Goal: Task Accomplishment & Management: Use online tool/utility

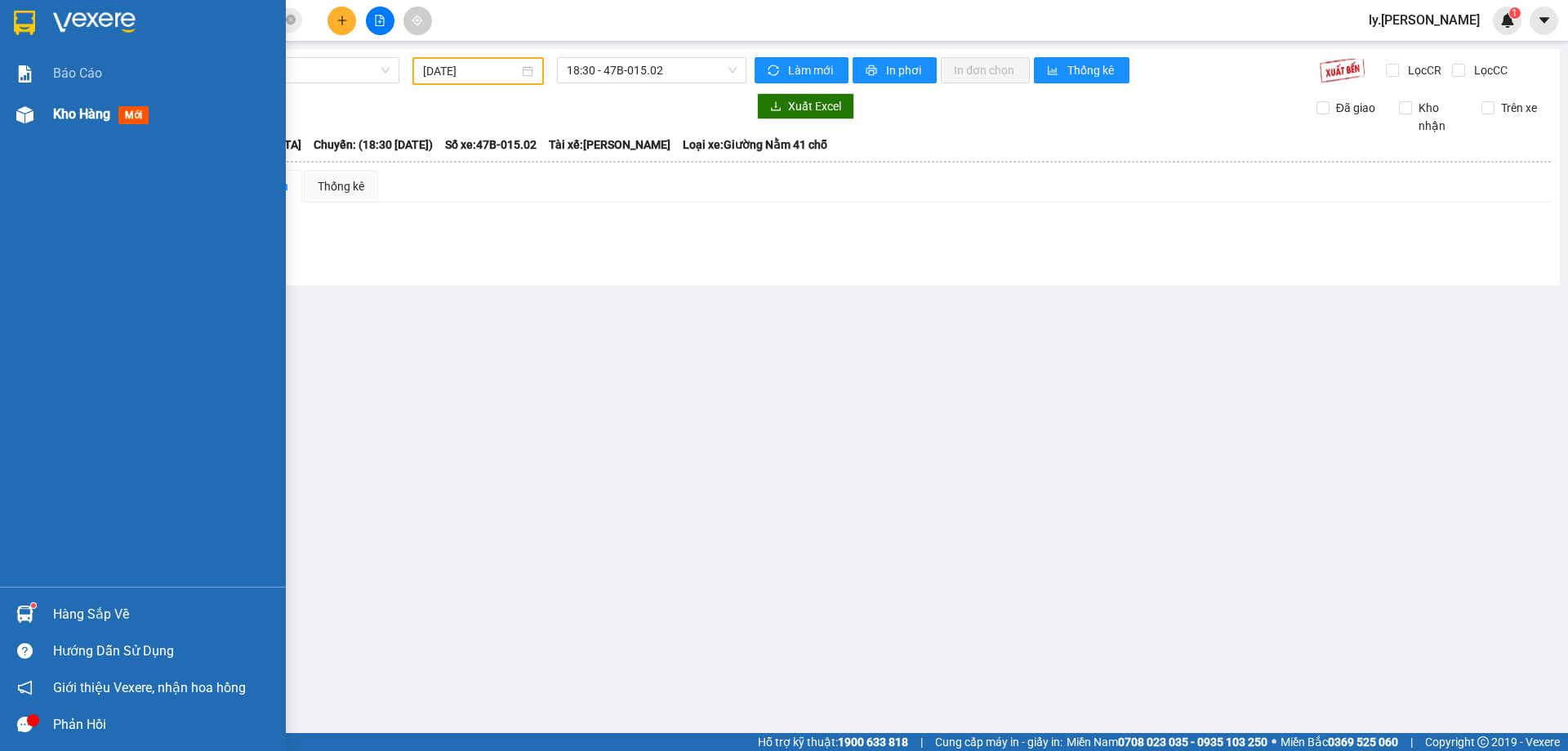
click at [72, 112] on span "Kho hàng" at bounding box center [82, 114] width 57 height 16
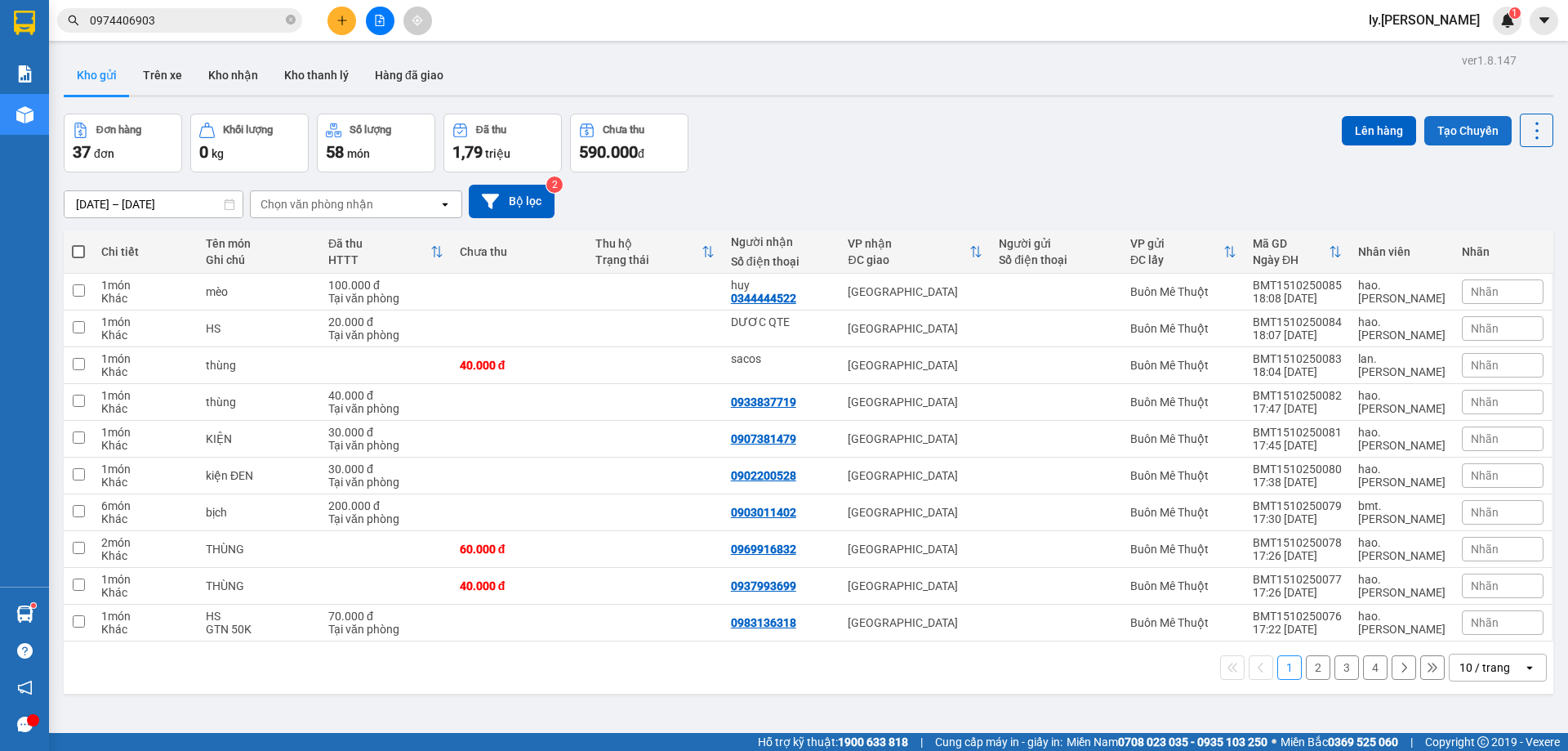
click at [1456, 129] on button "Tạo Chuyến" at bounding box center [1468, 130] width 88 height 29
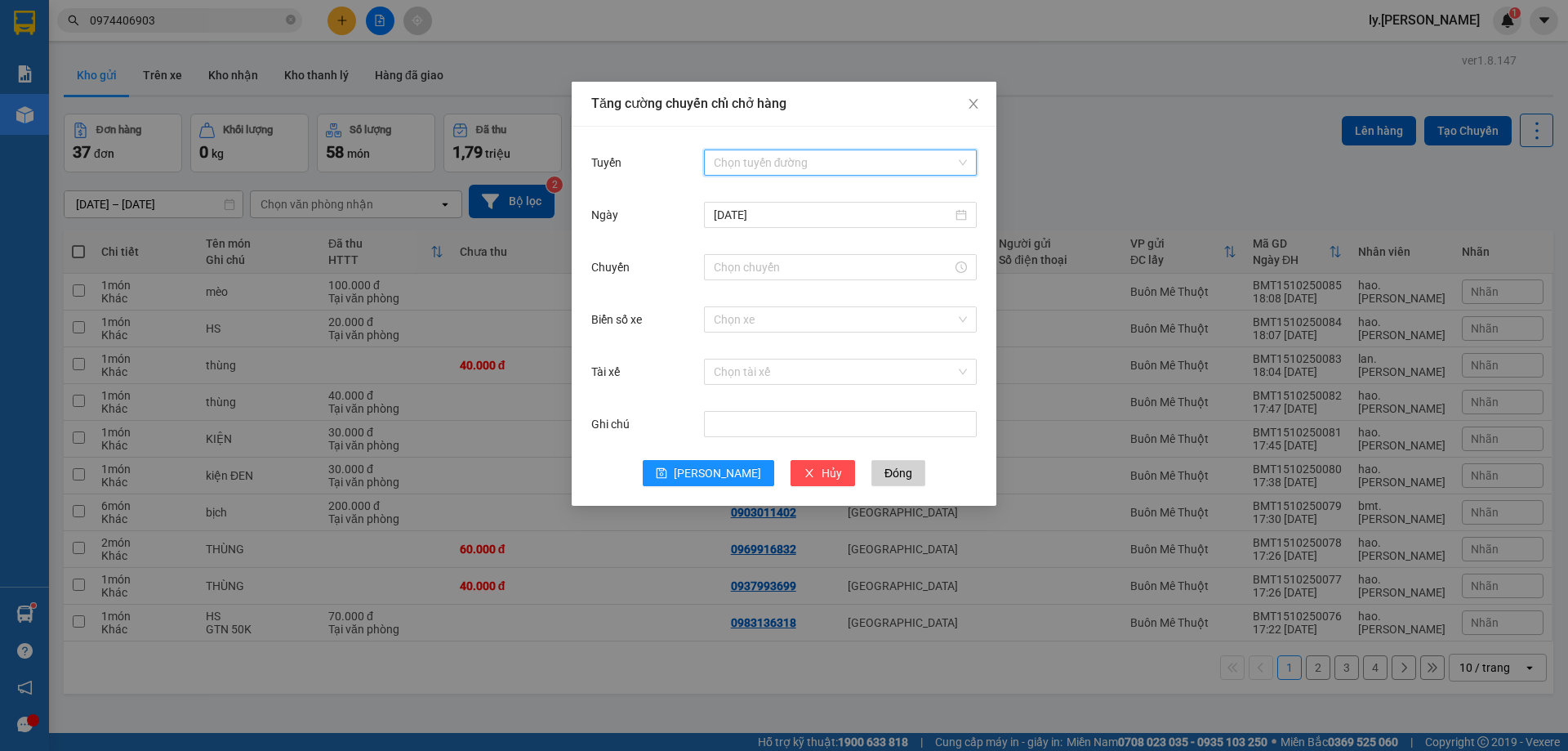
click at [779, 150] on input "Tuyến" at bounding box center [835, 162] width 242 height 24
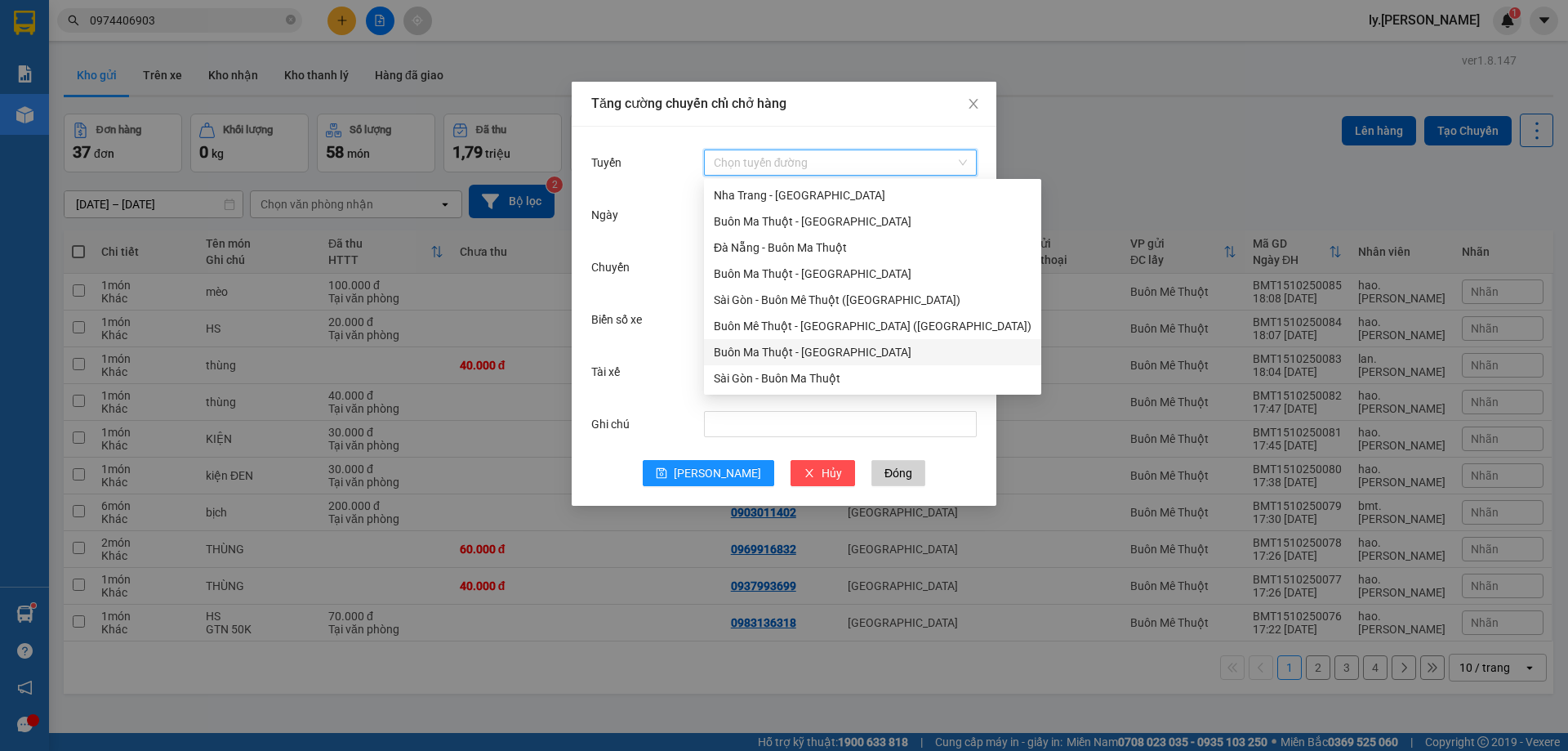
click at [776, 351] on div "Buôn Ma Thuột - [GEOGRAPHIC_DATA]" at bounding box center [873, 353] width 317 height 18
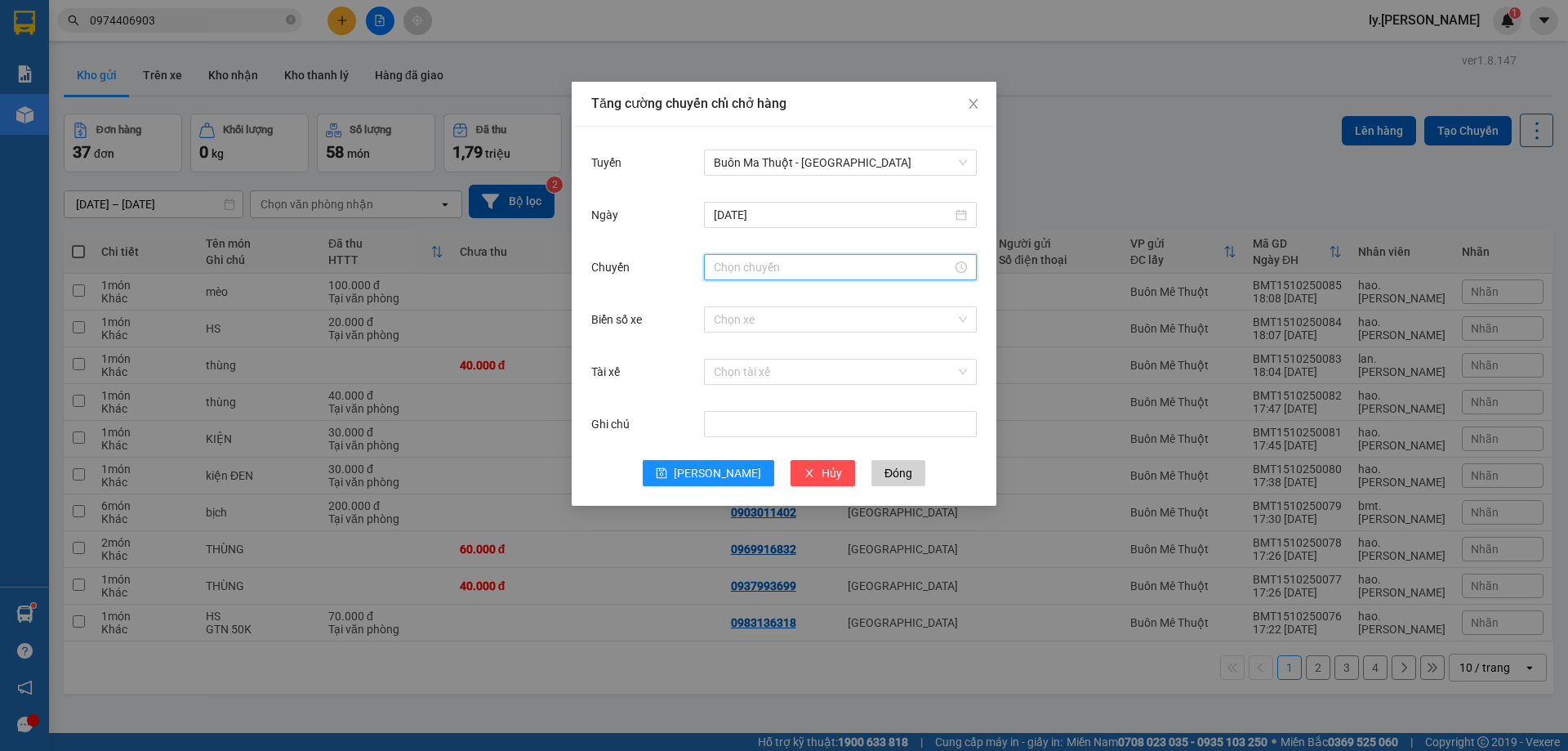
drag, startPoint x: 752, startPoint y: 265, endPoint x: 755, endPoint y: 299, distance: 34.1
click at [752, 266] on input "Chuyến" at bounding box center [833, 267] width 239 height 18
click at [724, 392] on div "18" at bounding box center [726, 383] width 46 height 23
type input "18:00"
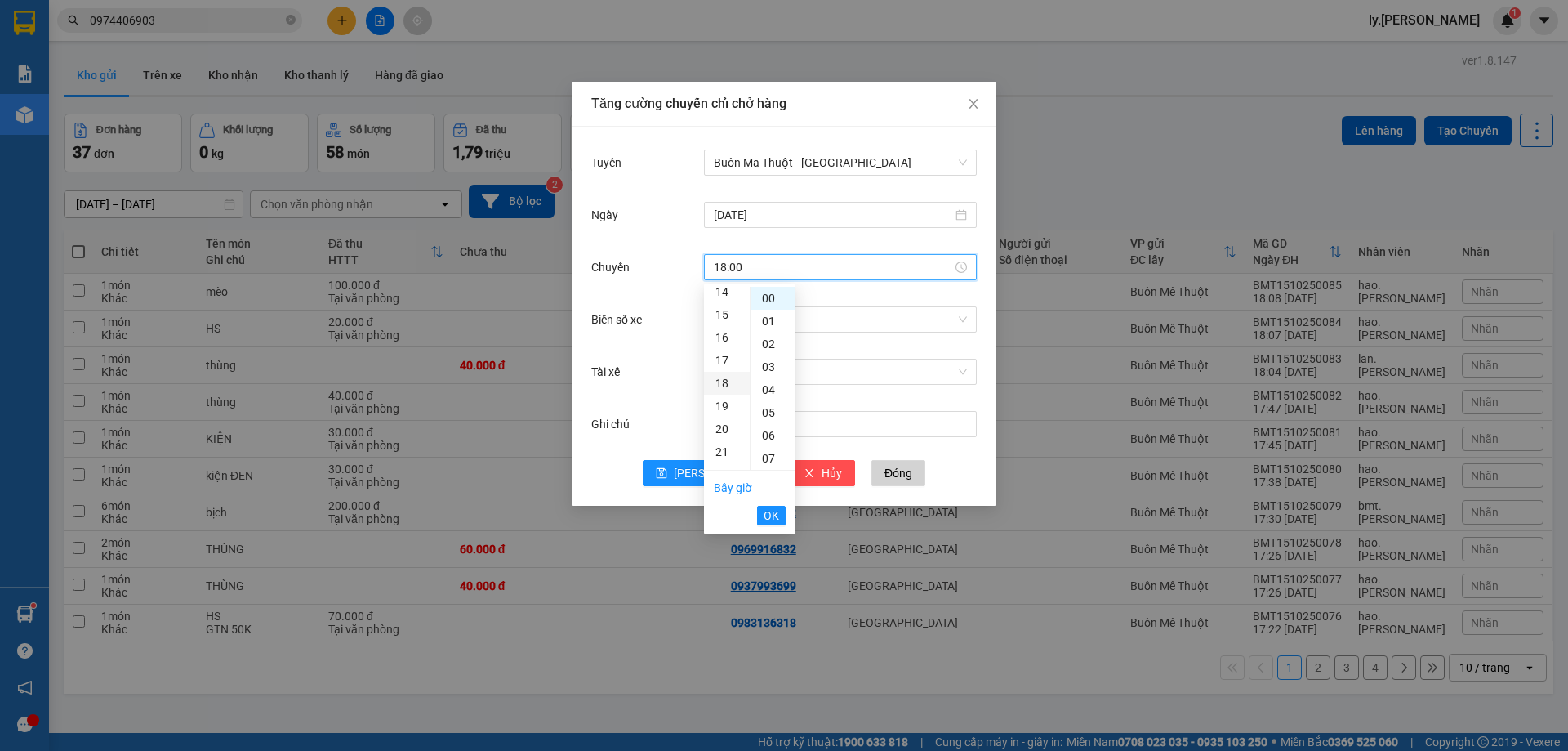
scroll to position [412, 0]
click at [765, 517] on span "OK" at bounding box center [771, 515] width 16 height 18
click at [857, 316] on input "Biển số xe" at bounding box center [835, 319] width 242 height 24
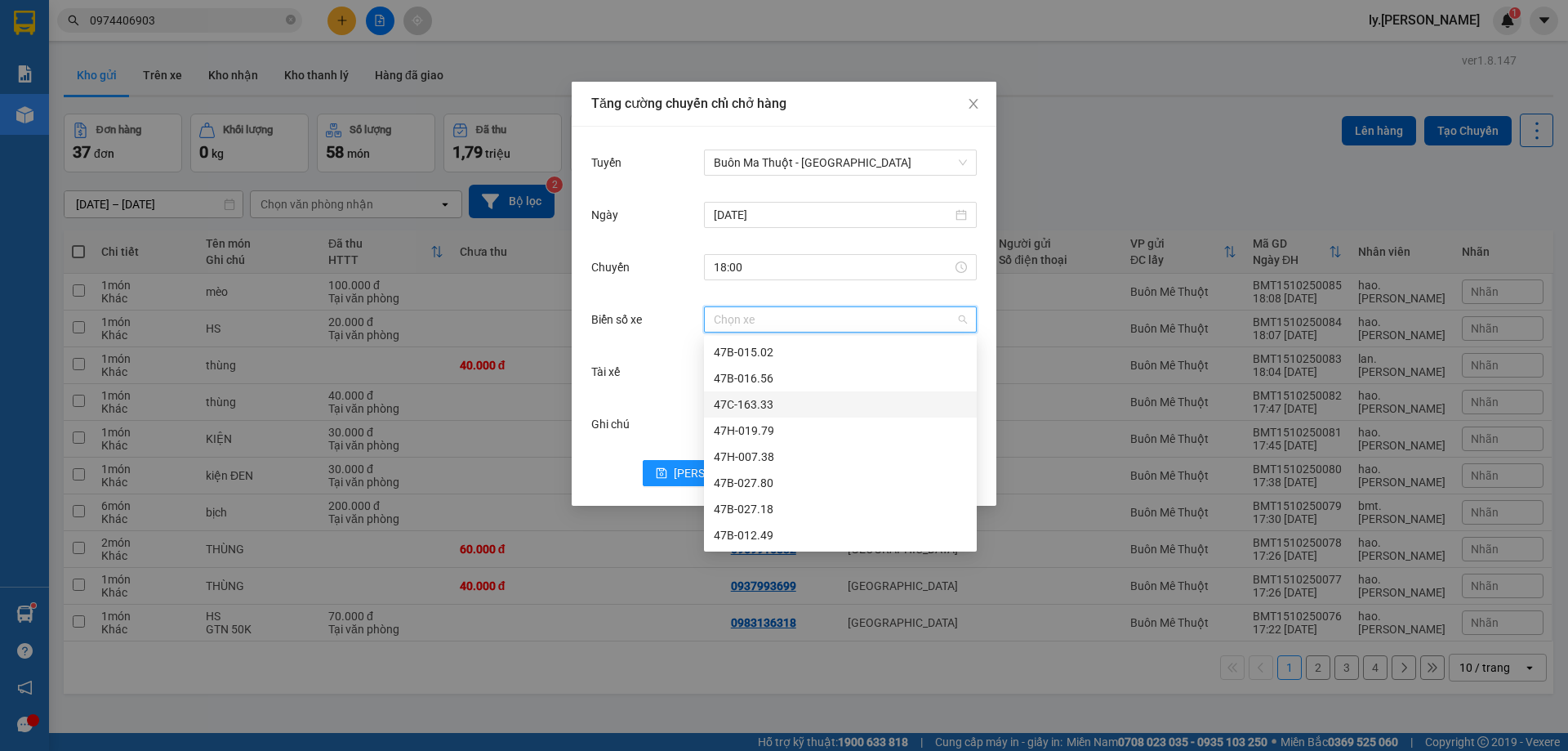
drag, startPoint x: 797, startPoint y: 465, endPoint x: 795, endPoint y: 400, distance: 65.0
click at [796, 400] on div "47B-015.02 47B-016.56 47C-163.33 47H-019.79 47H-007.38 47B-027.80 47B-027.18 47…" at bounding box center [840, 469] width 273 height 261
click at [795, 400] on div "47C-163.33" at bounding box center [840, 404] width 253 height 18
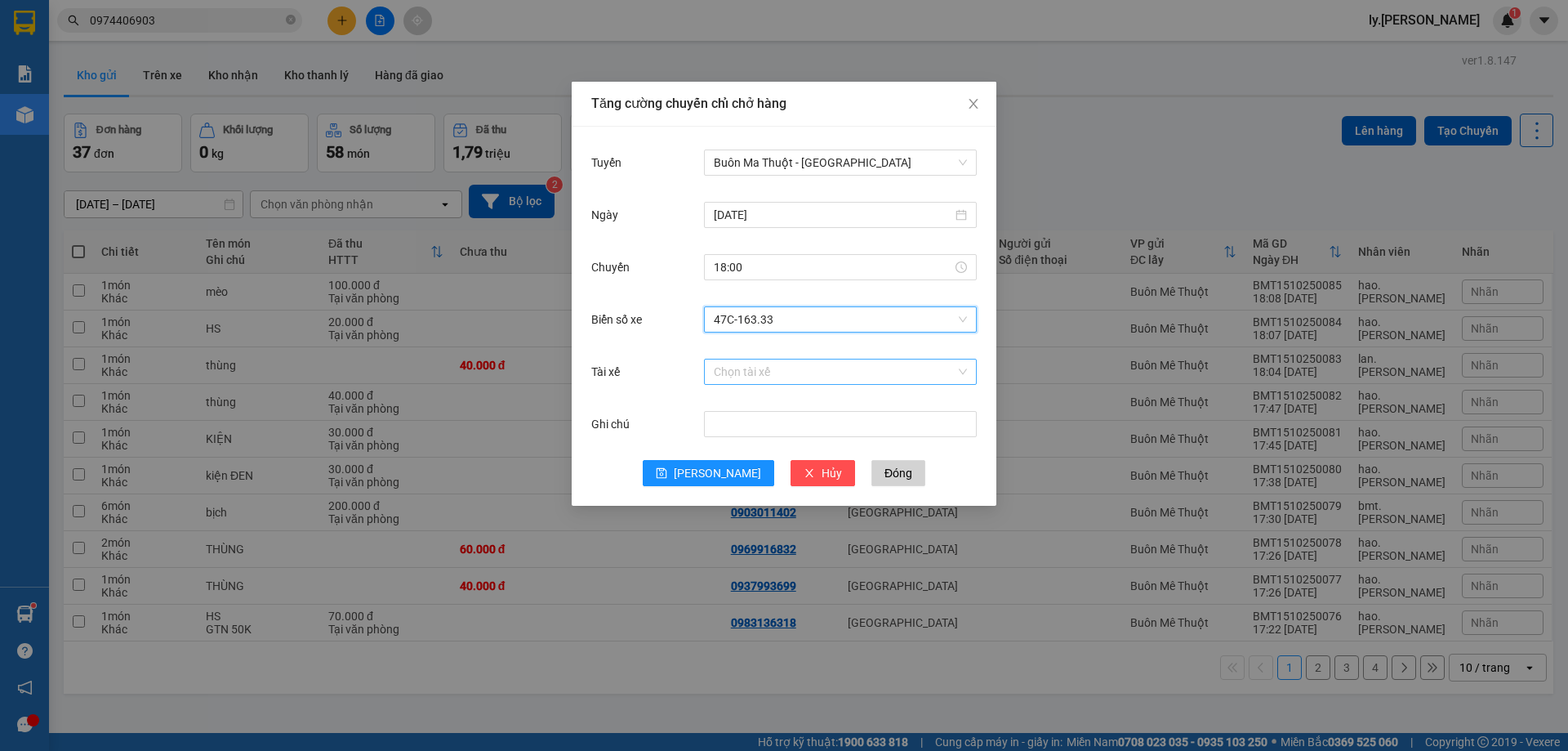
click at [761, 367] on input "Tài xế" at bounding box center [835, 371] width 242 height 24
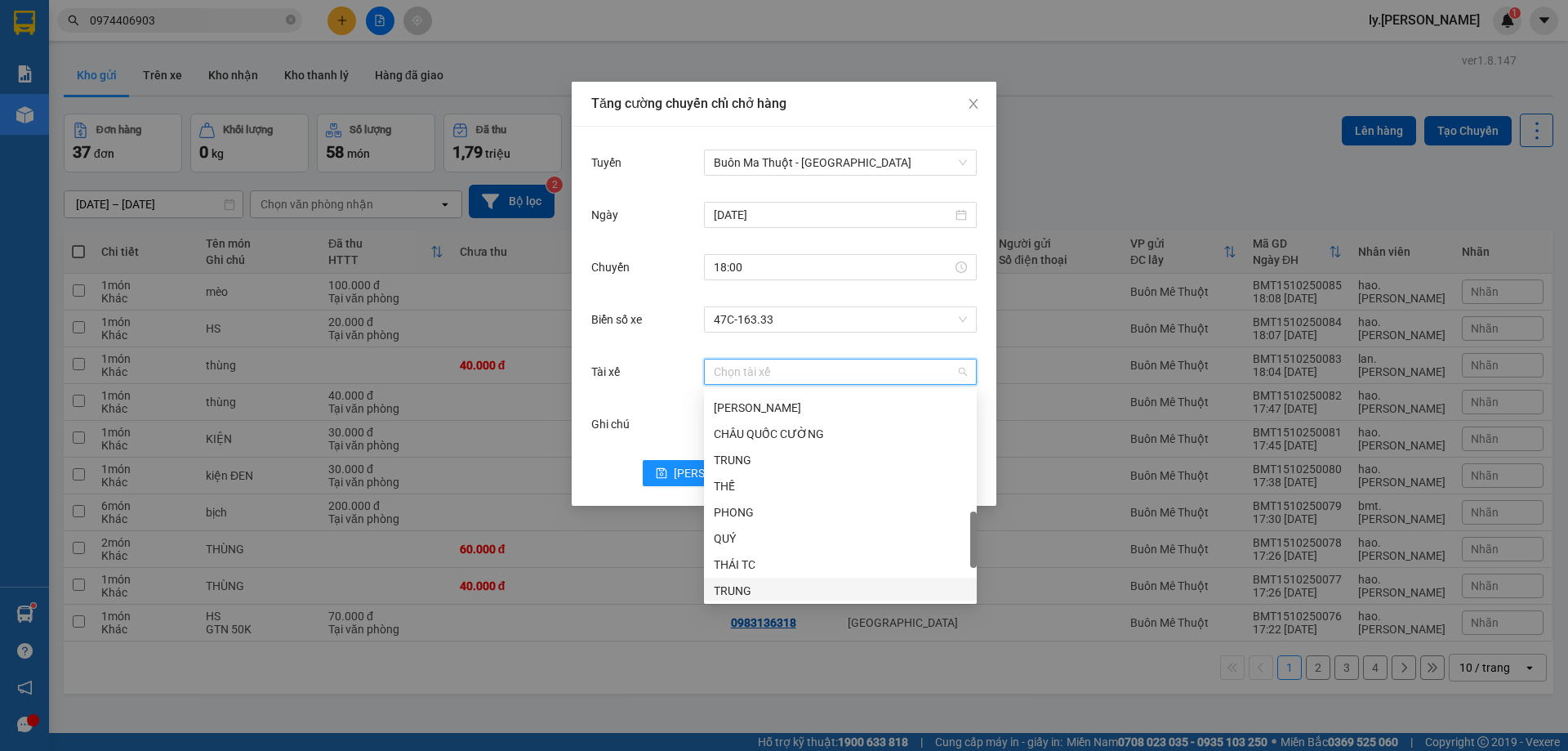
scroll to position [735, 0]
click at [746, 533] on div "TX CÔNG" at bounding box center [840, 532] width 253 height 18
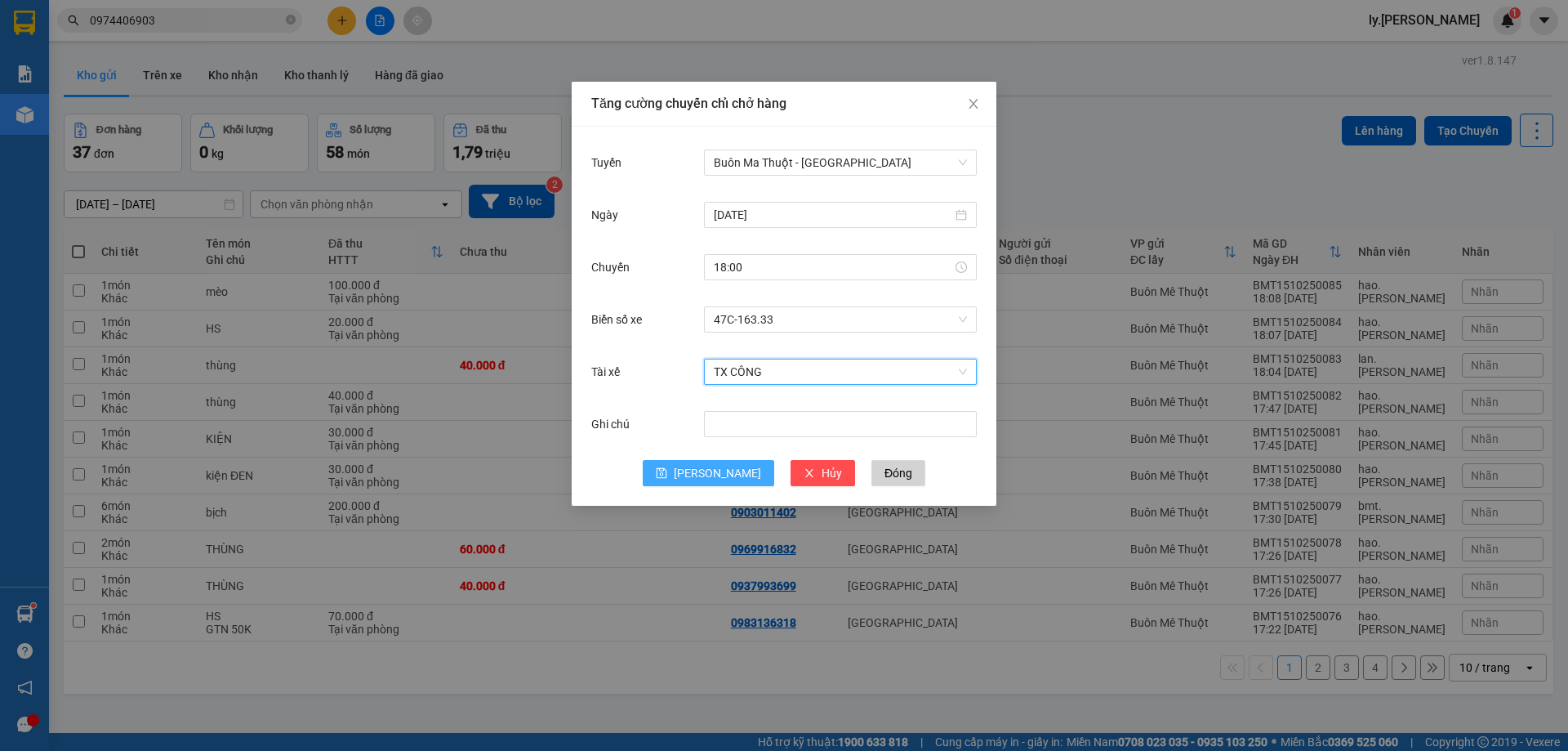
click at [667, 470] on icon "save" at bounding box center [661, 473] width 11 height 11
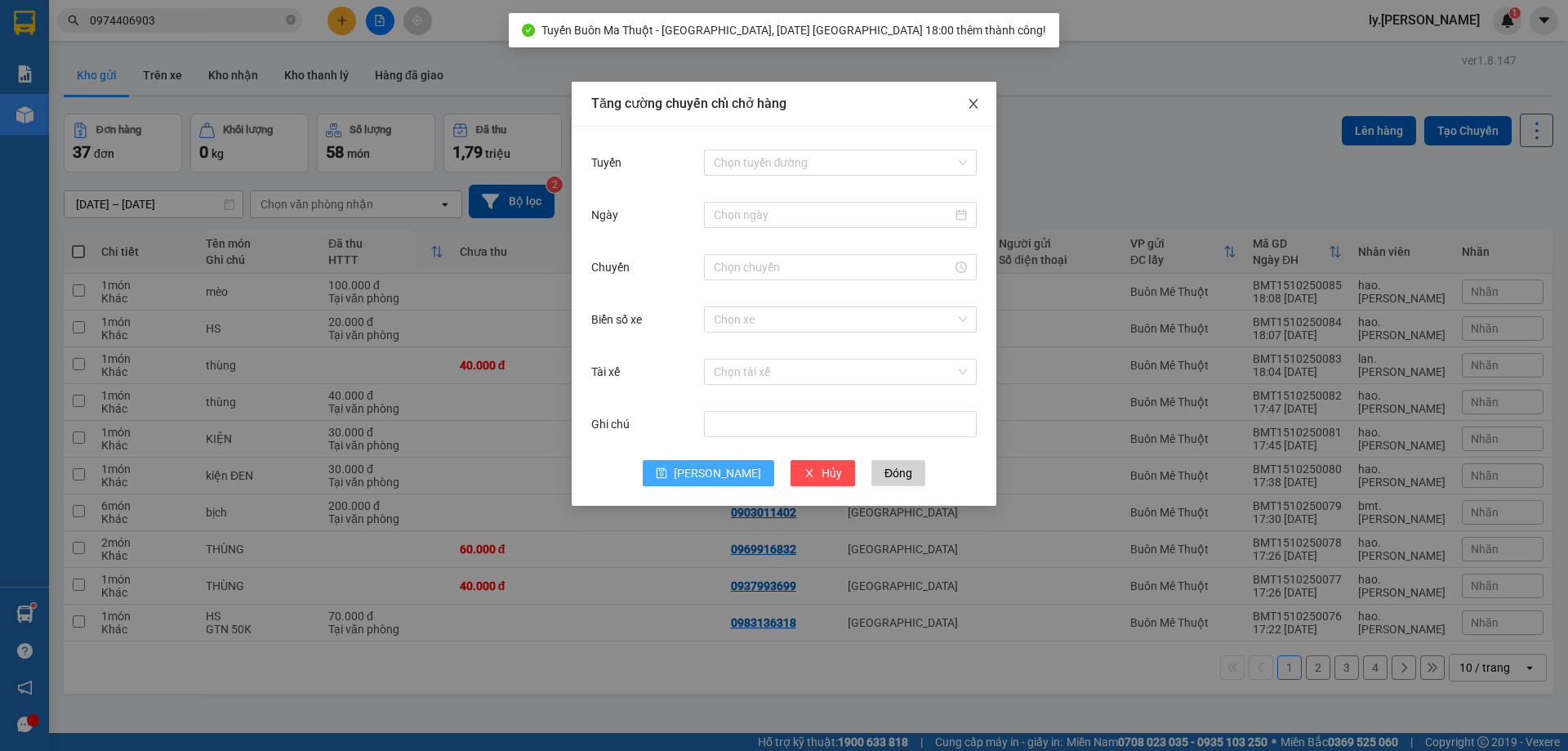
click at [975, 101] on icon "close" at bounding box center [974, 104] width 13 height 13
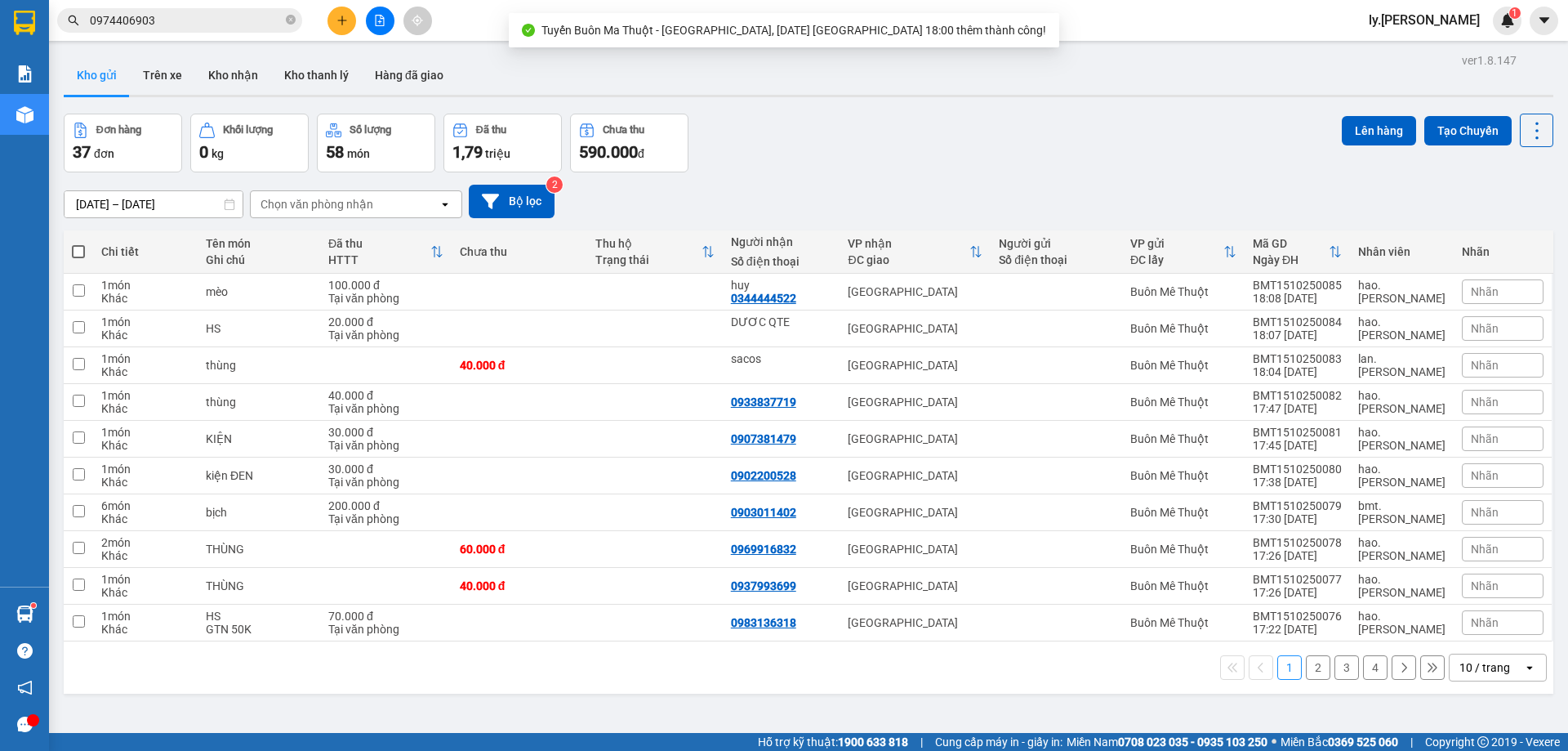
click at [1459, 661] on div "10 / trang" at bounding box center [1485, 667] width 51 height 17
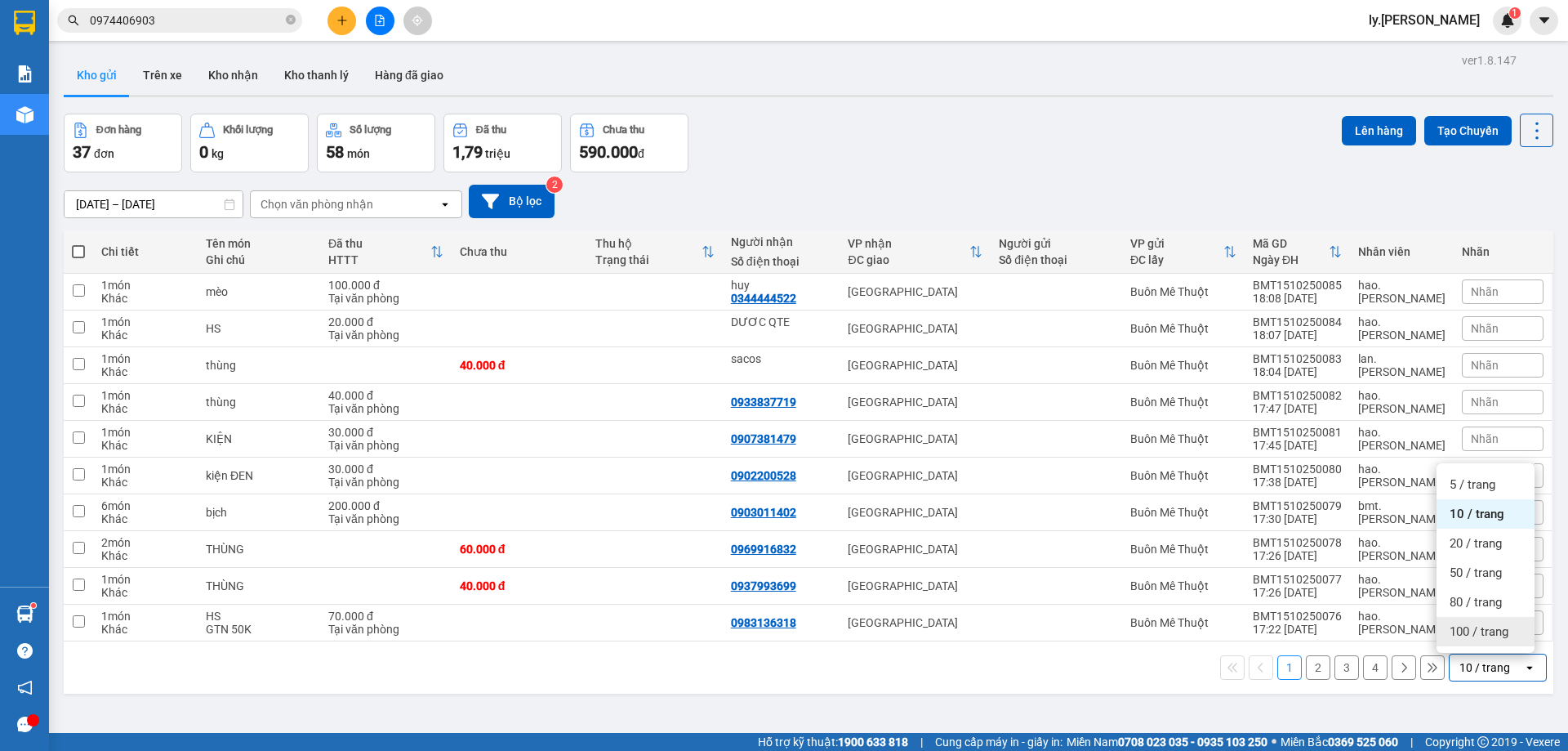
click at [1463, 626] on span "100 / trang" at bounding box center [1479, 632] width 58 height 17
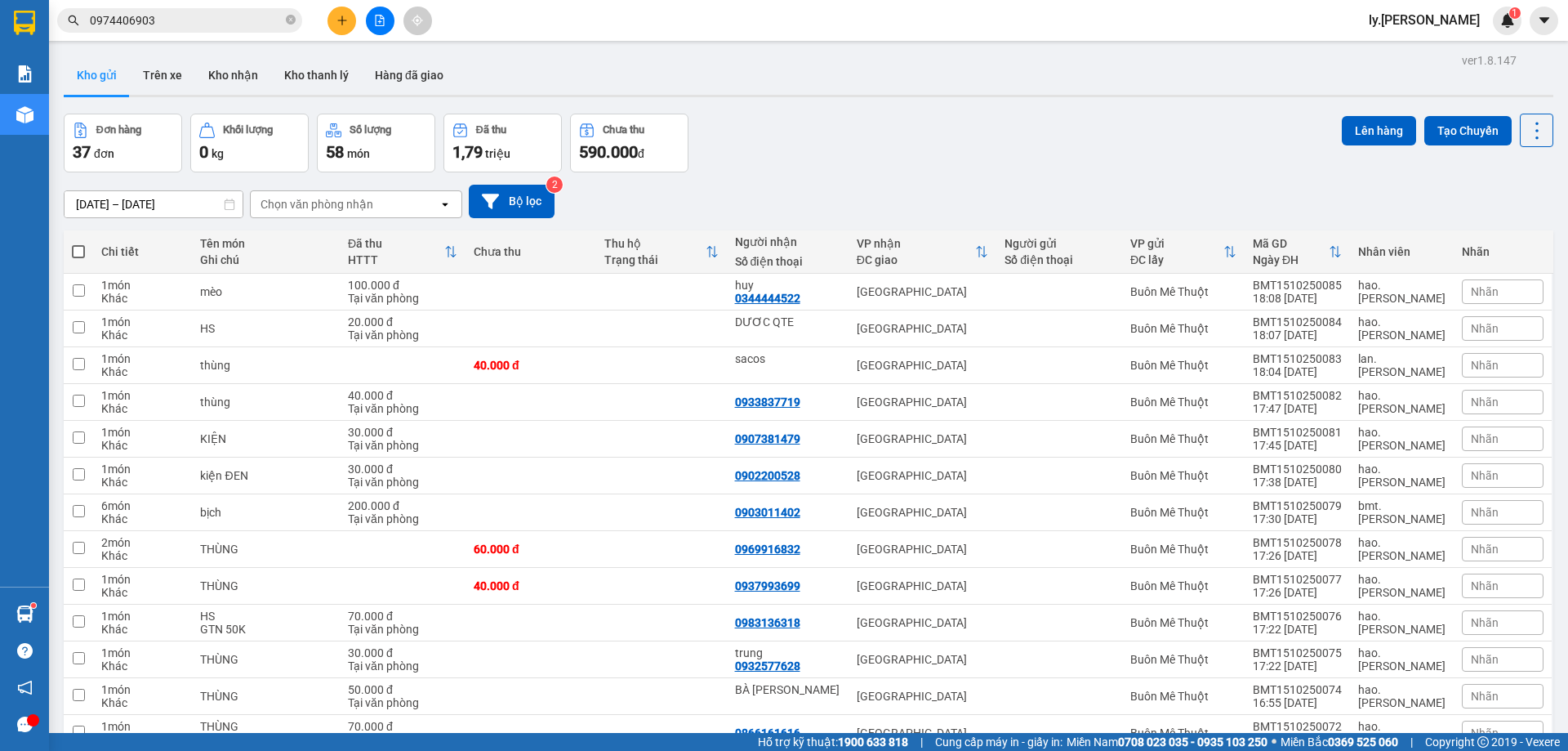
click at [82, 257] on span at bounding box center [78, 251] width 13 height 13
click at [78, 243] on input "checkbox" at bounding box center [78, 243] width 0 height 0
checkbox input "true"
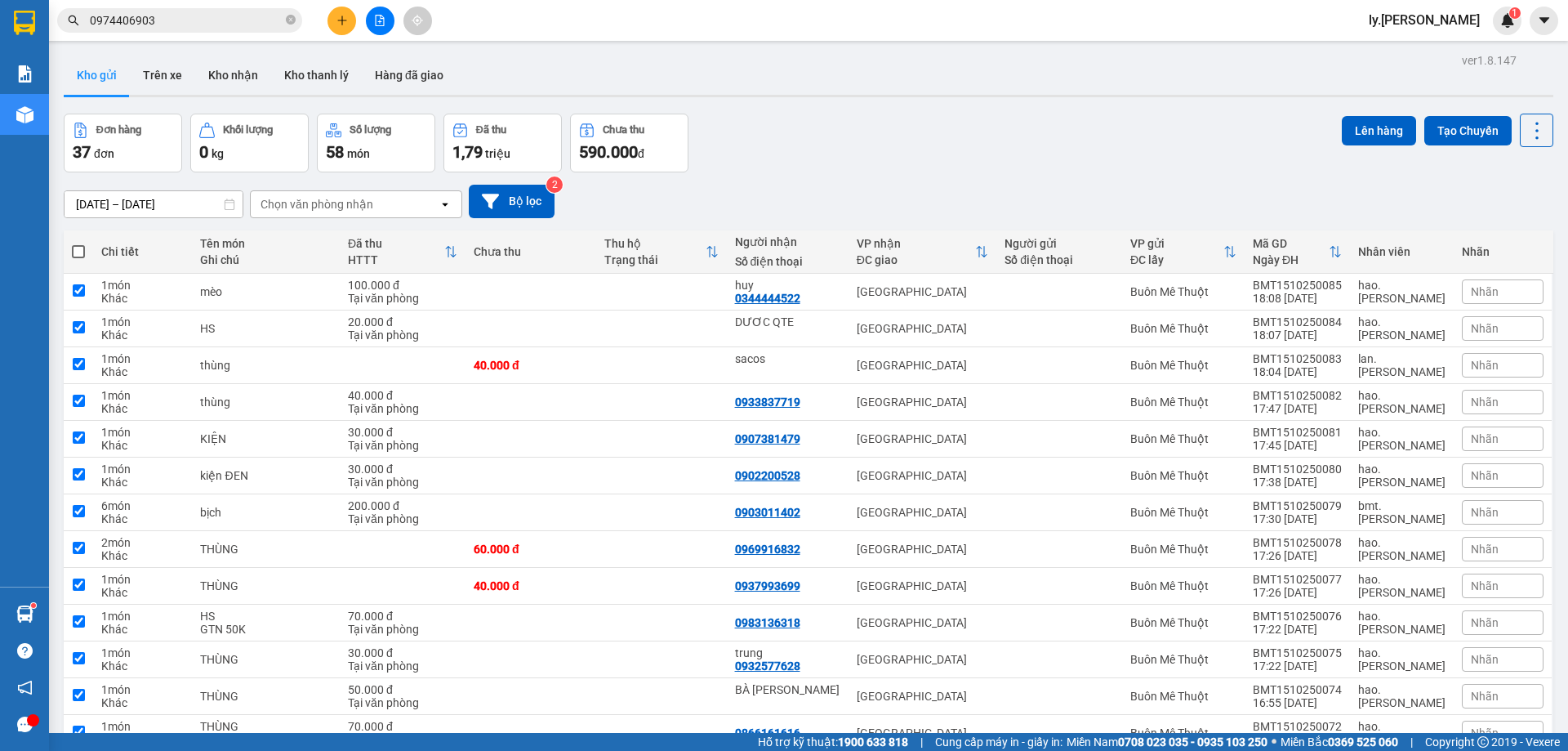
checkbox input "true"
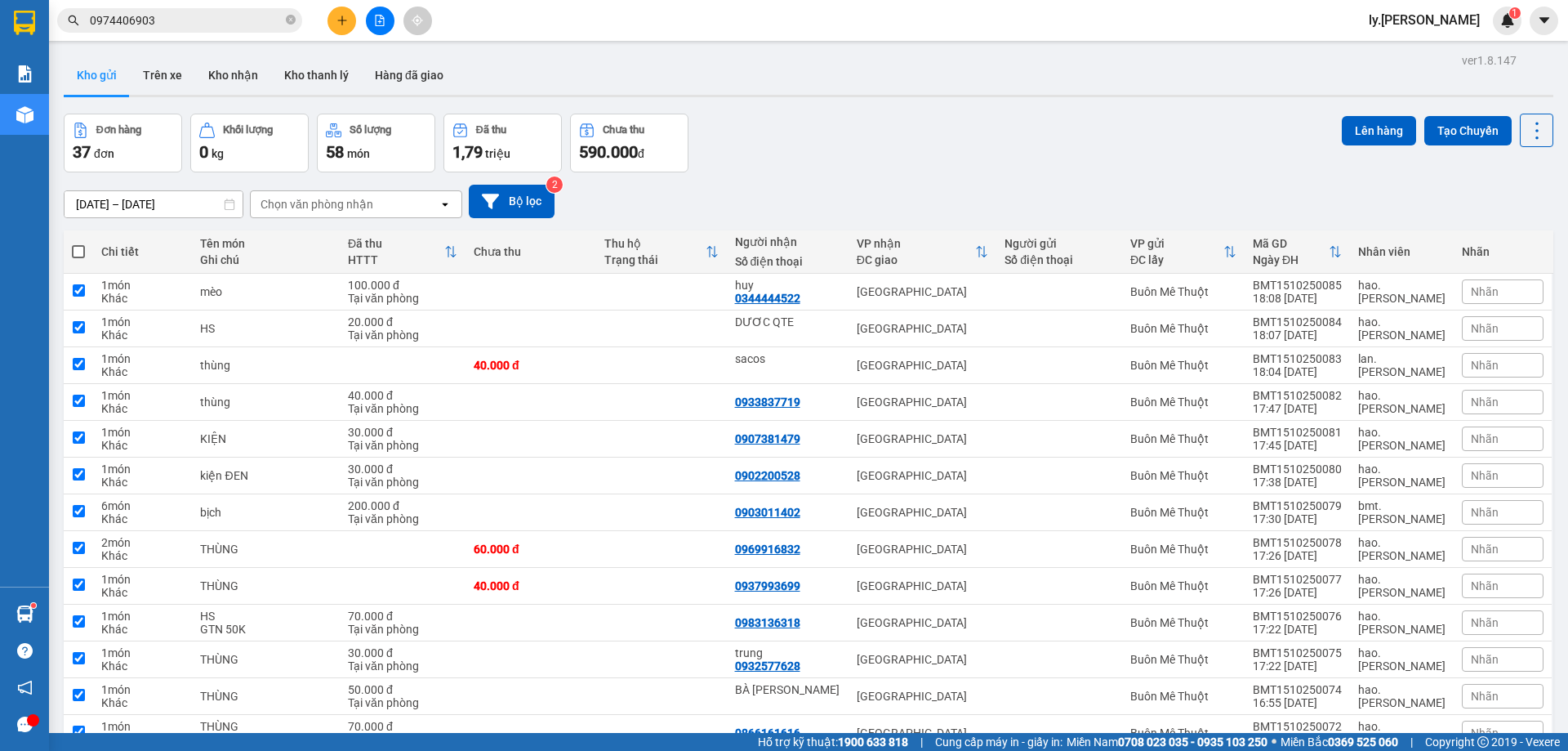
checkbox input "true"
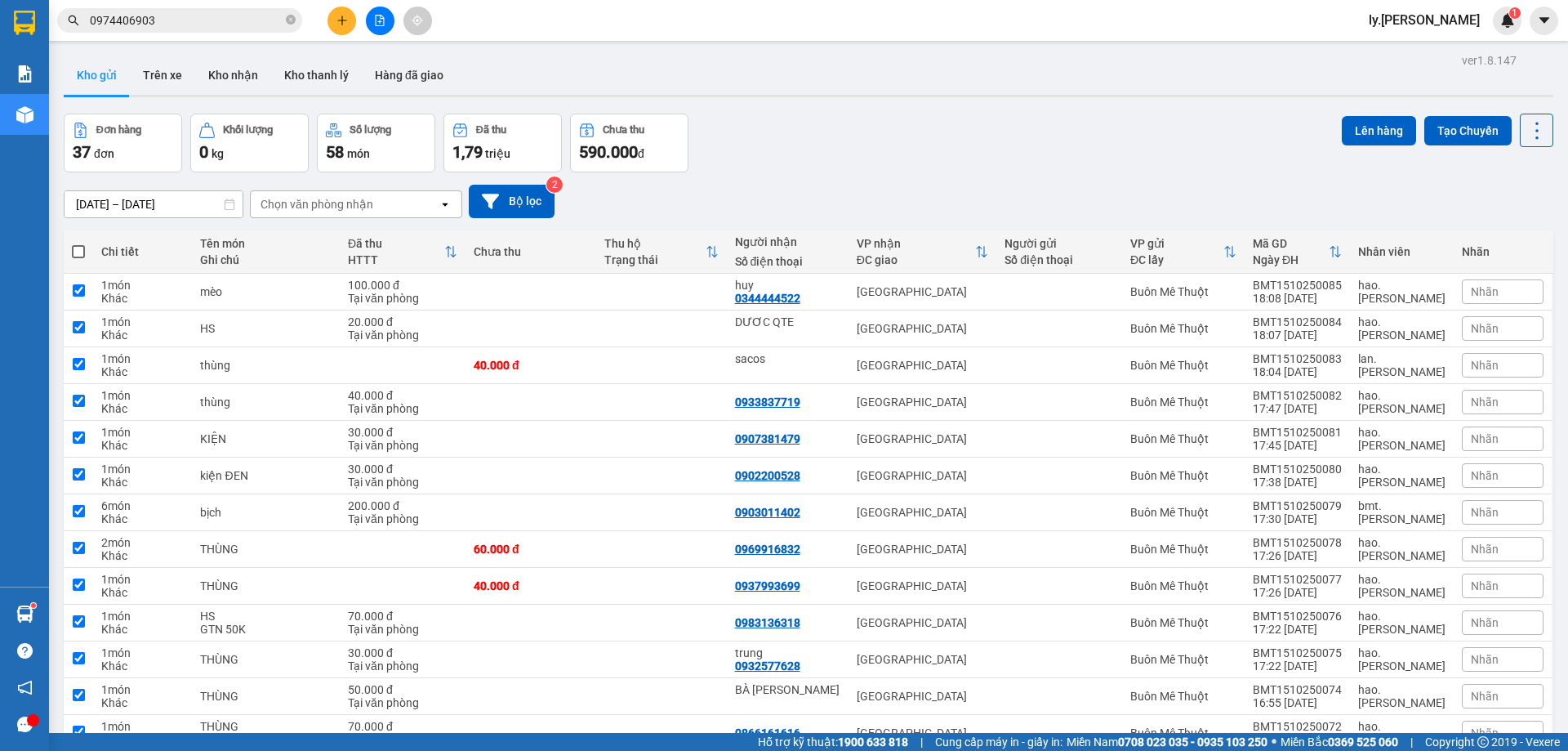
checkbox input "true"
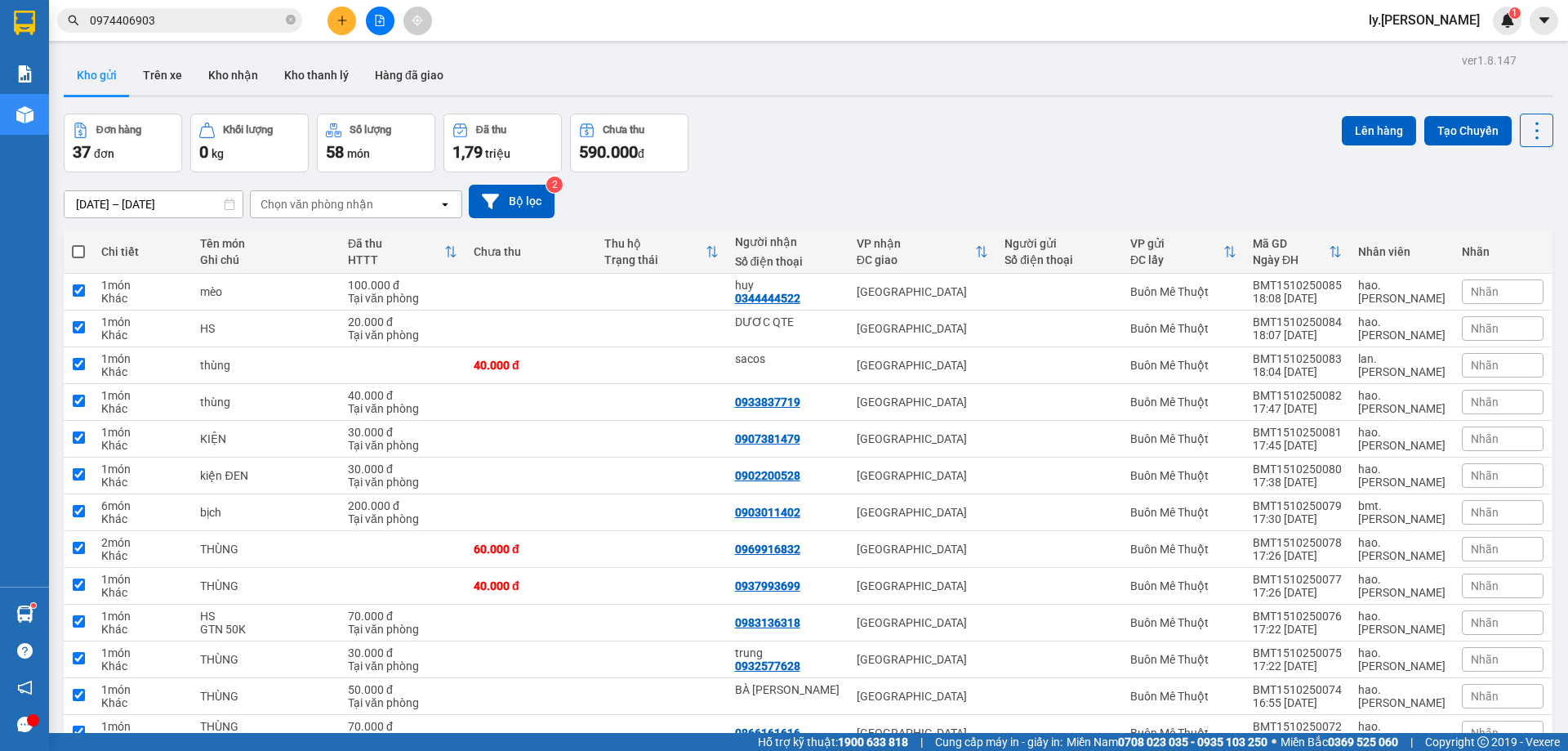
checkbox input "true"
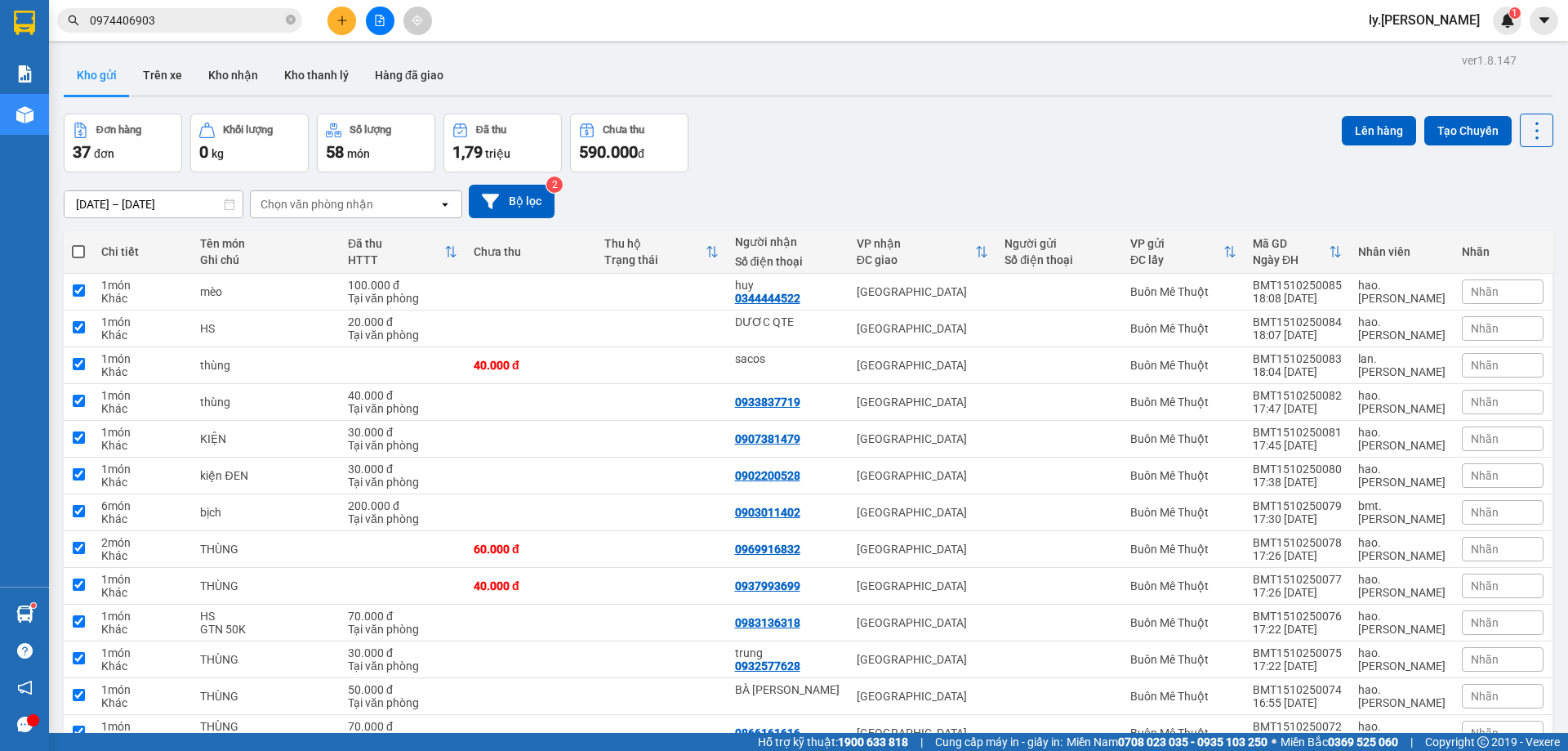
checkbox input "true"
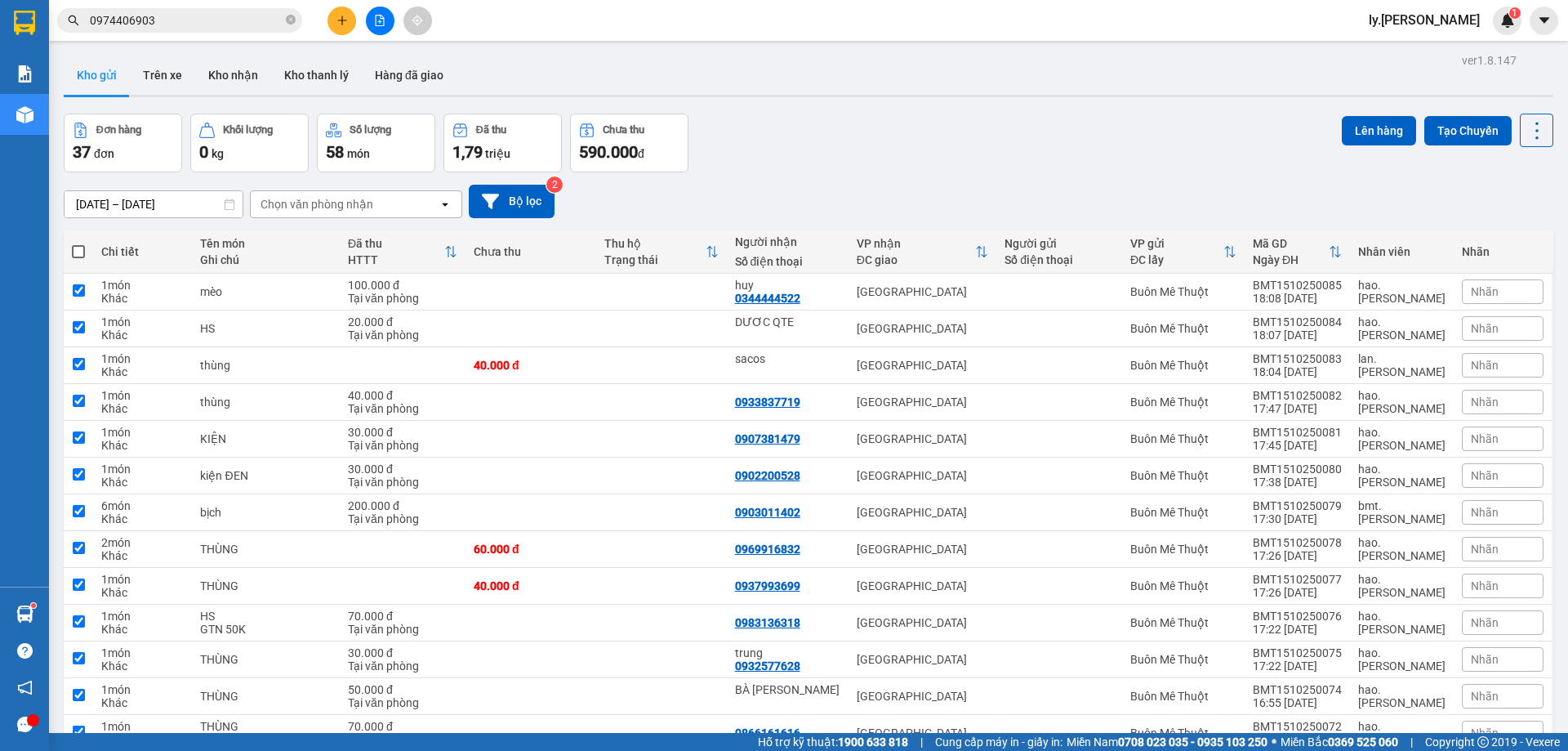
checkbox input "true"
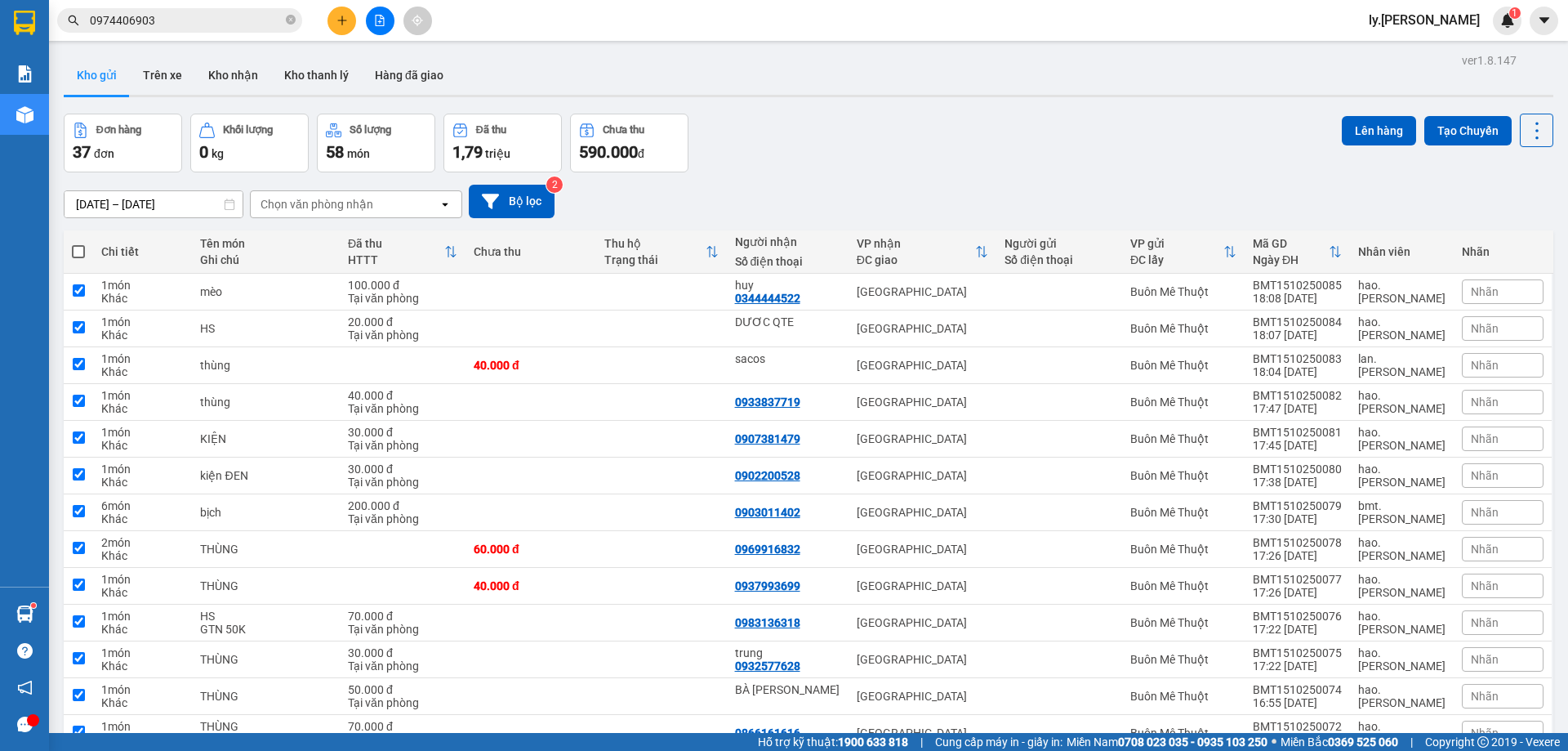
checkbox input "true"
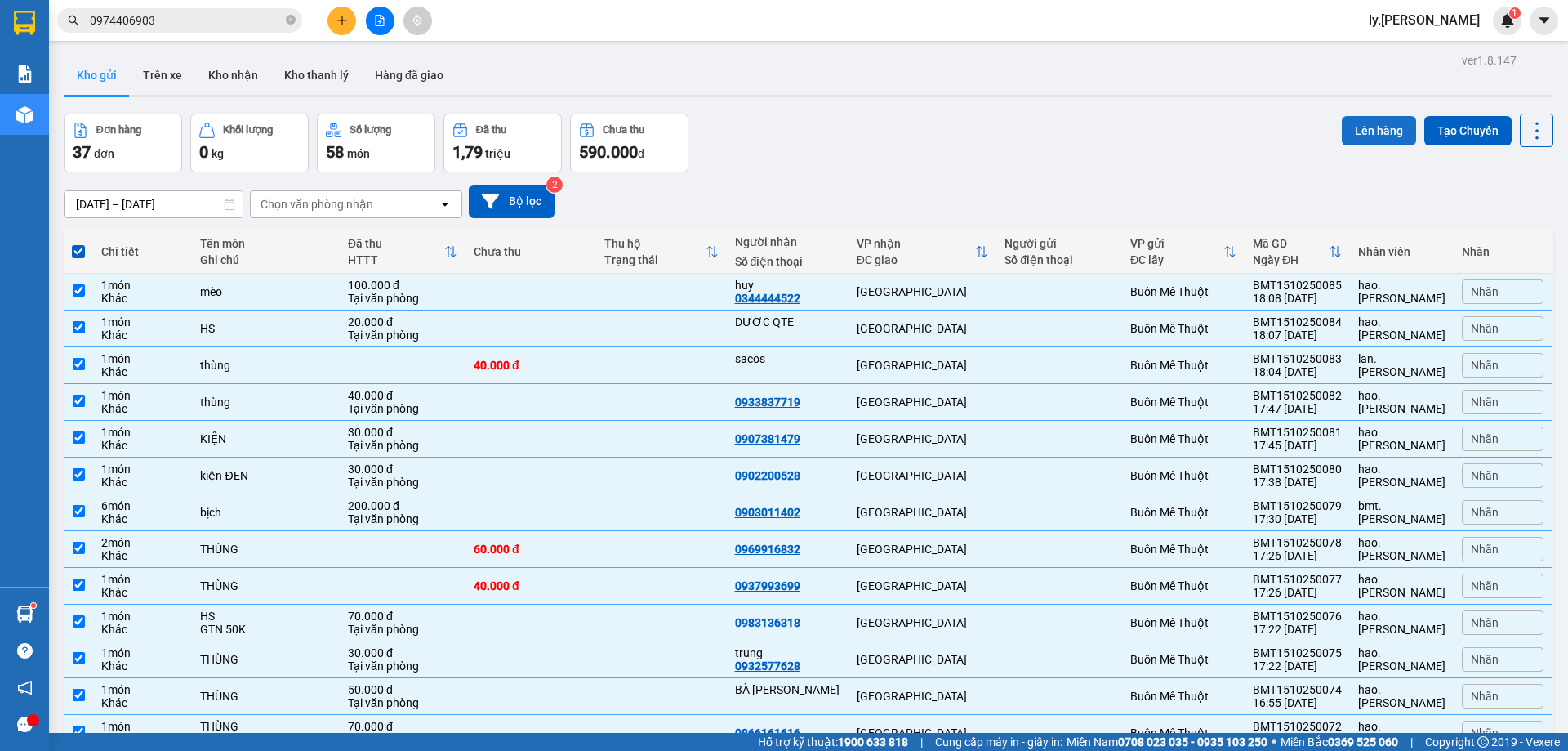
click at [1342, 130] on button "Lên hàng" at bounding box center [1378, 130] width 74 height 29
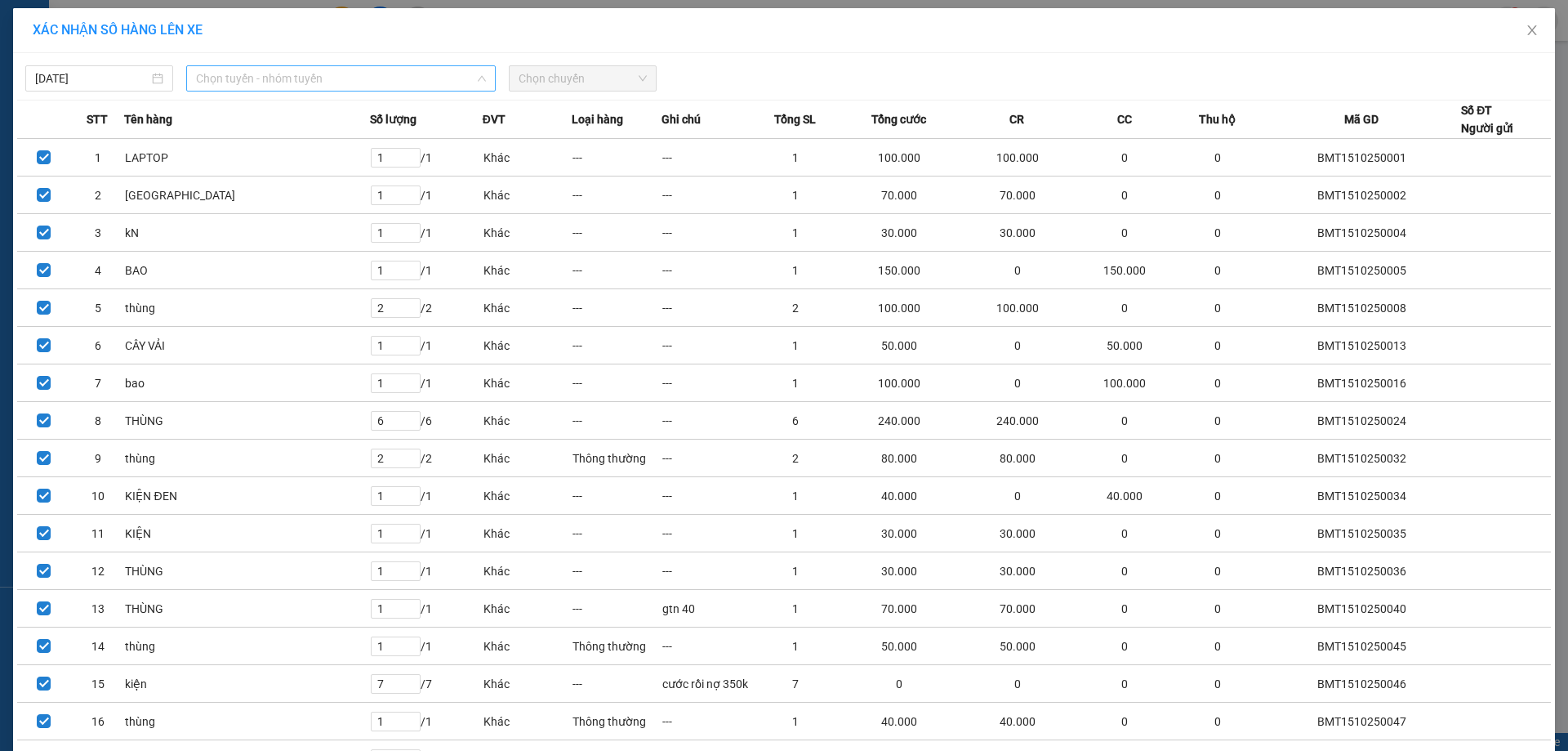
click at [332, 67] on span "Chọn tuyến - nhóm tuyến" at bounding box center [341, 78] width 290 height 24
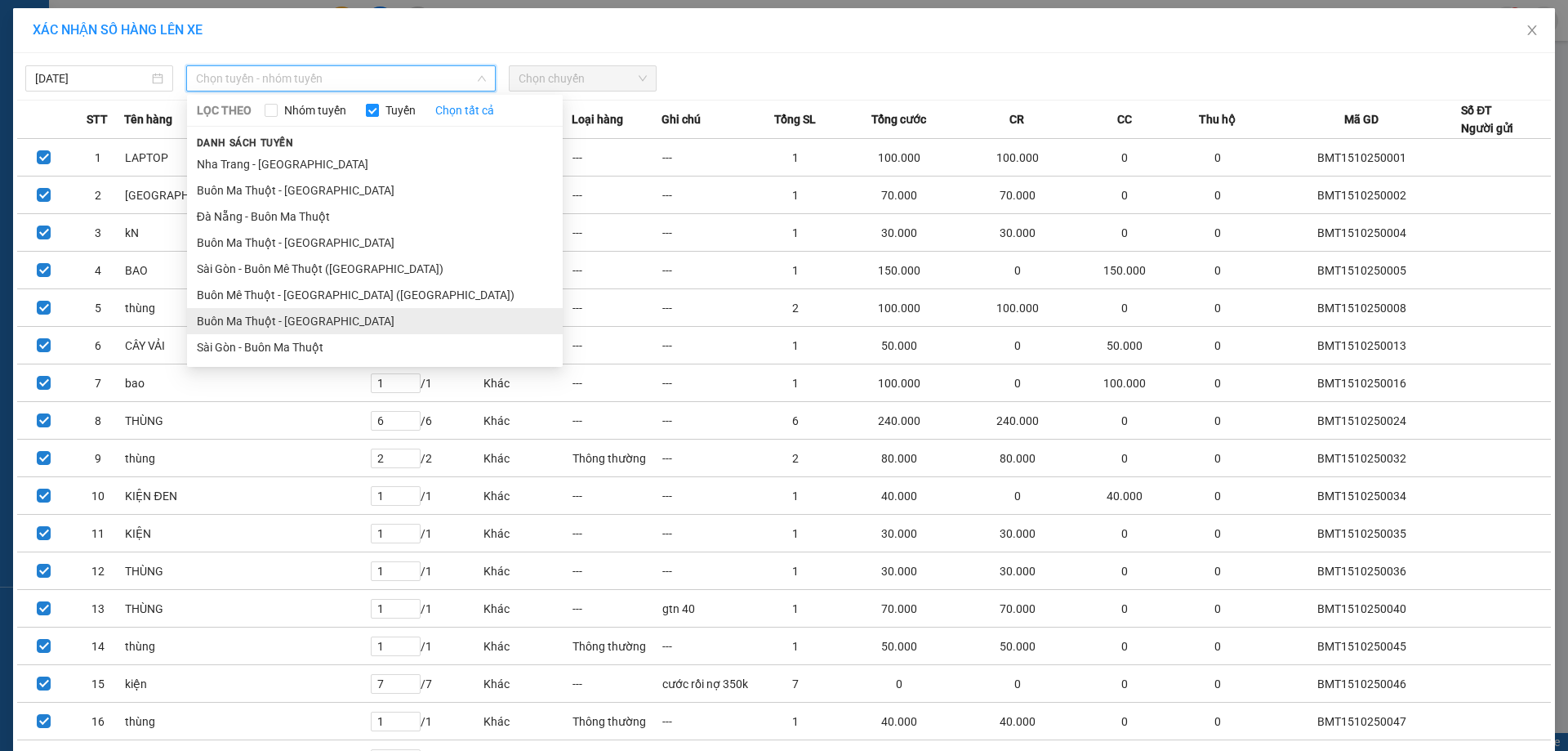
click at [355, 321] on li "Buôn Ma Thuột - [GEOGRAPHIC_DATA]" at bounding box center [375, 321] width 376 height 26
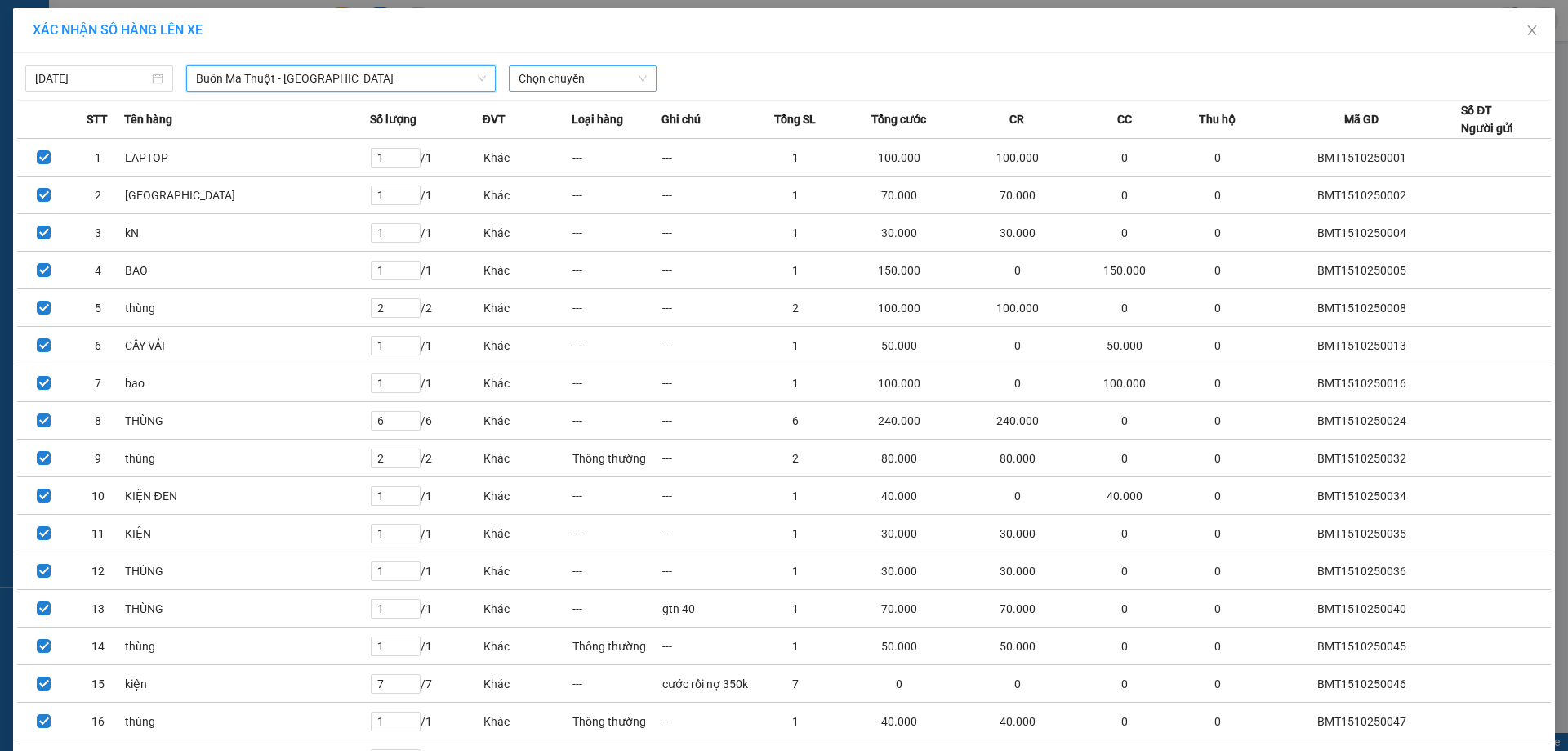
click at [592, 75] on span "Chọn chuyến" at bounding box center [583, 78] width 129 height 24
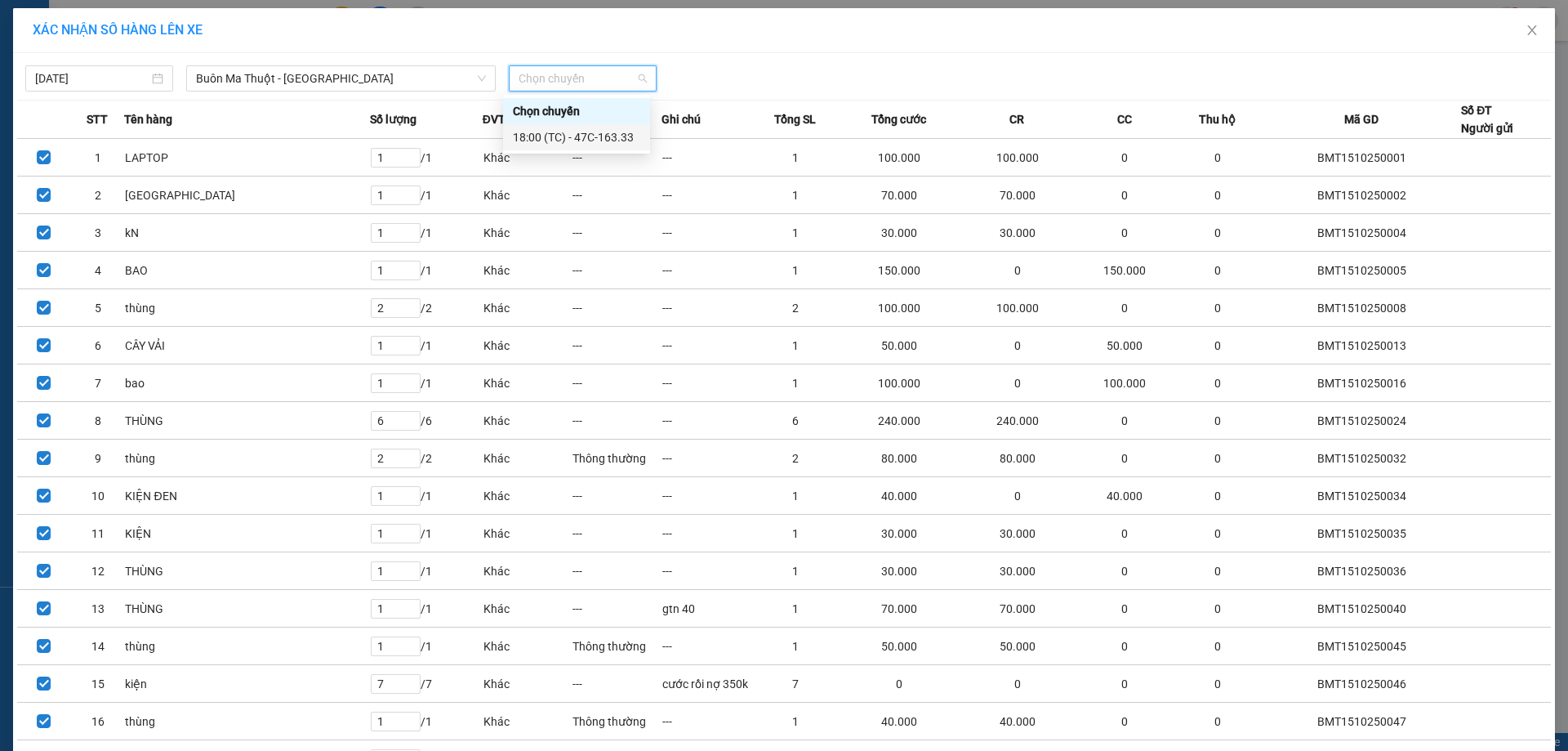
click at [622, 134] on div "18:00 (TC) - 47C-163.33" at bounding box center [576, 138] width 128 height 18
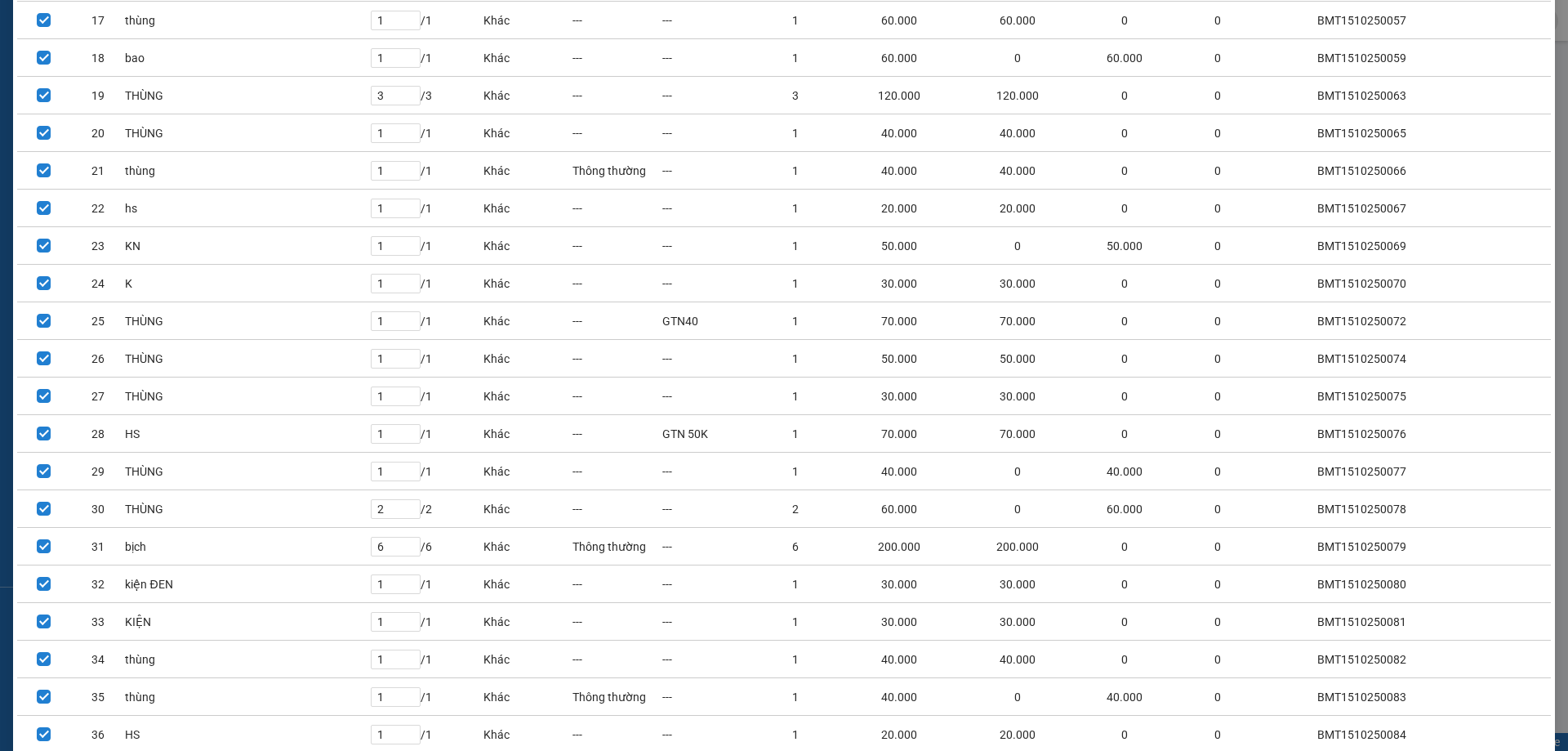
scroll to position [900, 0]
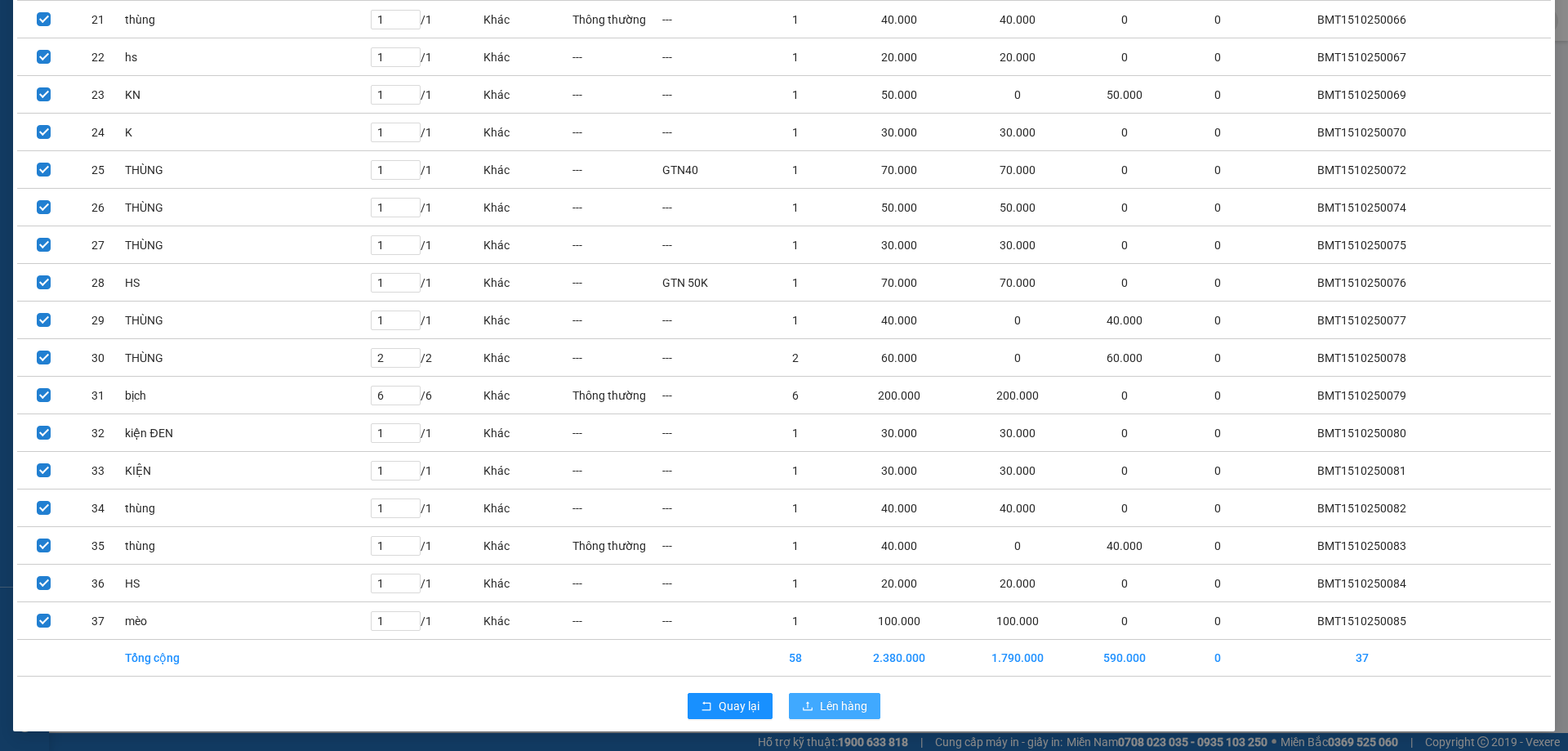
click at [813, 704] on button "Lên hàng" at bounding box center [835, 705] width 92 height 26
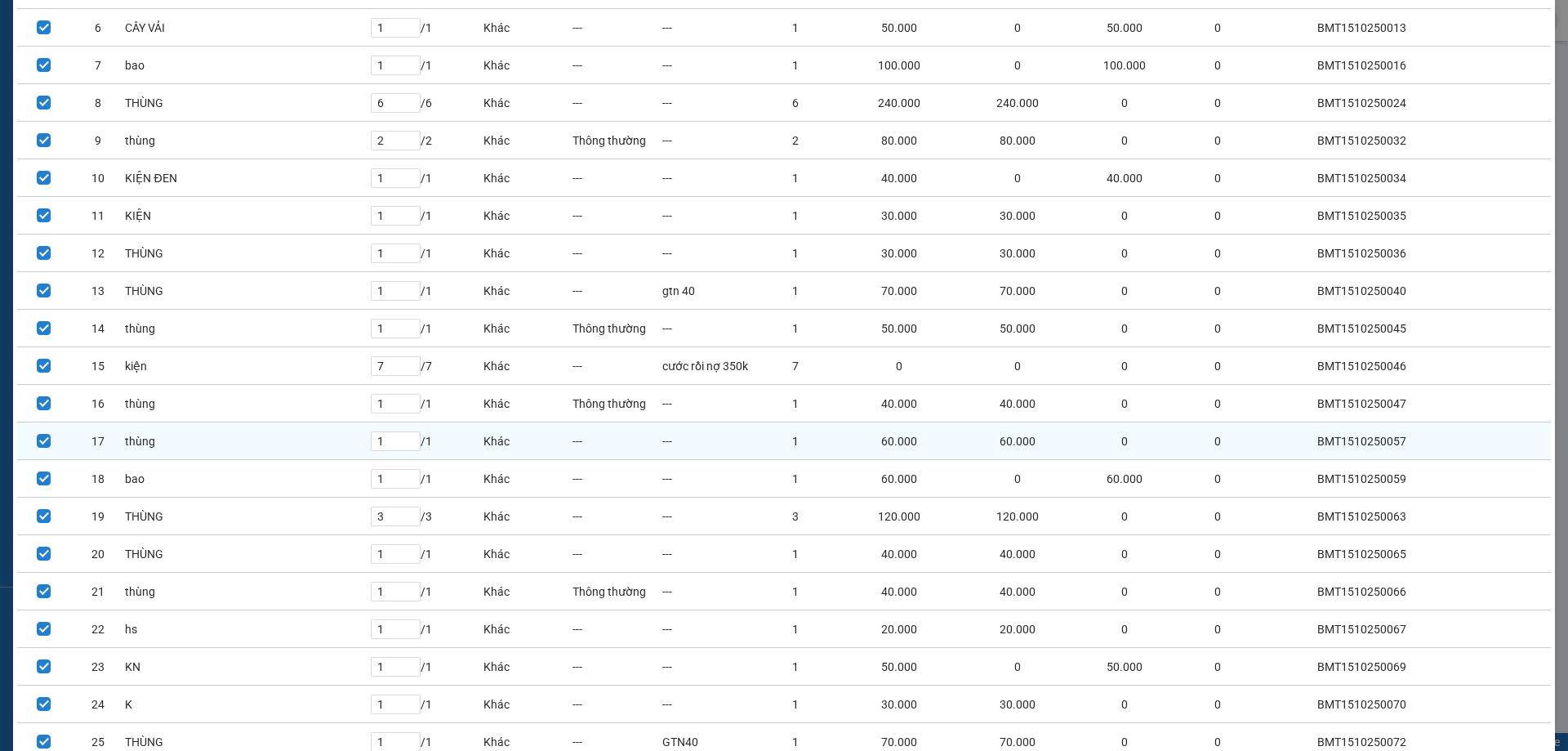
scroll to position [0, 0]
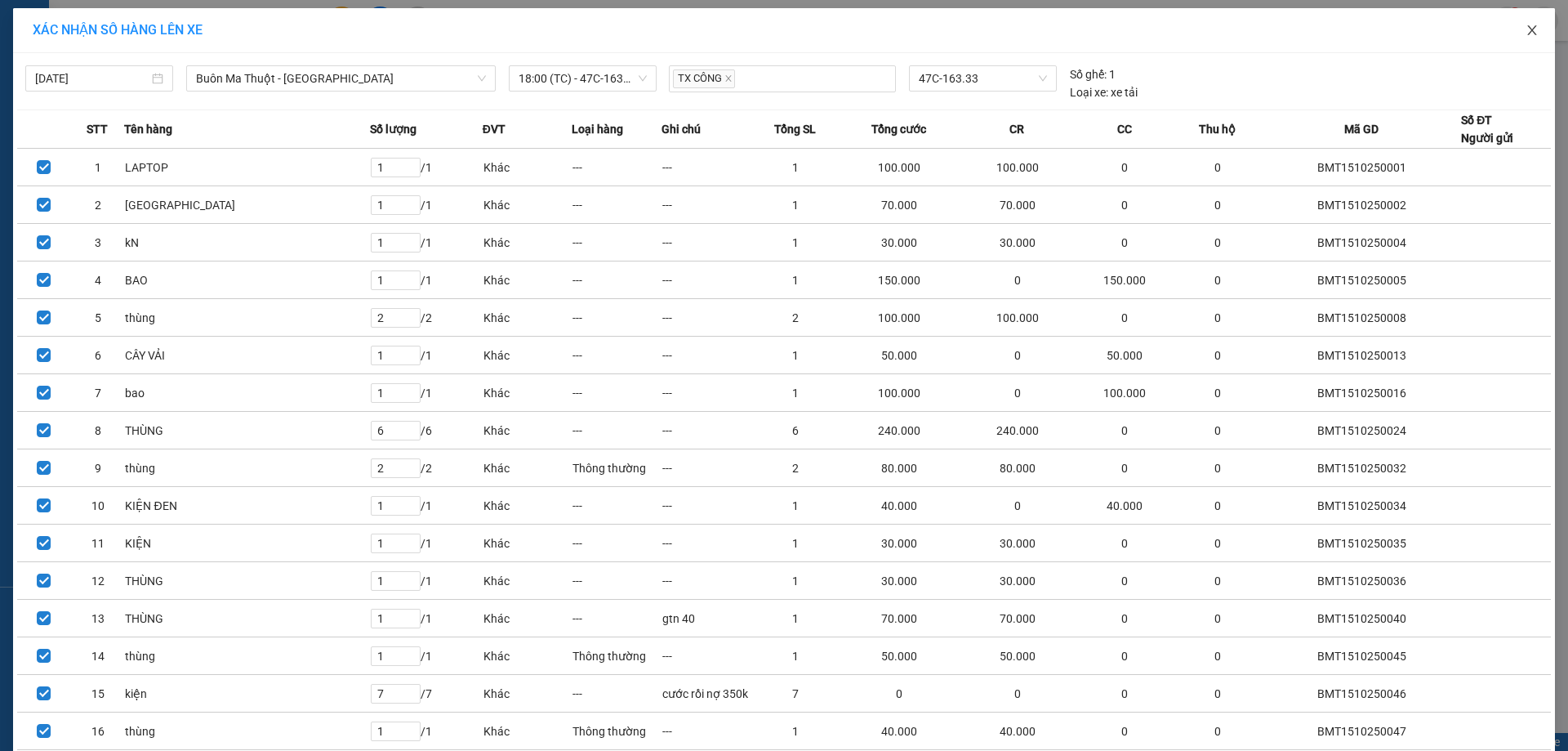
click at [1525, 28] on icon "close" at bounding box center [1532, 30] width 13 height 13
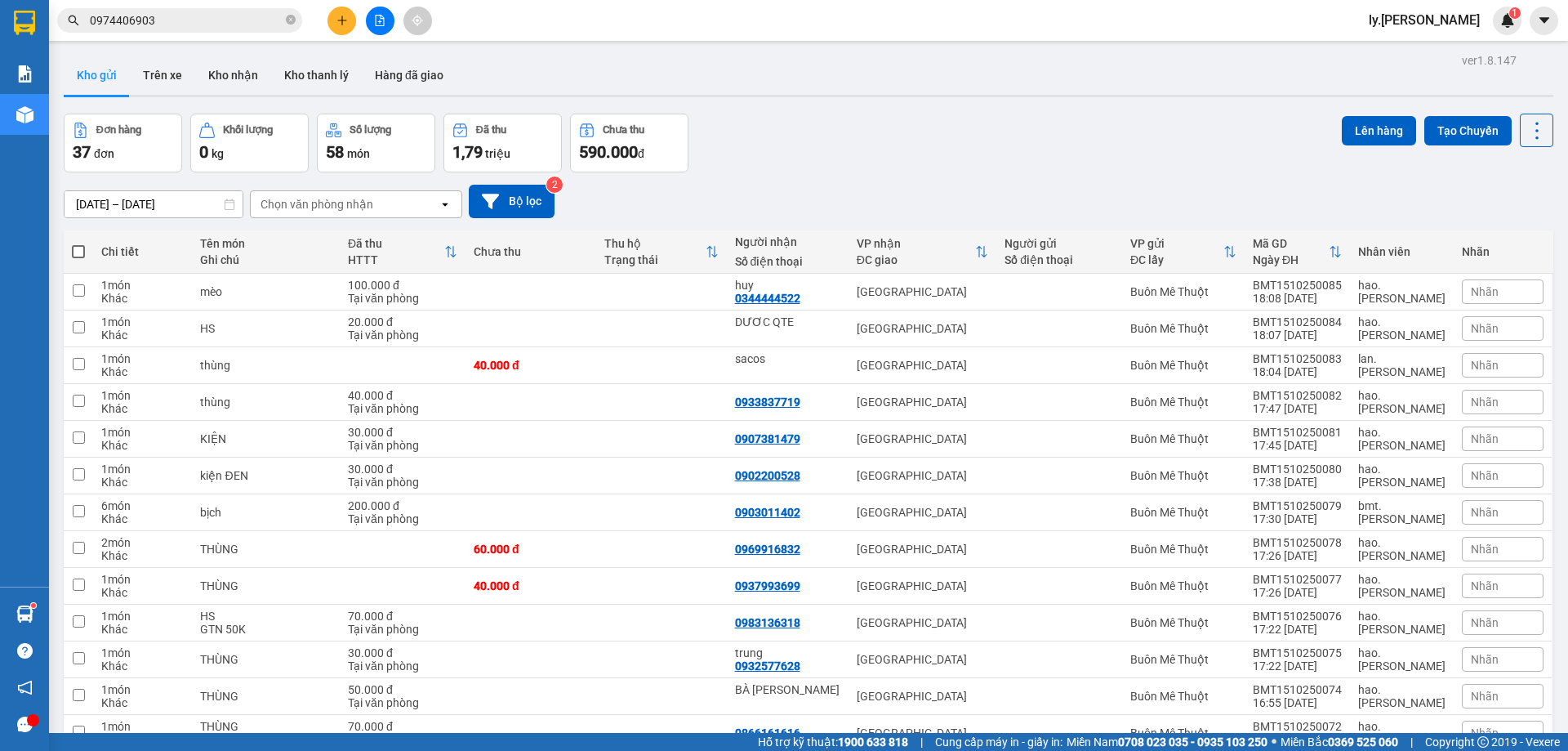
click at [341, 206] on div "Chọn văn phòng nhận" at bounding box center [316, 205] width 113 height 17
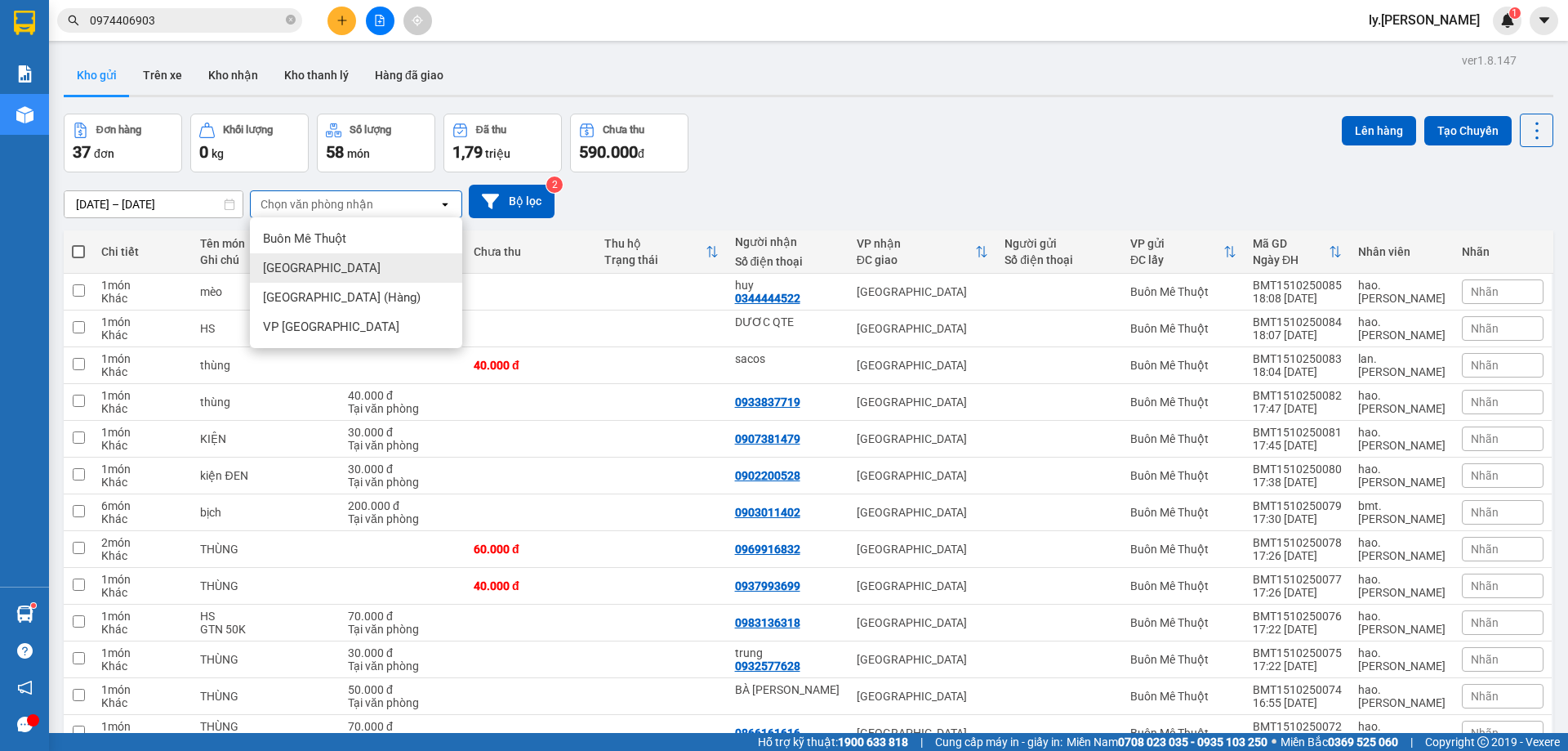
click at [334, 269] on div "[GEOGRAPHIC_DATA]" at bounding box center [356, 267] width 212 height 29
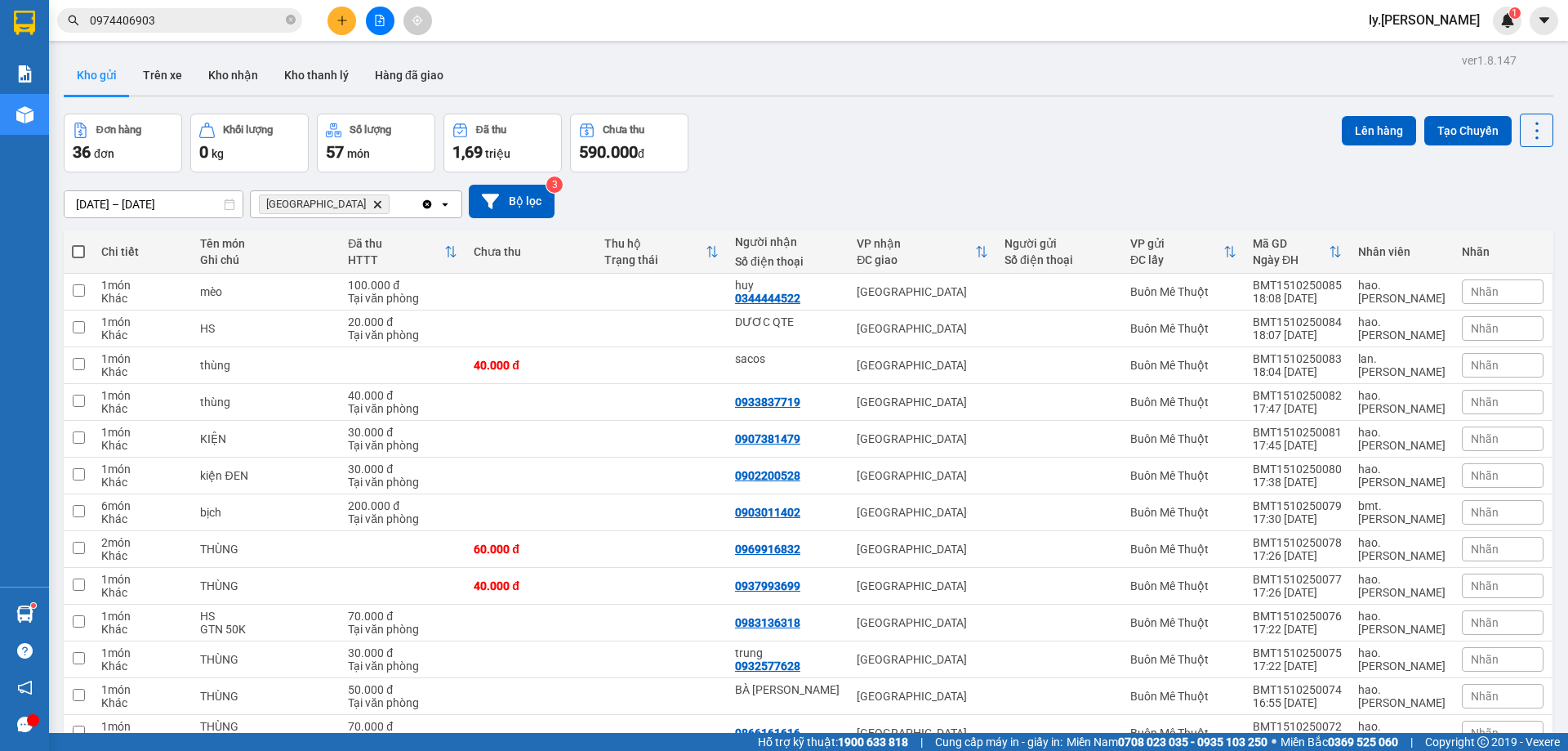
click at [77, 251] on span at bounding box center [78, 251] width 13 height 13
click at [78, 243] on input "checkbox" at bounding box center [78, 243] width 0 height 0
checkbox input "true"
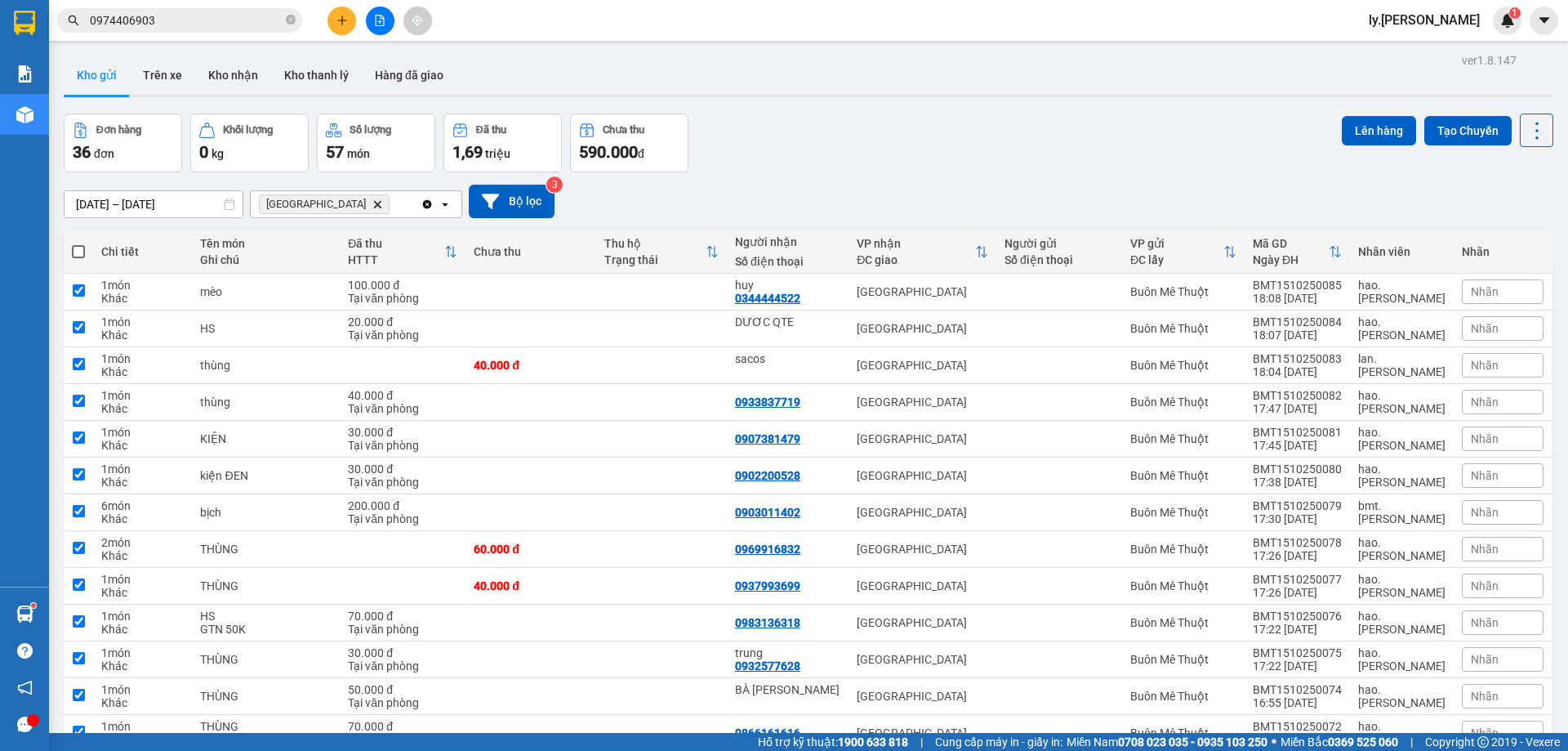
checkbox input "true"
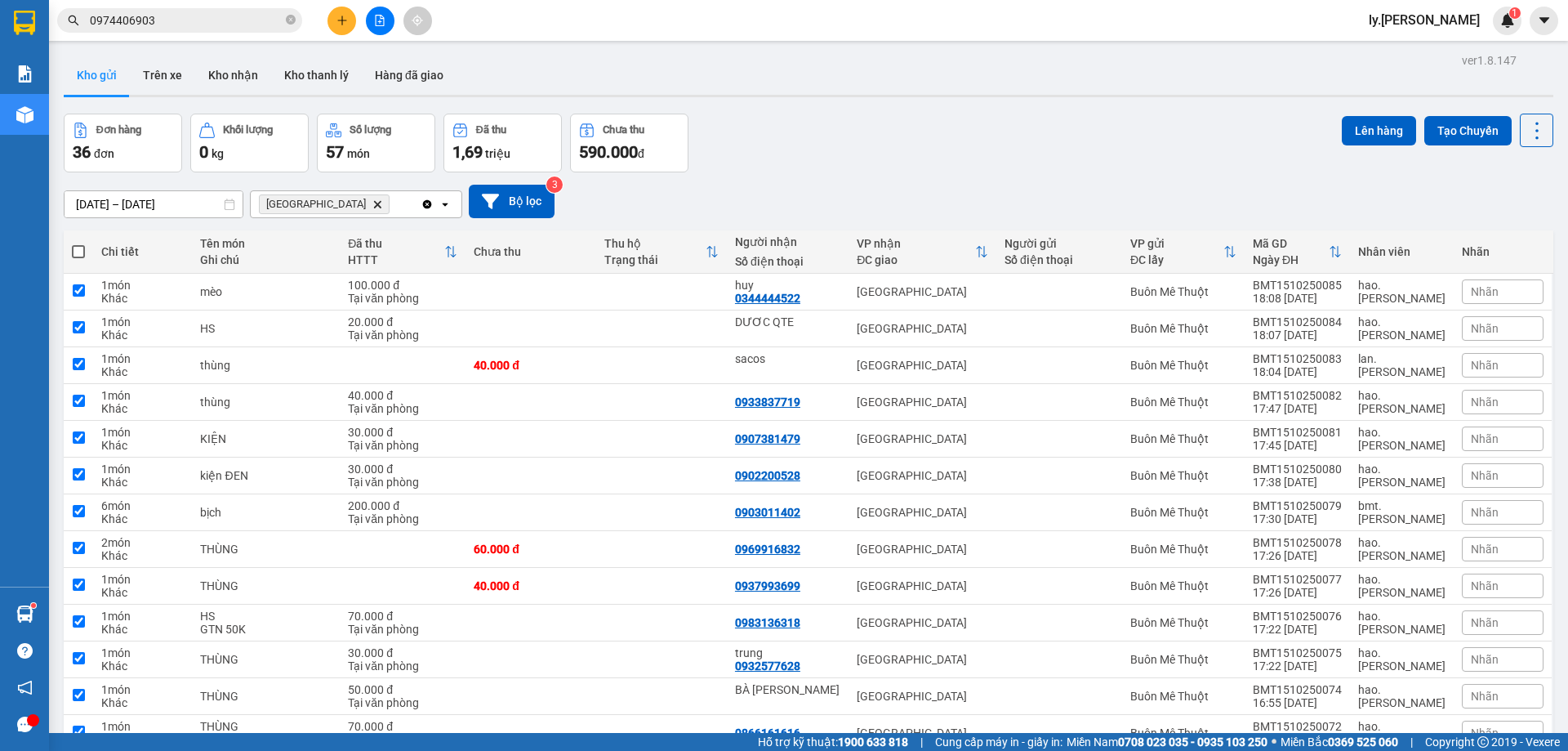
checkbox input "true"
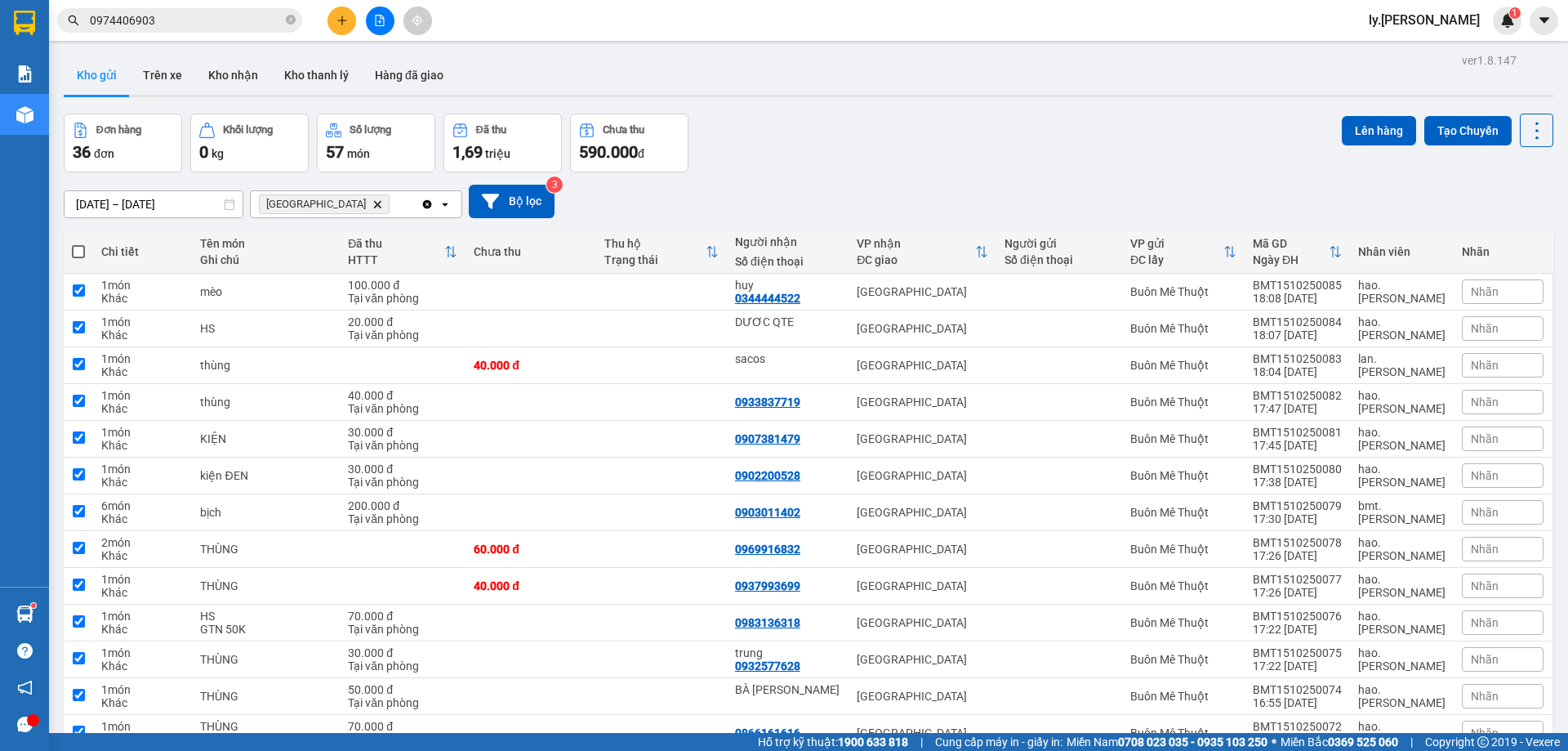
checkbox input "true"
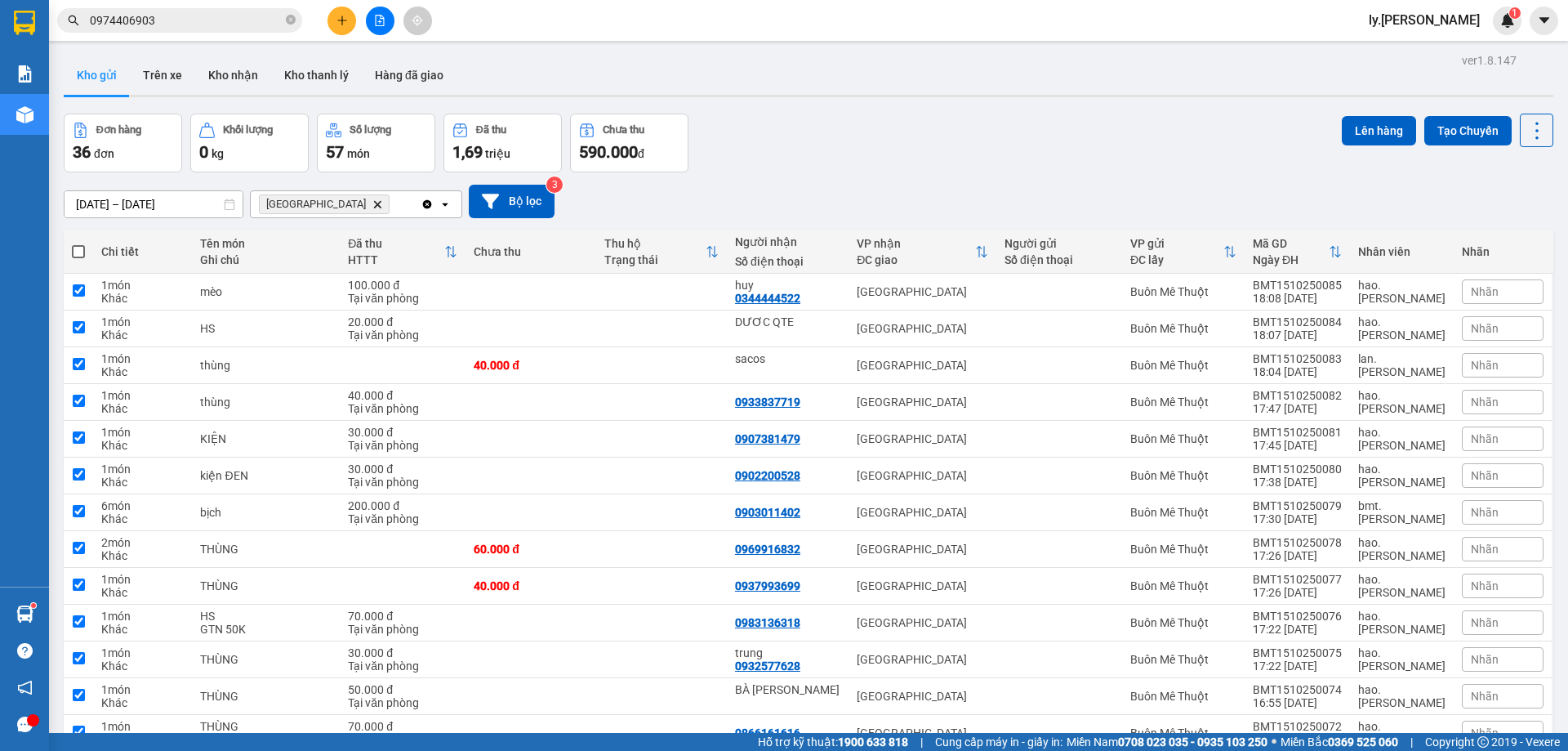
checkbox input "true"
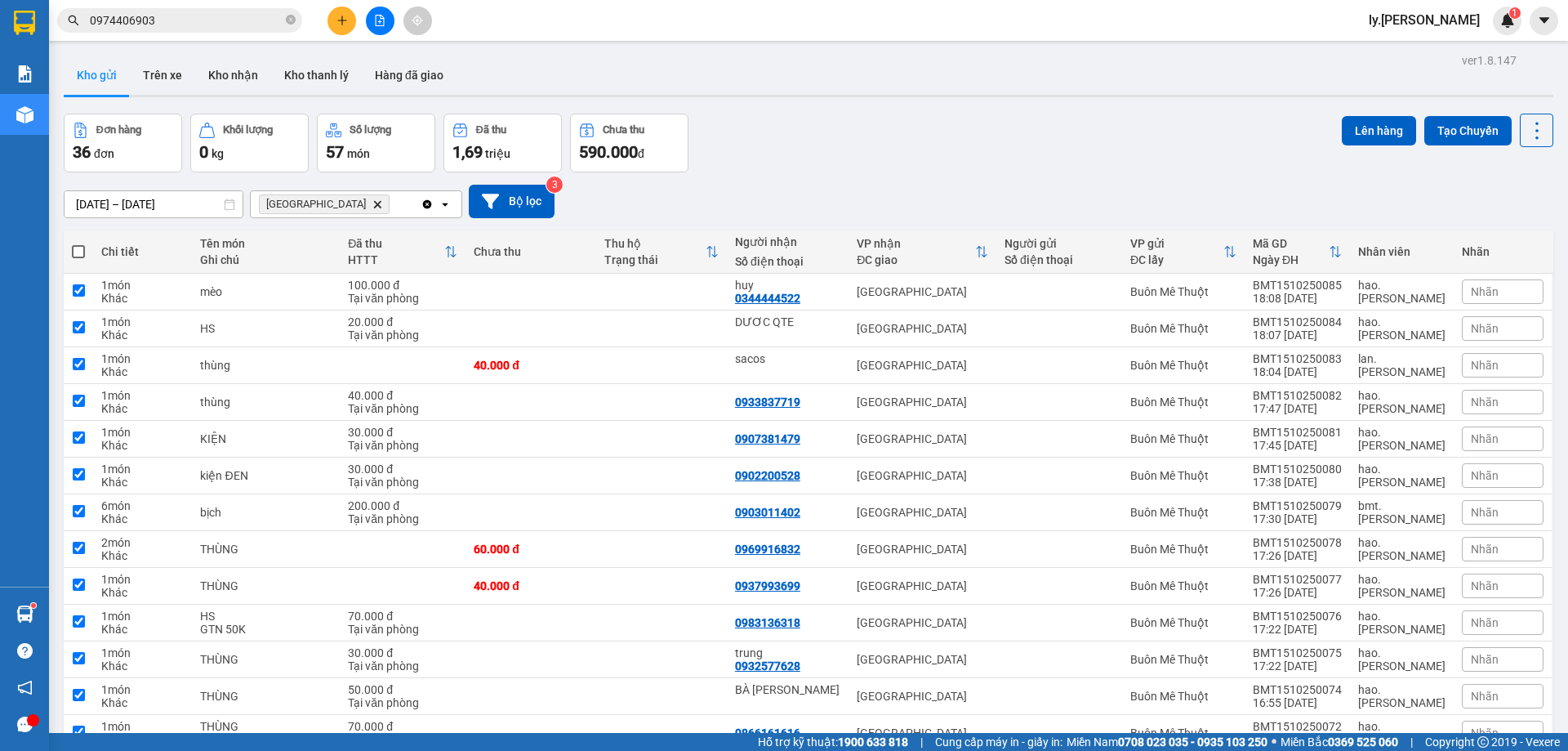
checkbox input "true"
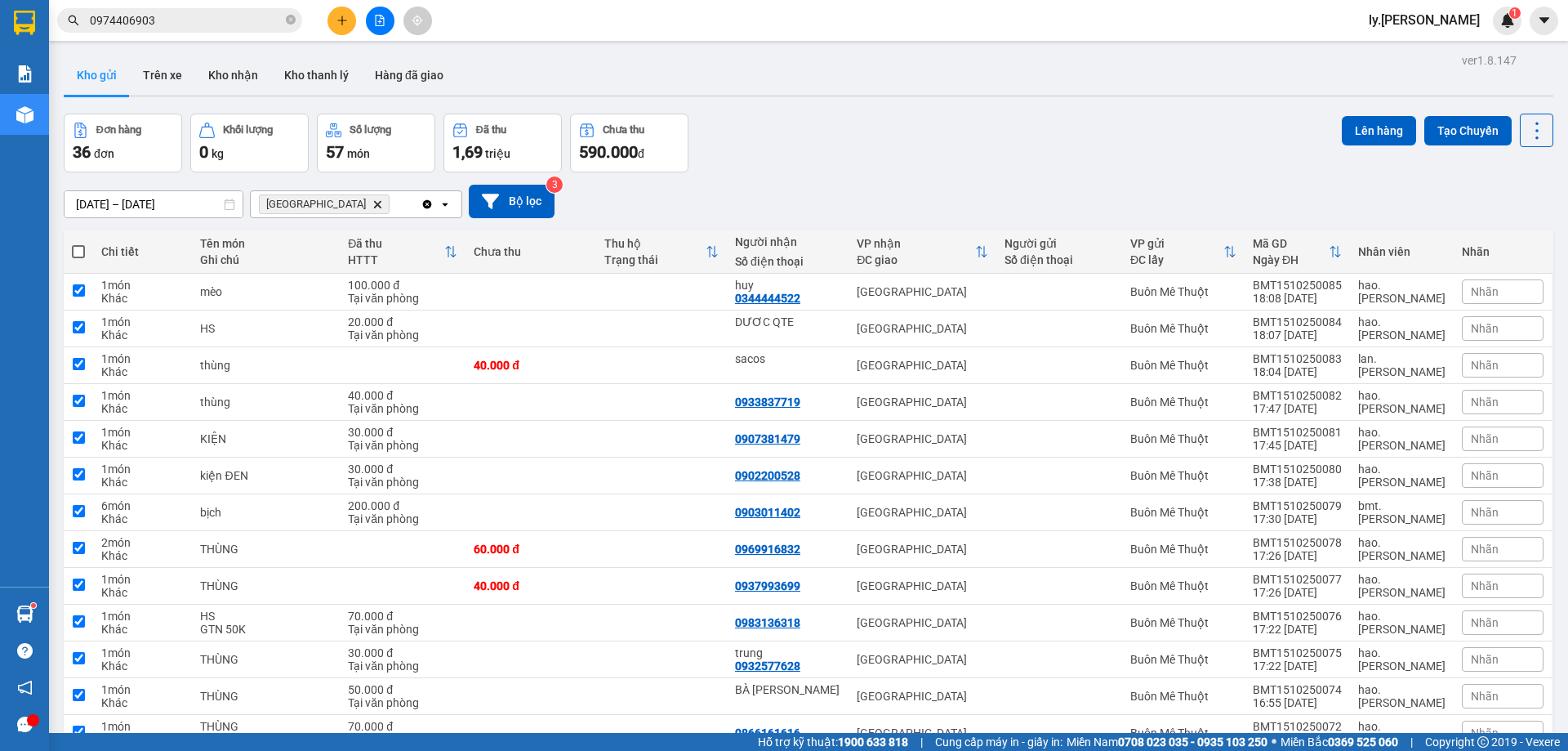
checkbox input "true"
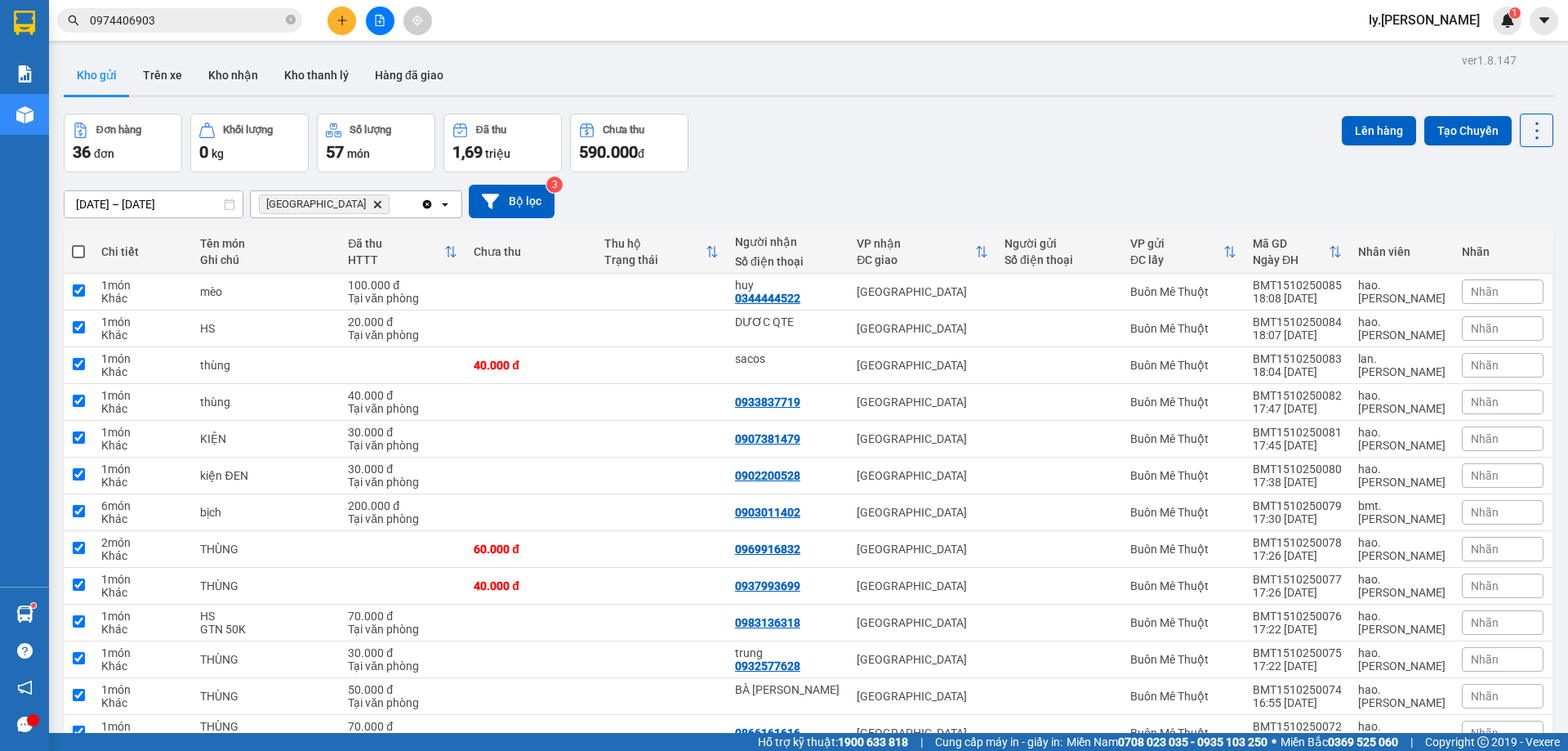
checkbox input "true"
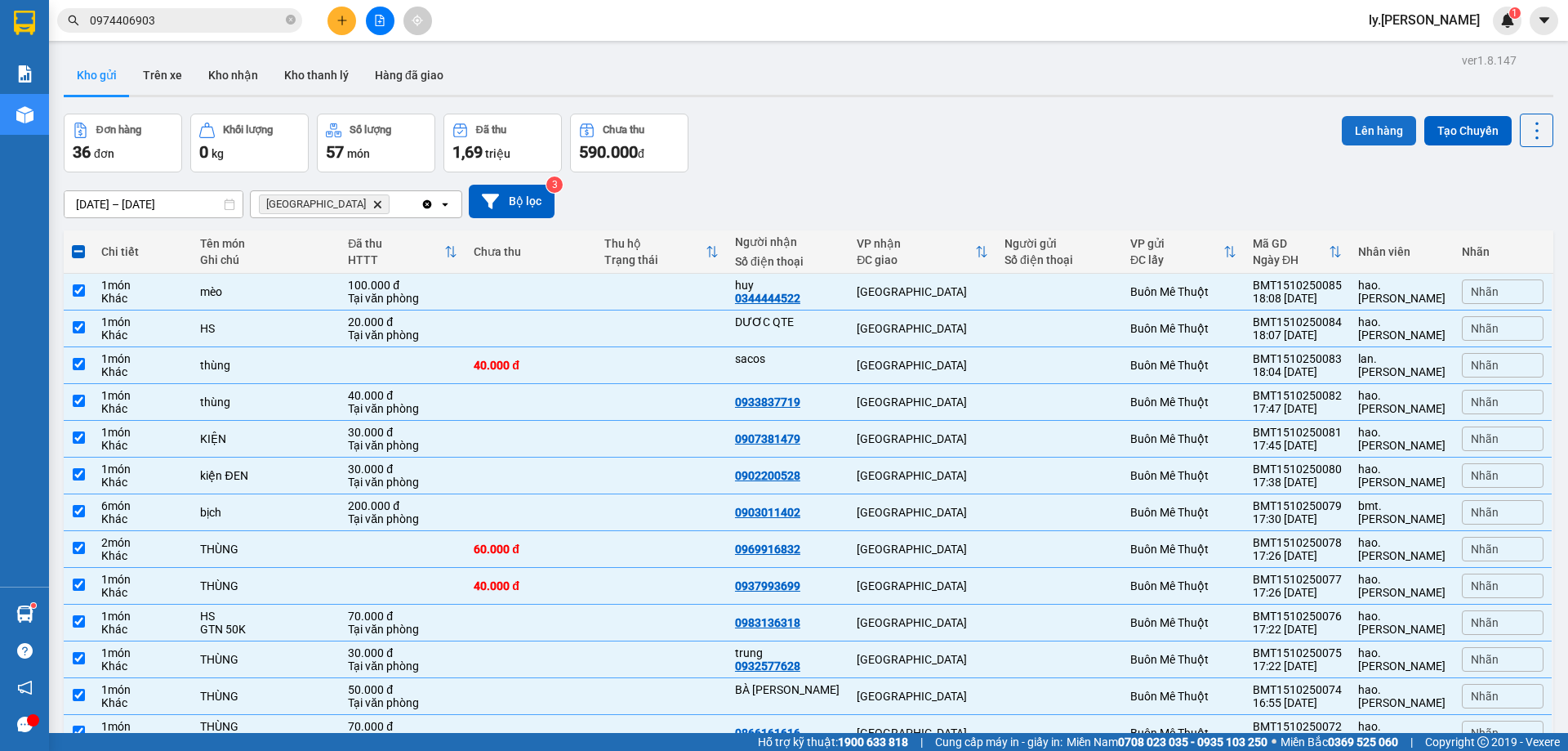
click at [1355, 129] on button "Lên hàng" at bounding box center [1378, 130] width 74 height 29
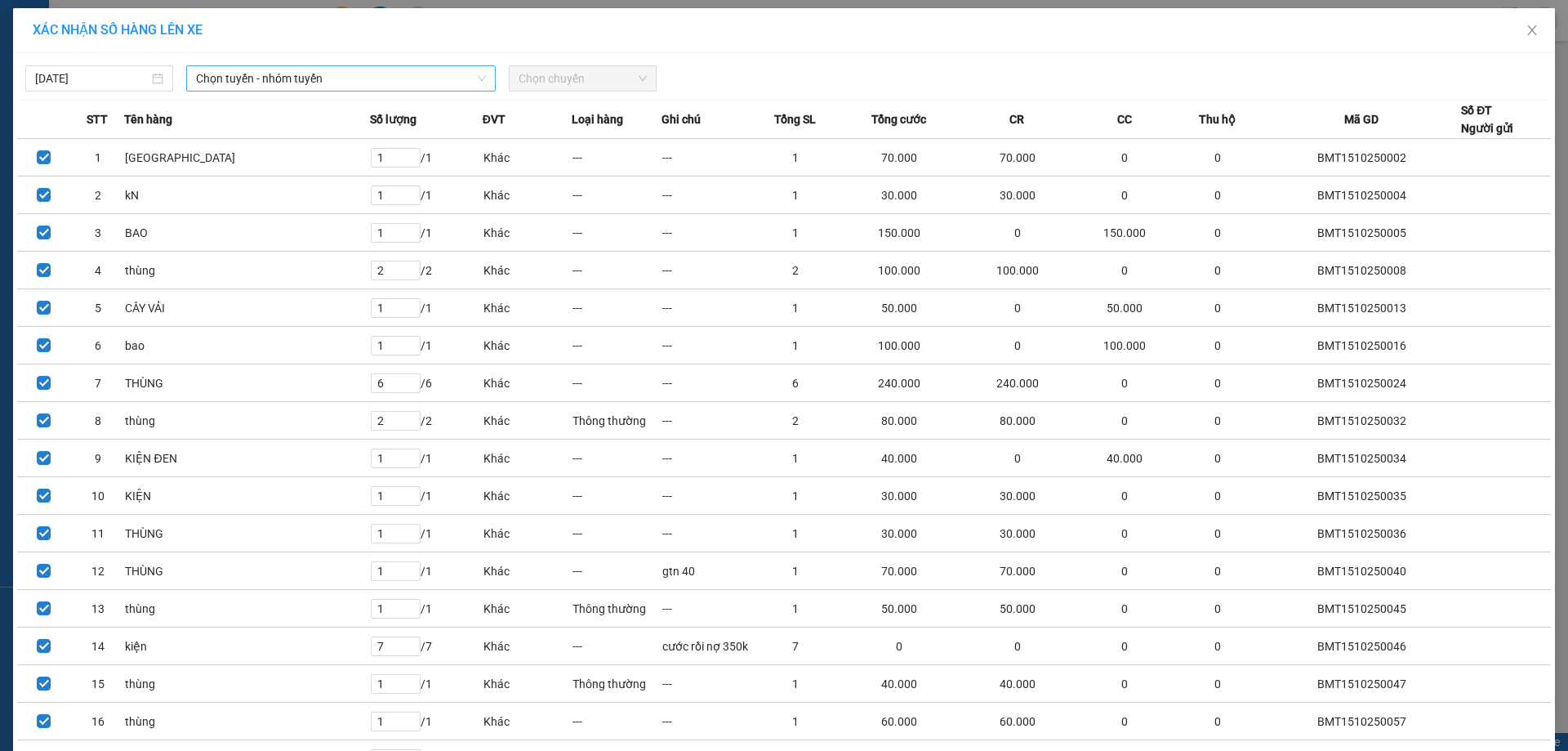
click at [319, 87] on span "Chọn tuyến - nhóm tuyến" at bounding box center [341, 78] width 290 height 24
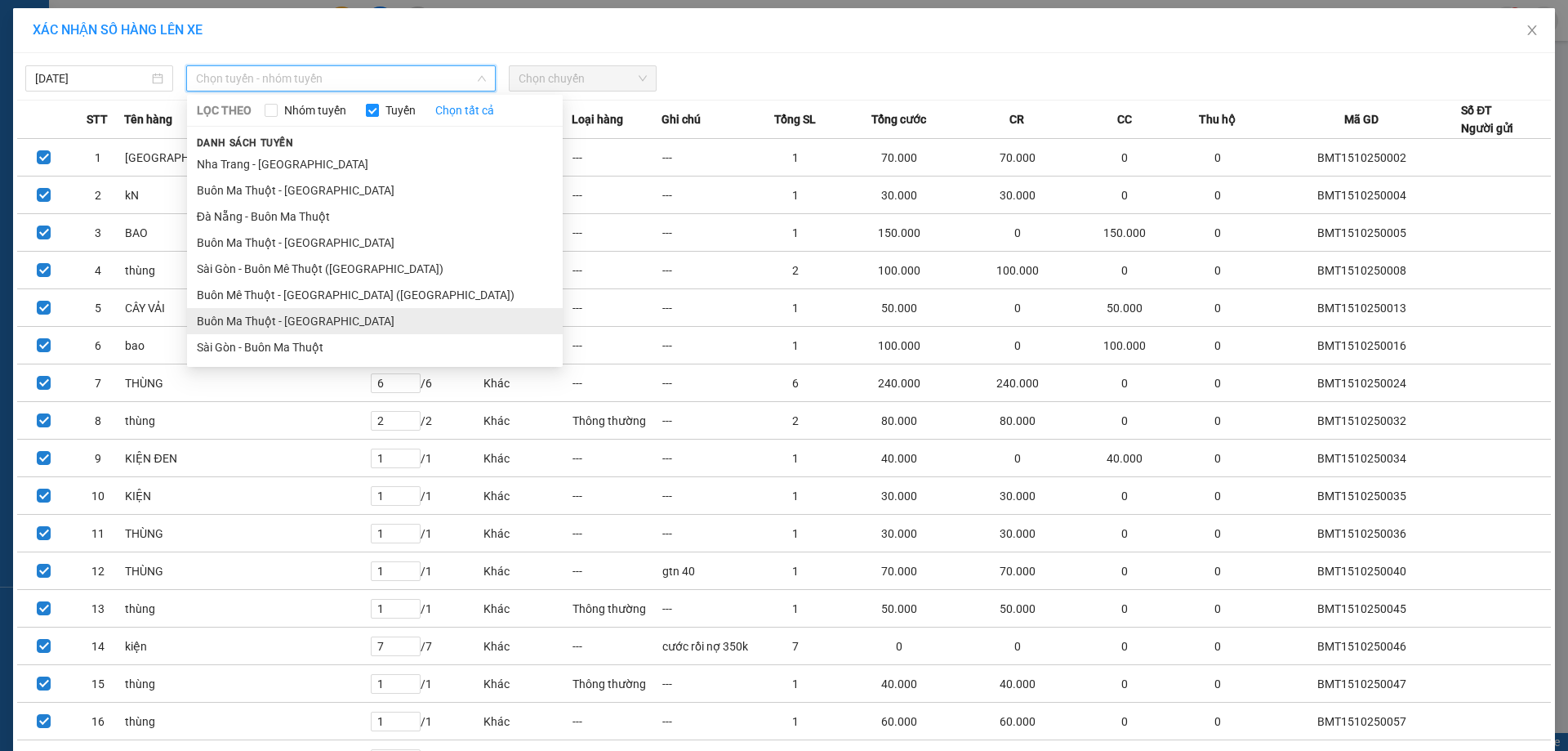
click at [286, 320] on li "Buôn Ma Thuột - [GEOGRAPHIC_DATA]" at bounding box center [375, 321] width 376 height 26
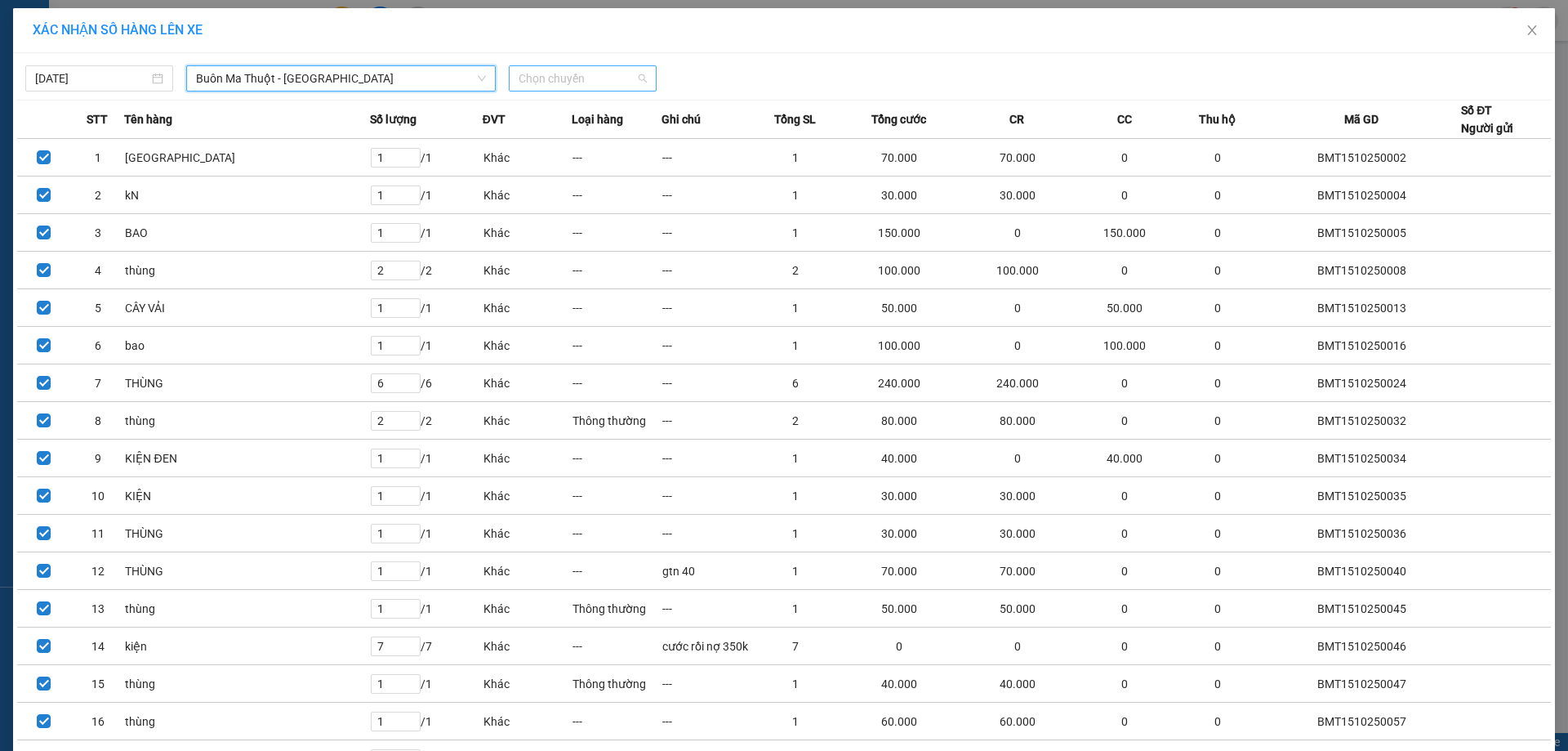
click at [608, 88] on span "Chọn chuyến" at bounding box center [583, 78] width 129 height 24
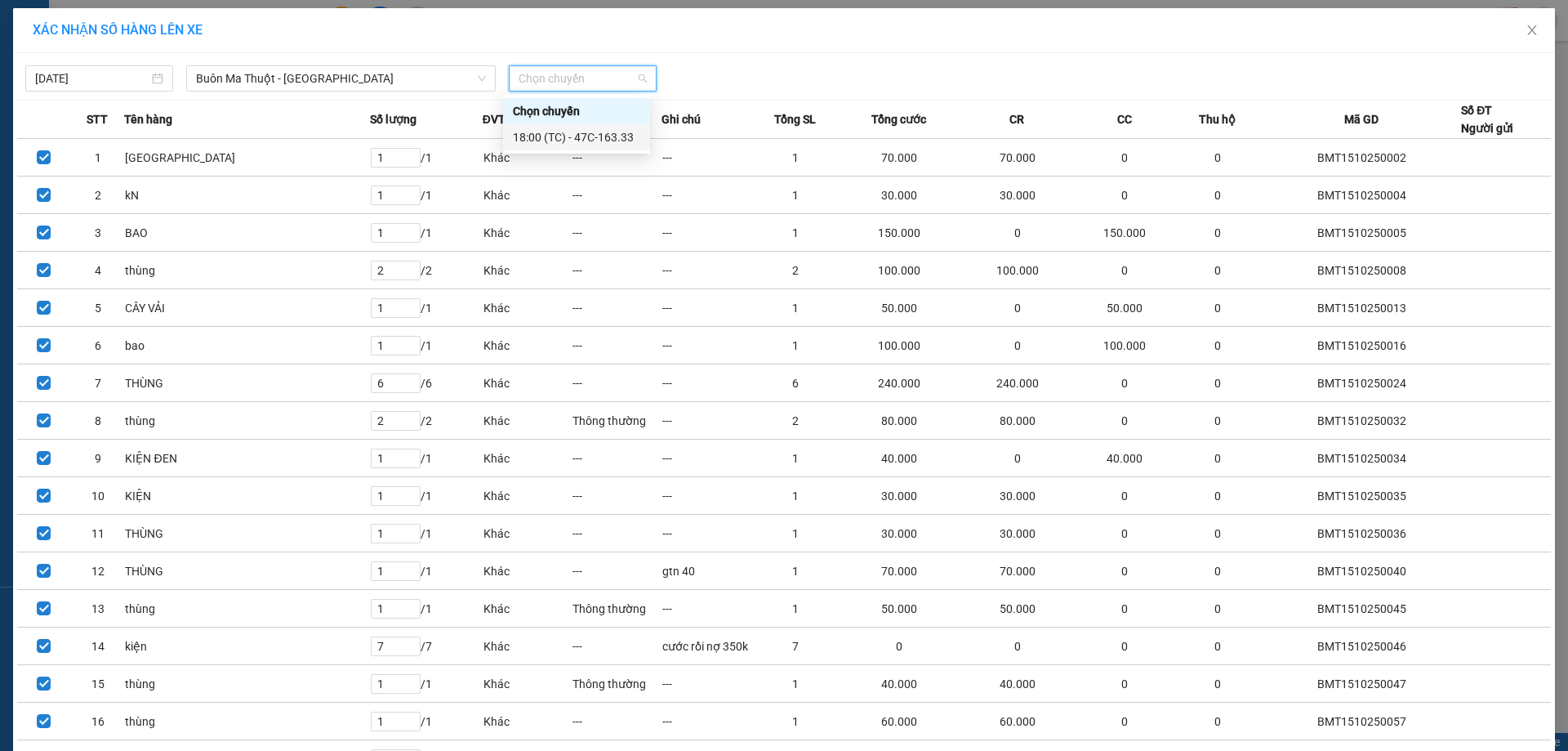
click at [593, 133] on div "18:00 (TC) - 47C-163.33" at bounding box center [576, 138] width 128 height 18
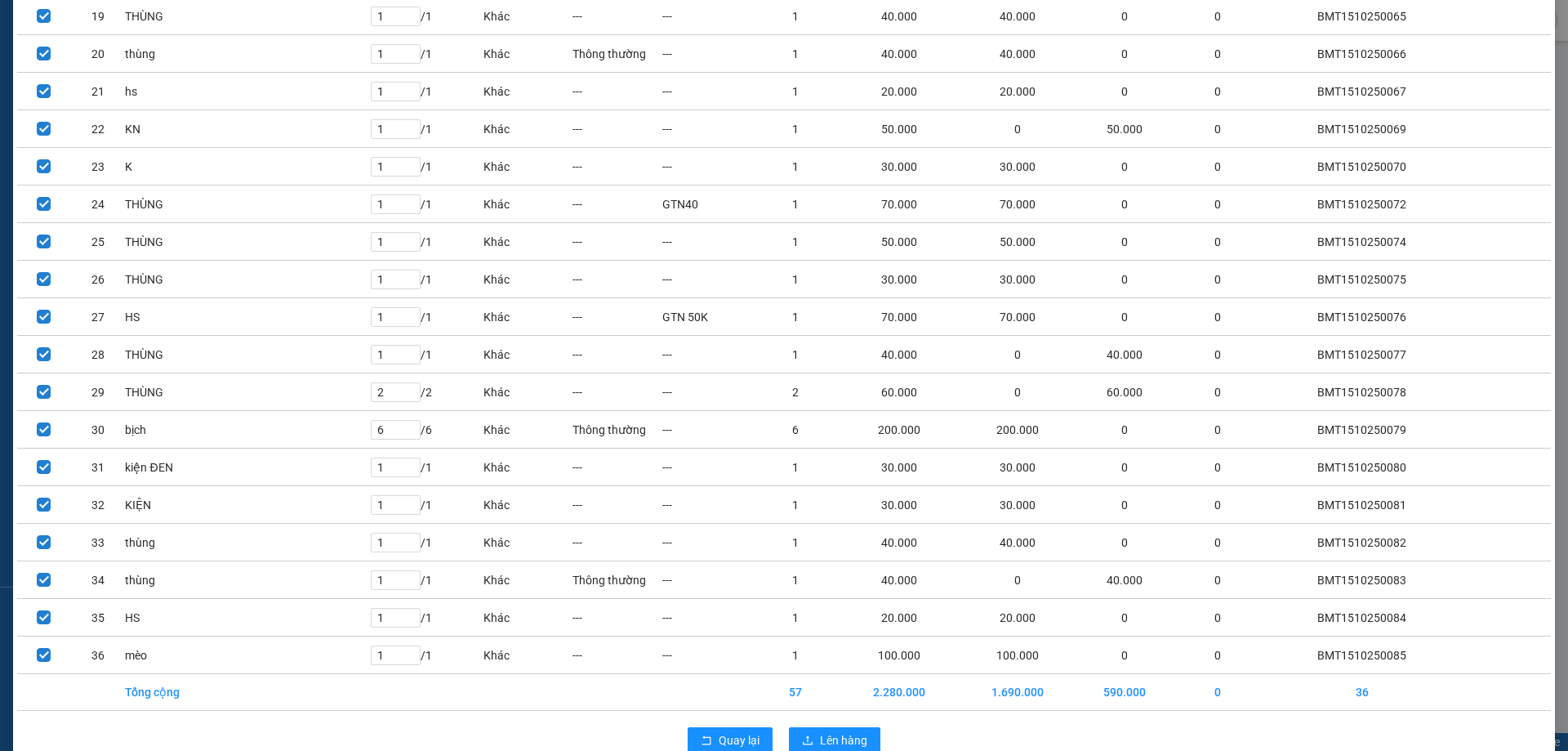
scroll to position [862, 0]
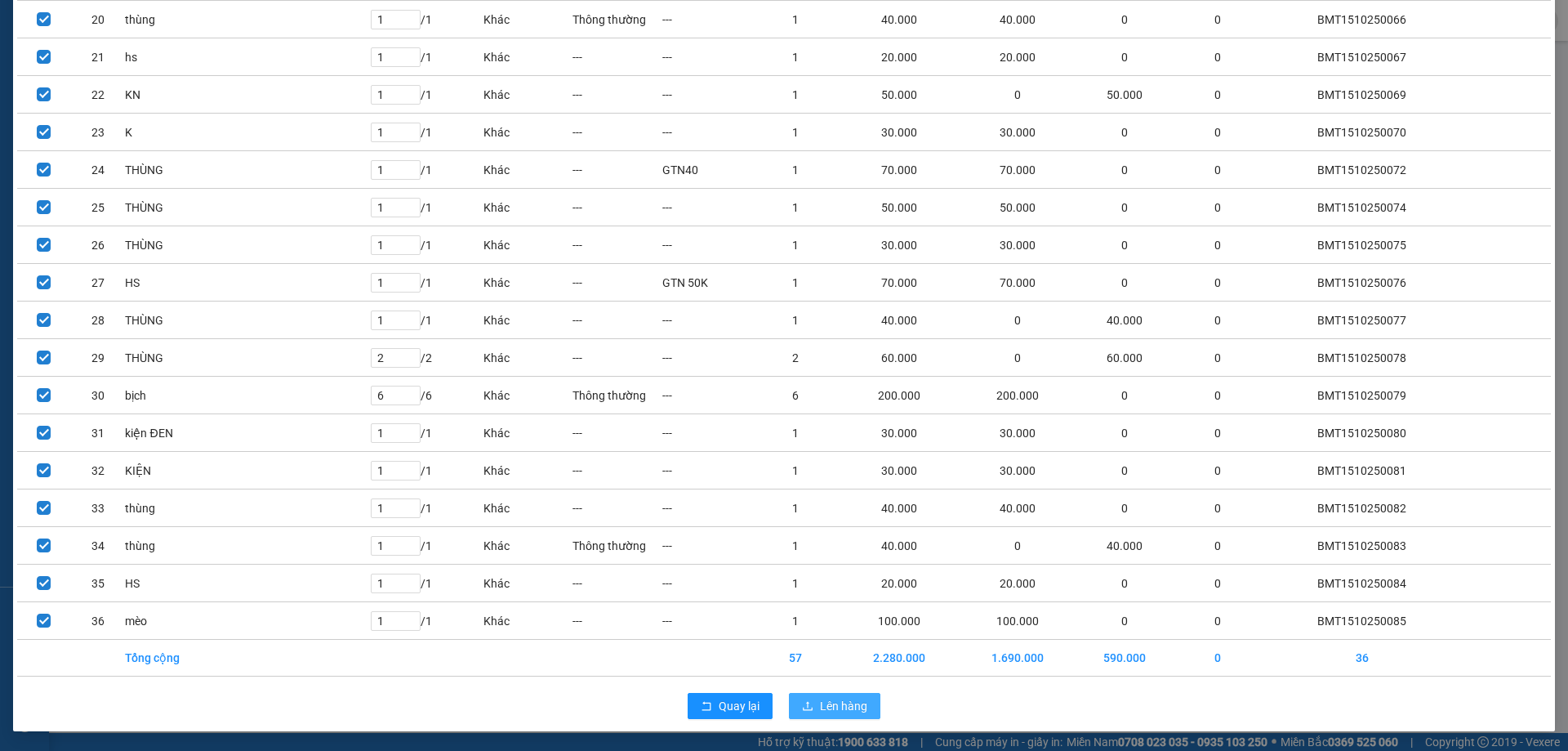
drag, startPoint x: 831, startPoint y: 707, endPoint x: 842, endPoint y: 691, distance: 19.4
click at [840, 697] on span "Lên hàng" at bounding box center [843, 706] width 48 height 18
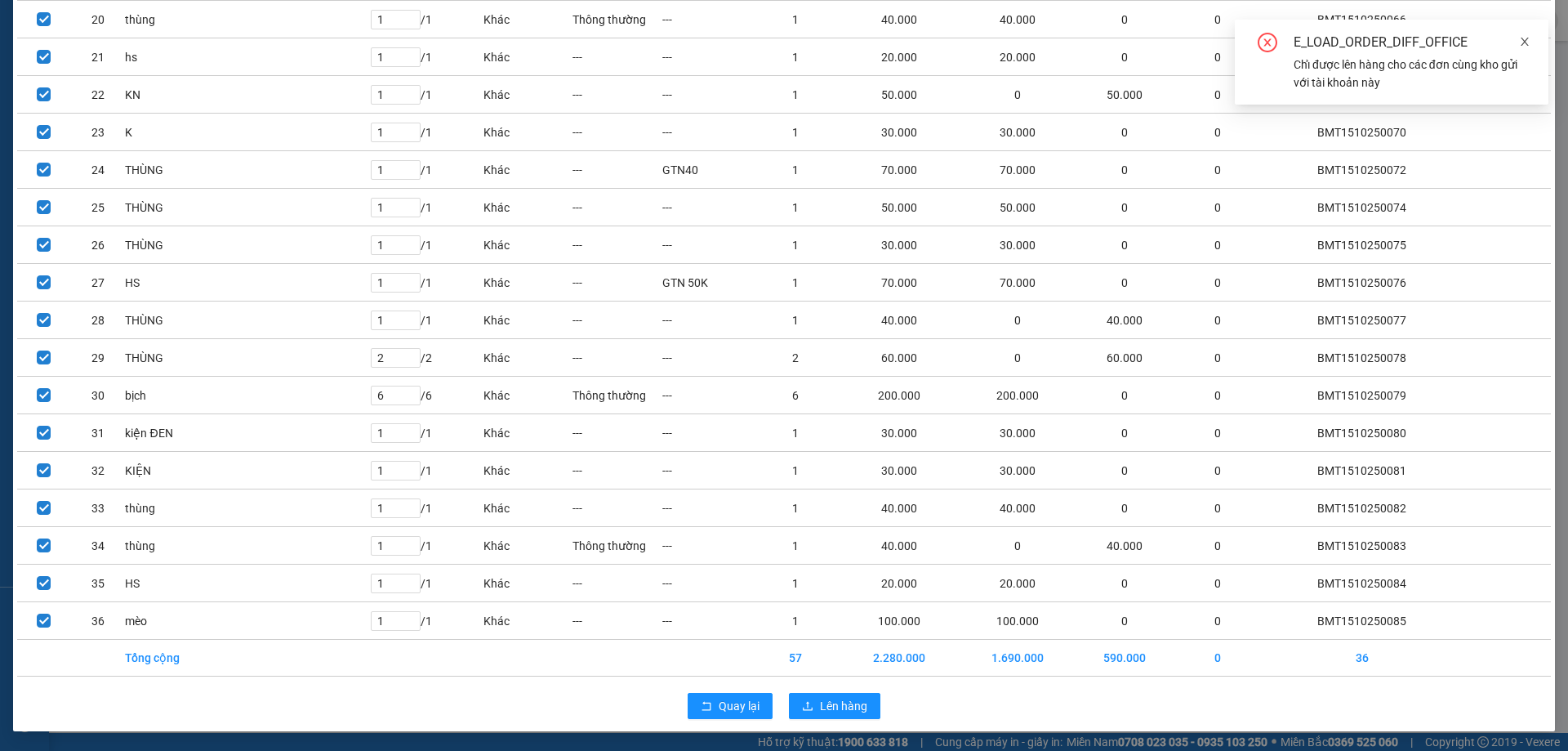
click at [1528, 38] on icon "close" at bounding box center [1525, 42] width 8 height 8
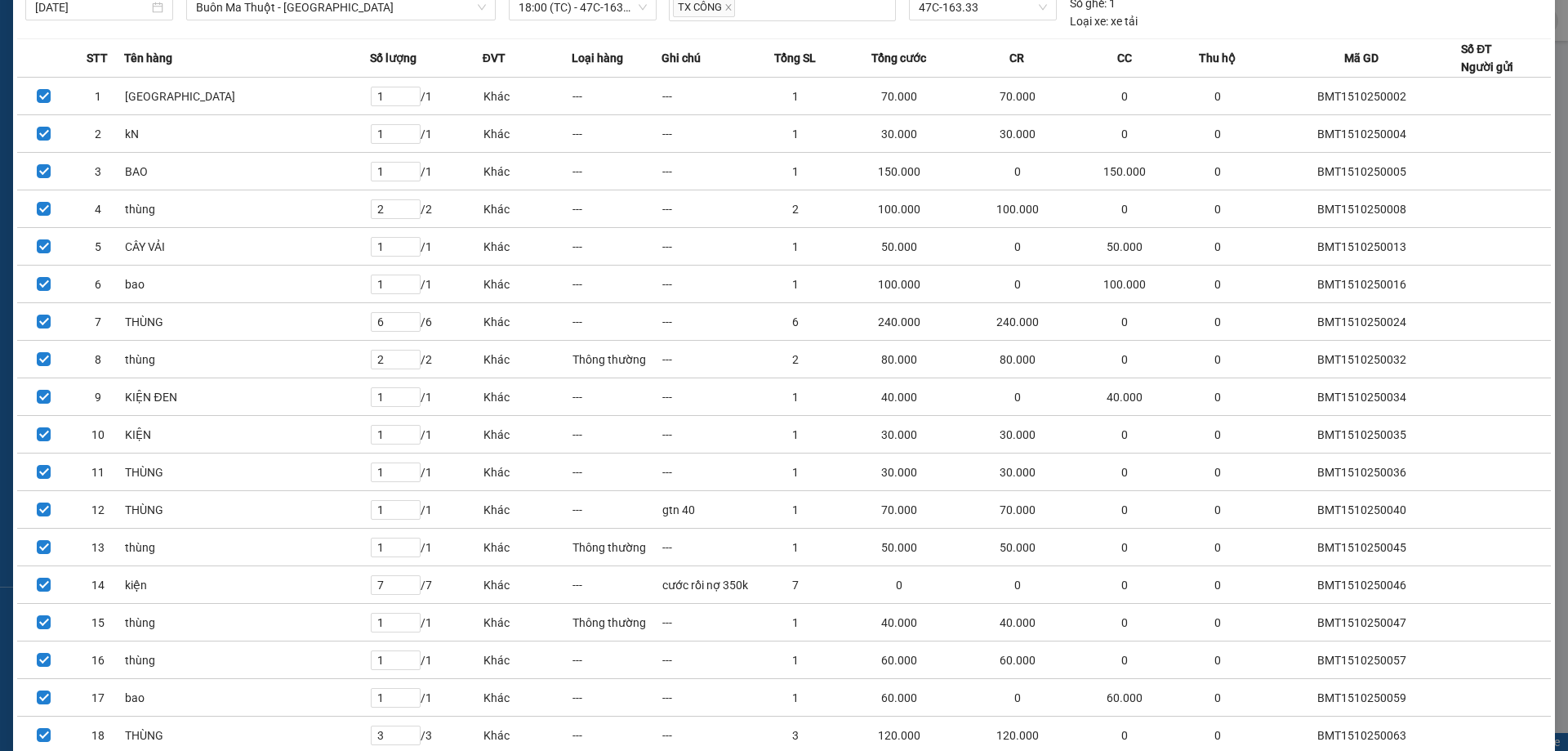
scroll to position [0, 0]
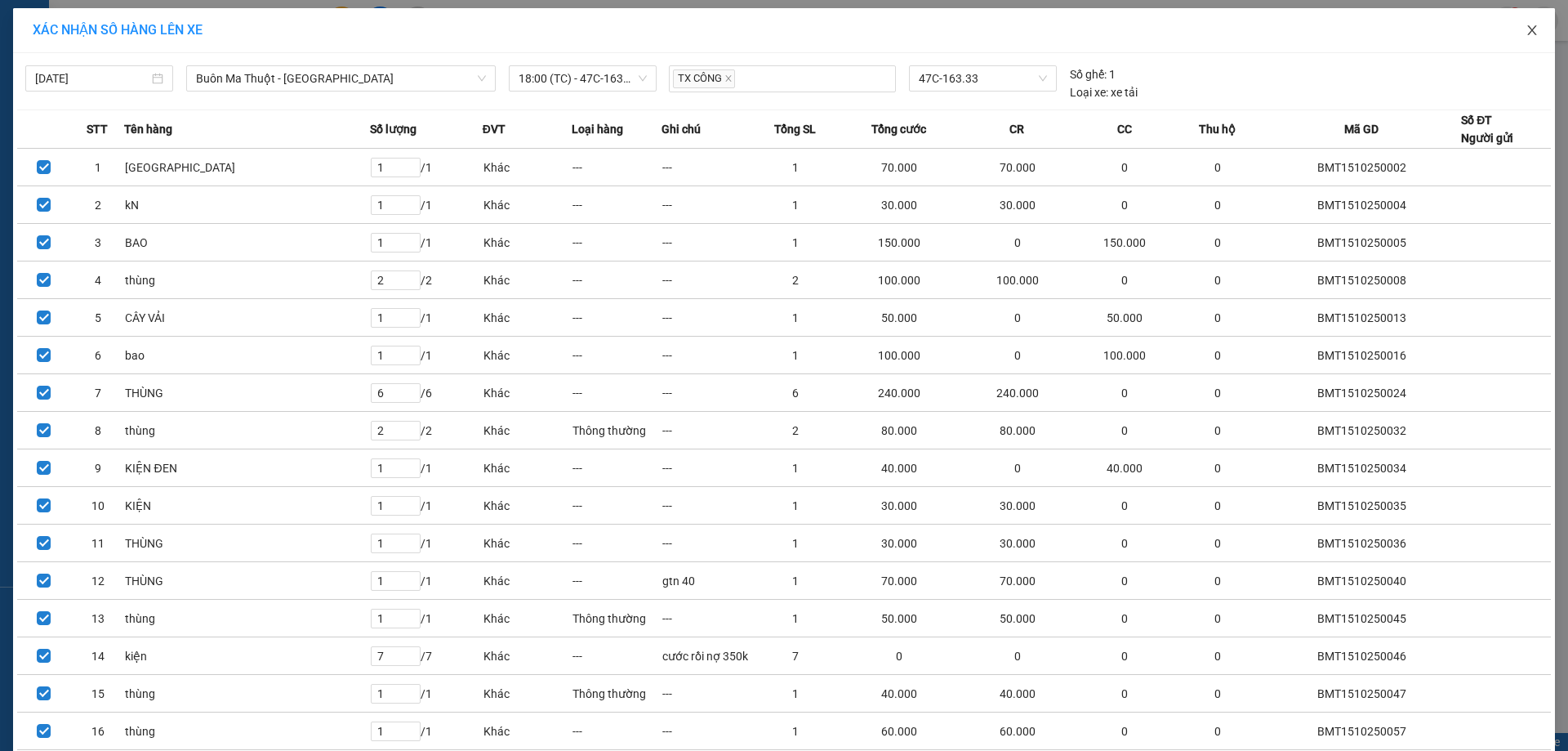
click at [1528, 27] on icon "close" at bounding box center [1531, 30] width 9 height 10
click at [1522, 28] on div "ly.thaison 1" at bounding box center [1462, 21] width 212 height 28
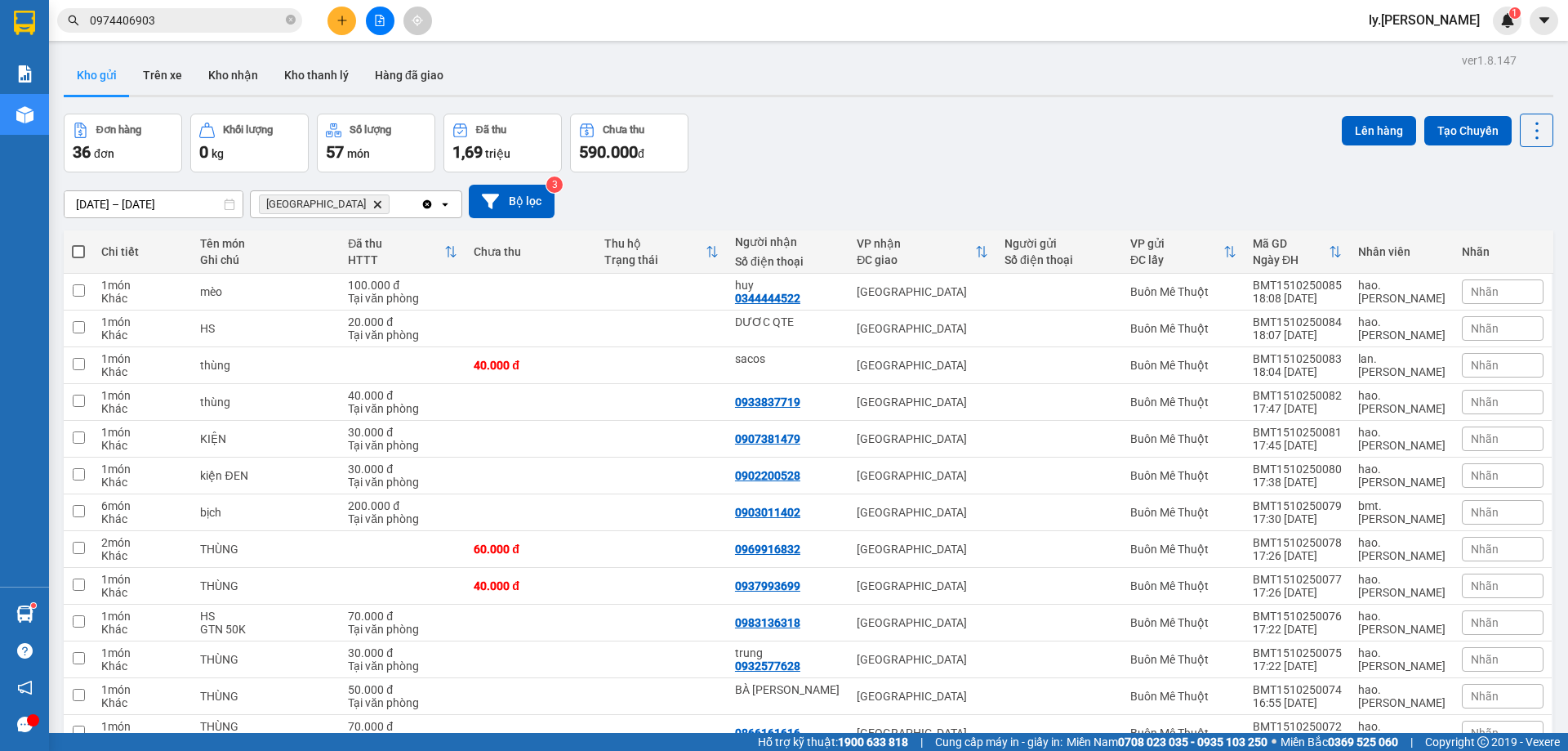
click at [1458, 15] on span "ly.[PERSON_NAME]" at bounding box center [1424, 20] width 137 height 20
click at [1463, 51] on span "Đăng xuất" at bounding box center [1470, 51] width 68 height 18
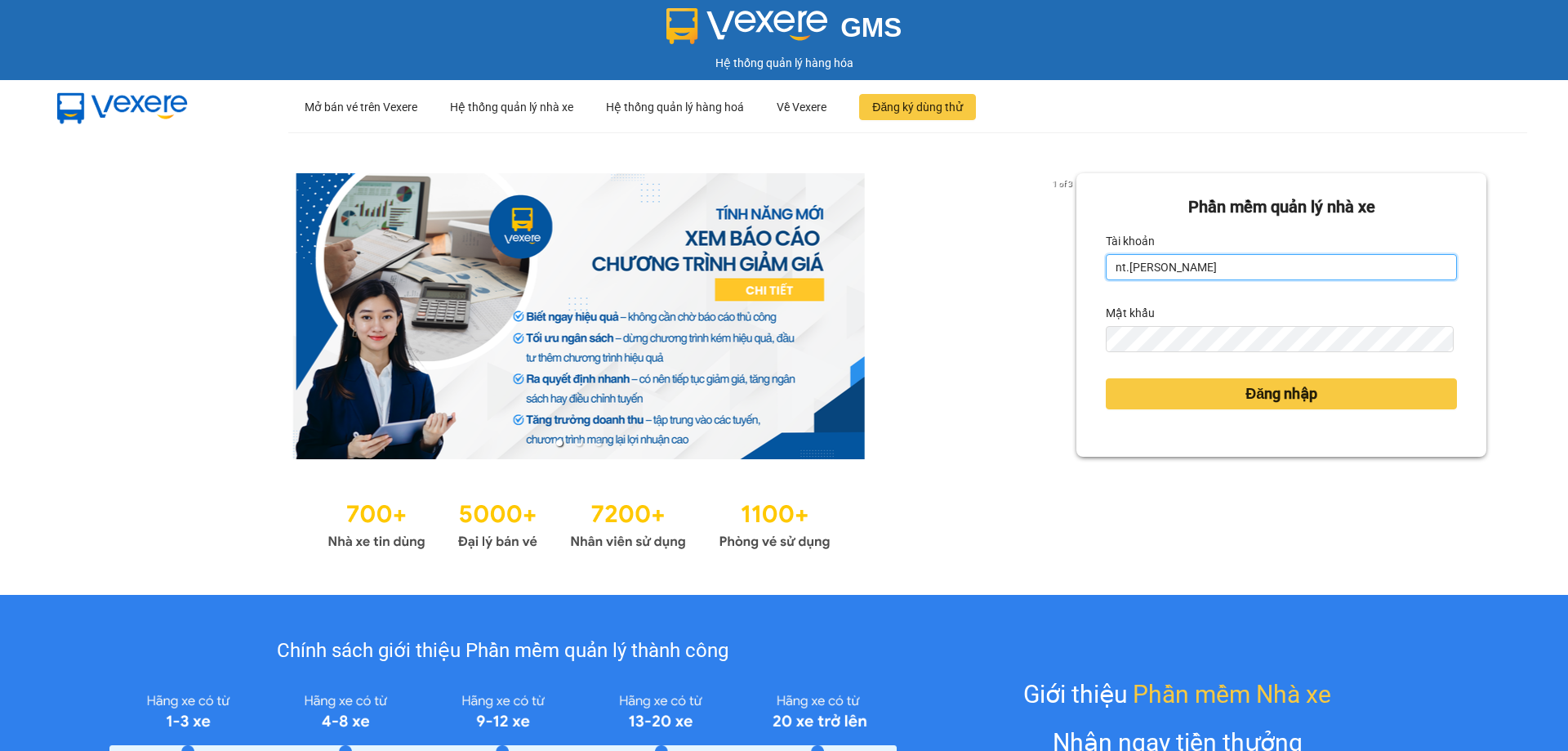
drag, startPoint x: 1201, startPoint y: 269, endPoint x: 1201, endPoint y: 279, distance: 10.0
click at [1201, 269] on input "nt.[PERSON_NAME]" at bounding box center [1281, 266] width 352 height 26
type input "ly.[PERSON_NAME]"
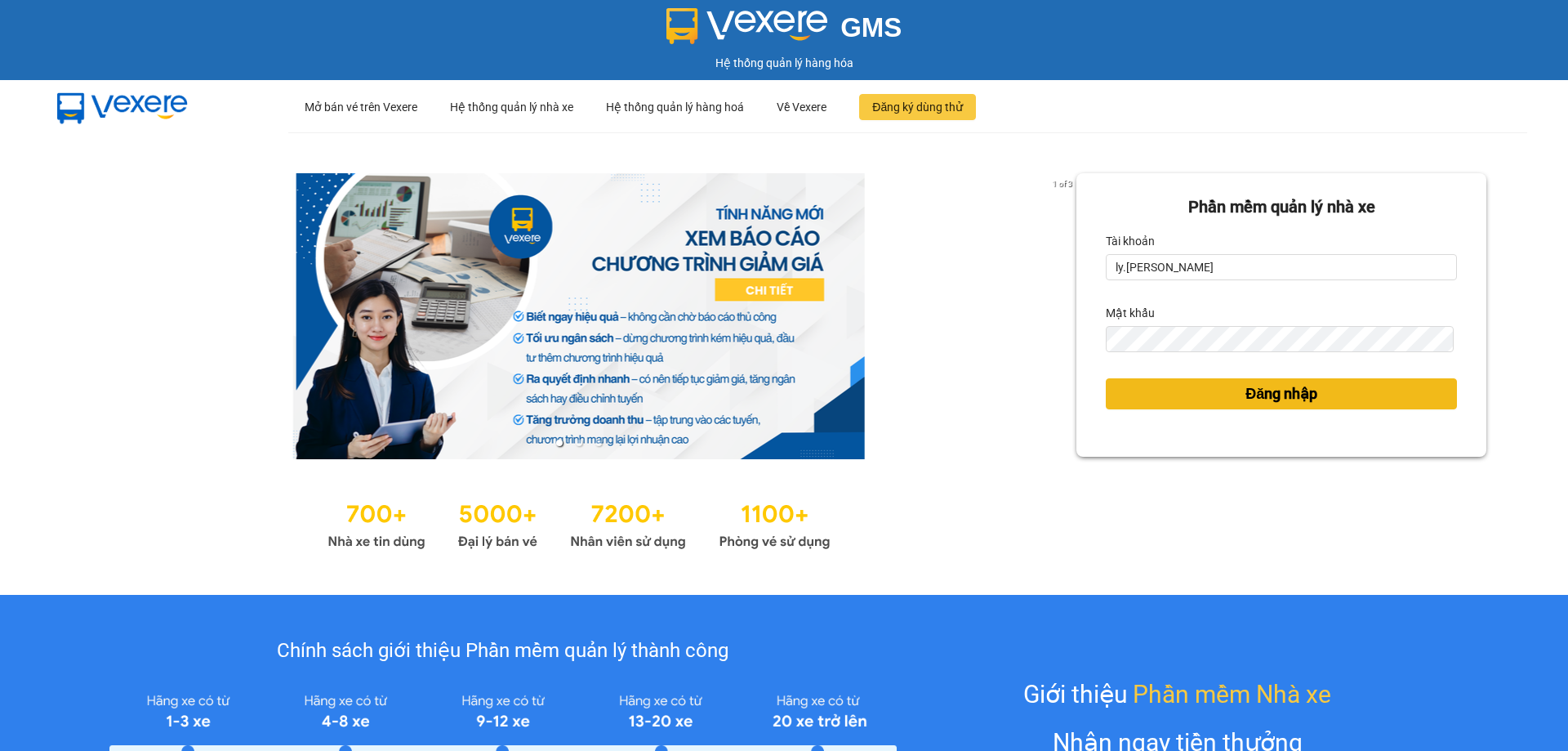
click at [1220, 380] on button "Đăng nhập" at bounding box center [1281, 393] width 352 height 31
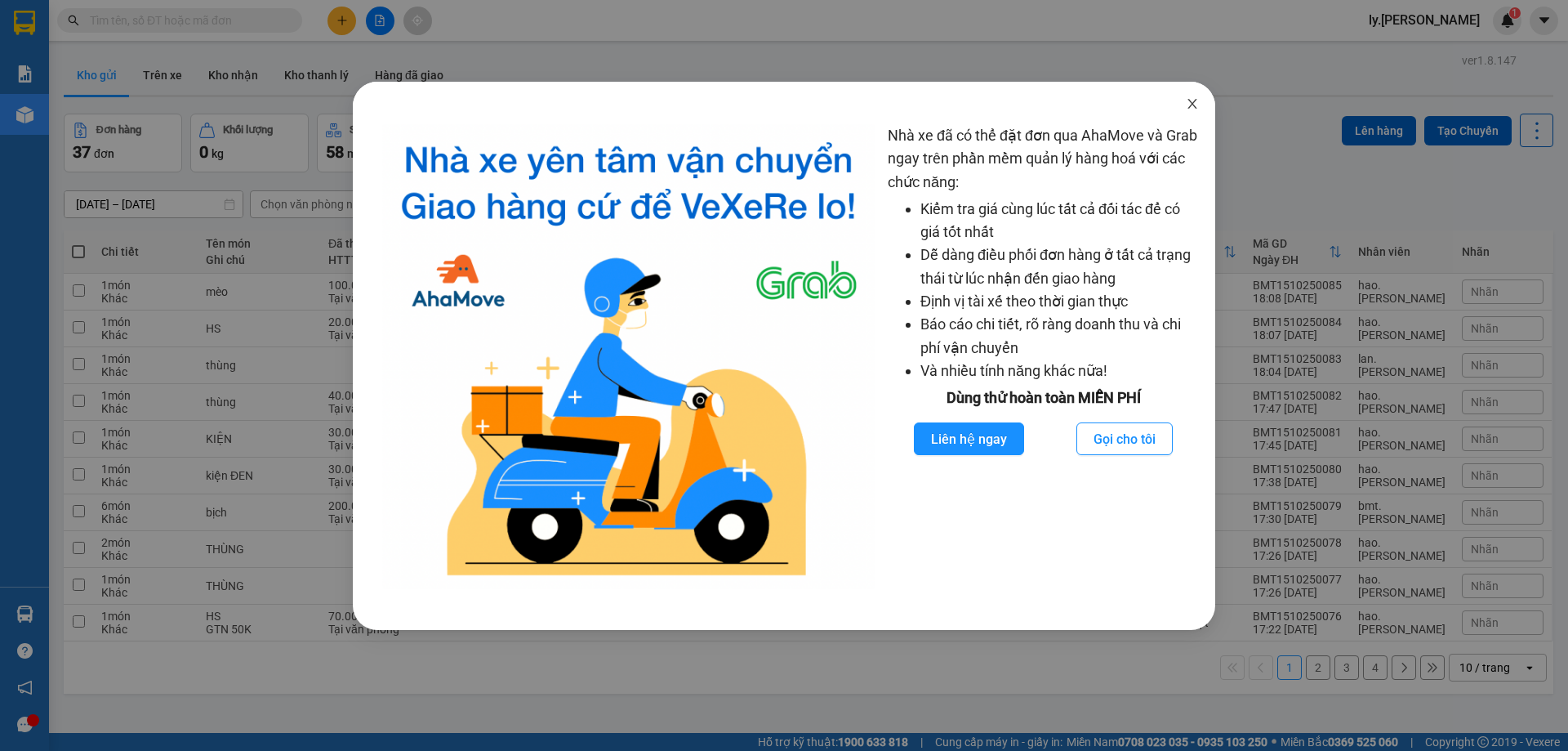
click at [1192, 99] on icon "close" at bounding box center [1192, 104] width 13 height 13
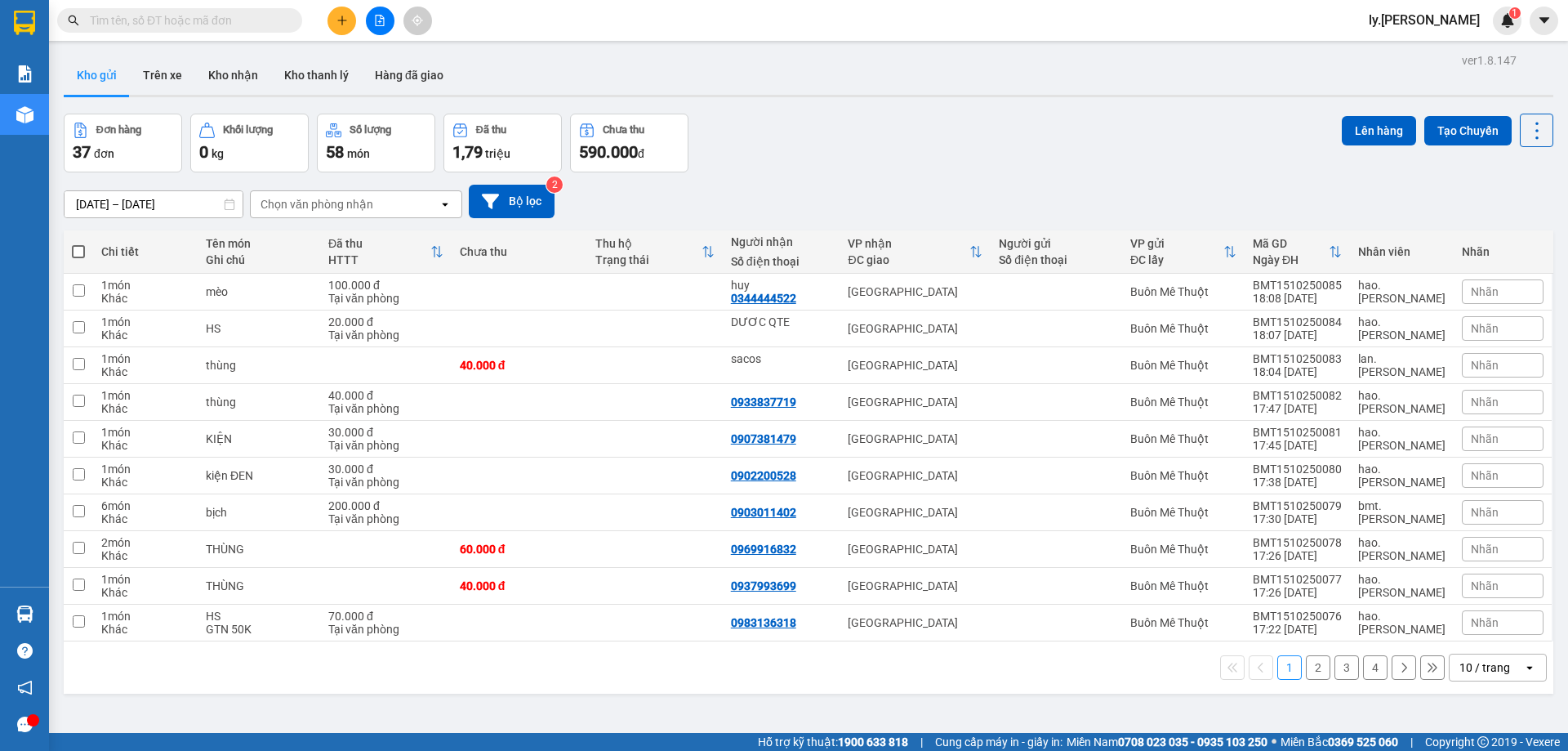
click at [386, 209] on div "Chọn văn phòng nhận" at bounding box center [344, 204] width 188 height 26
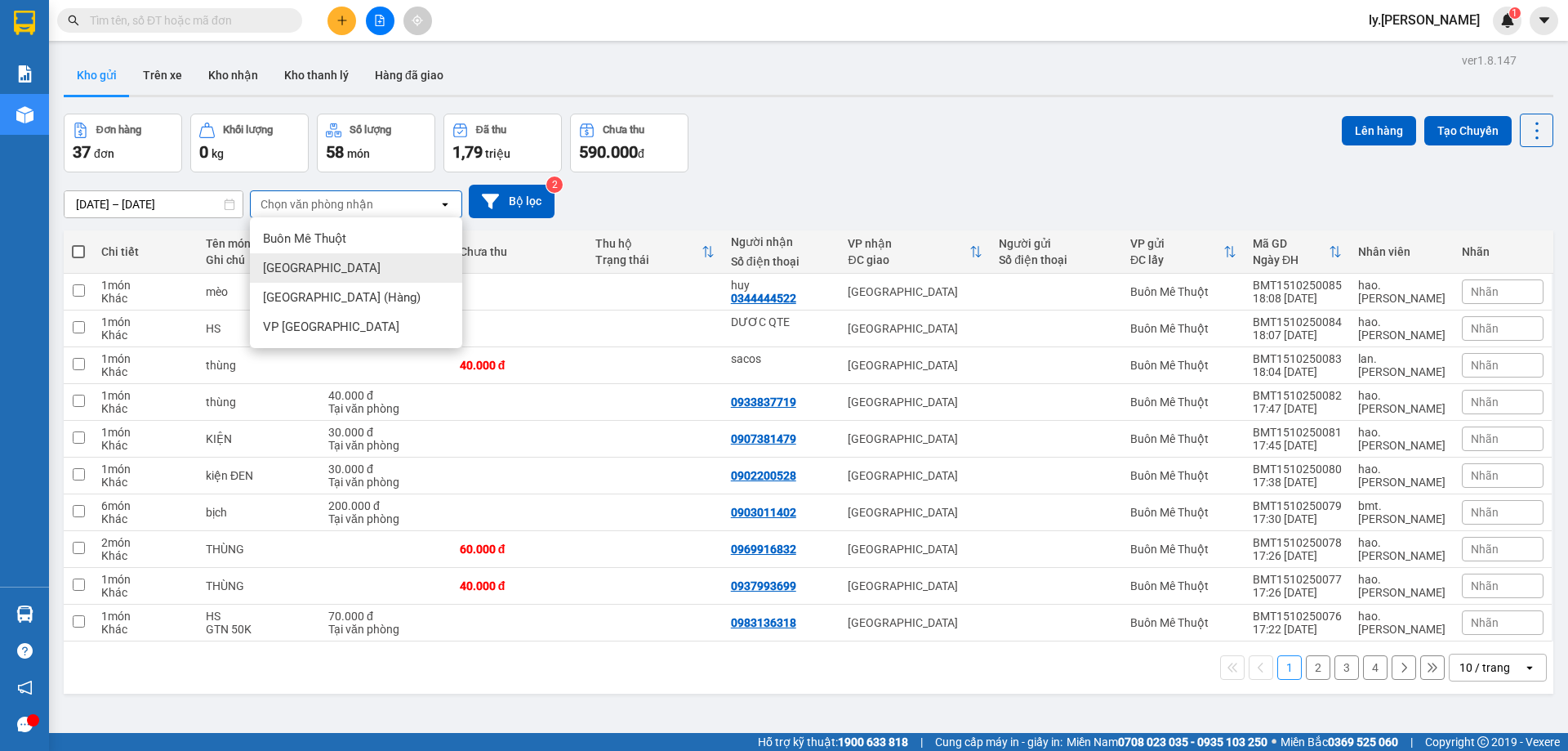
click at [374, 268] on div "[GEOGRAPHIC_DATA]" at bounding box center [356, 267] width 212 height 29
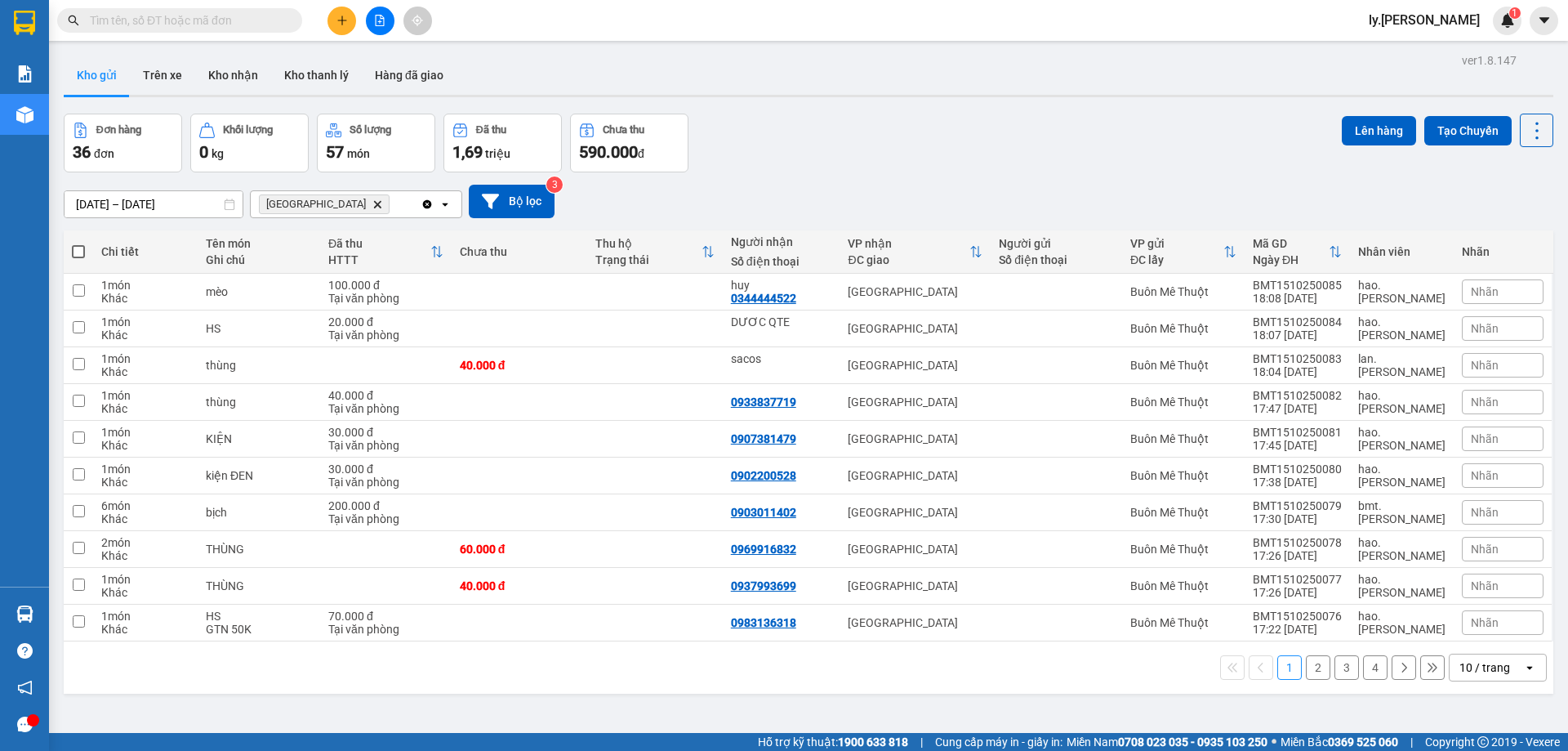
click at [1457, 680] on div "10 / trang" at bounding box center [1486, 667] width 73 height 26
click at [1480, 632] on span "100 / trang" at bounding box center [1479, 632] width 58 height 17
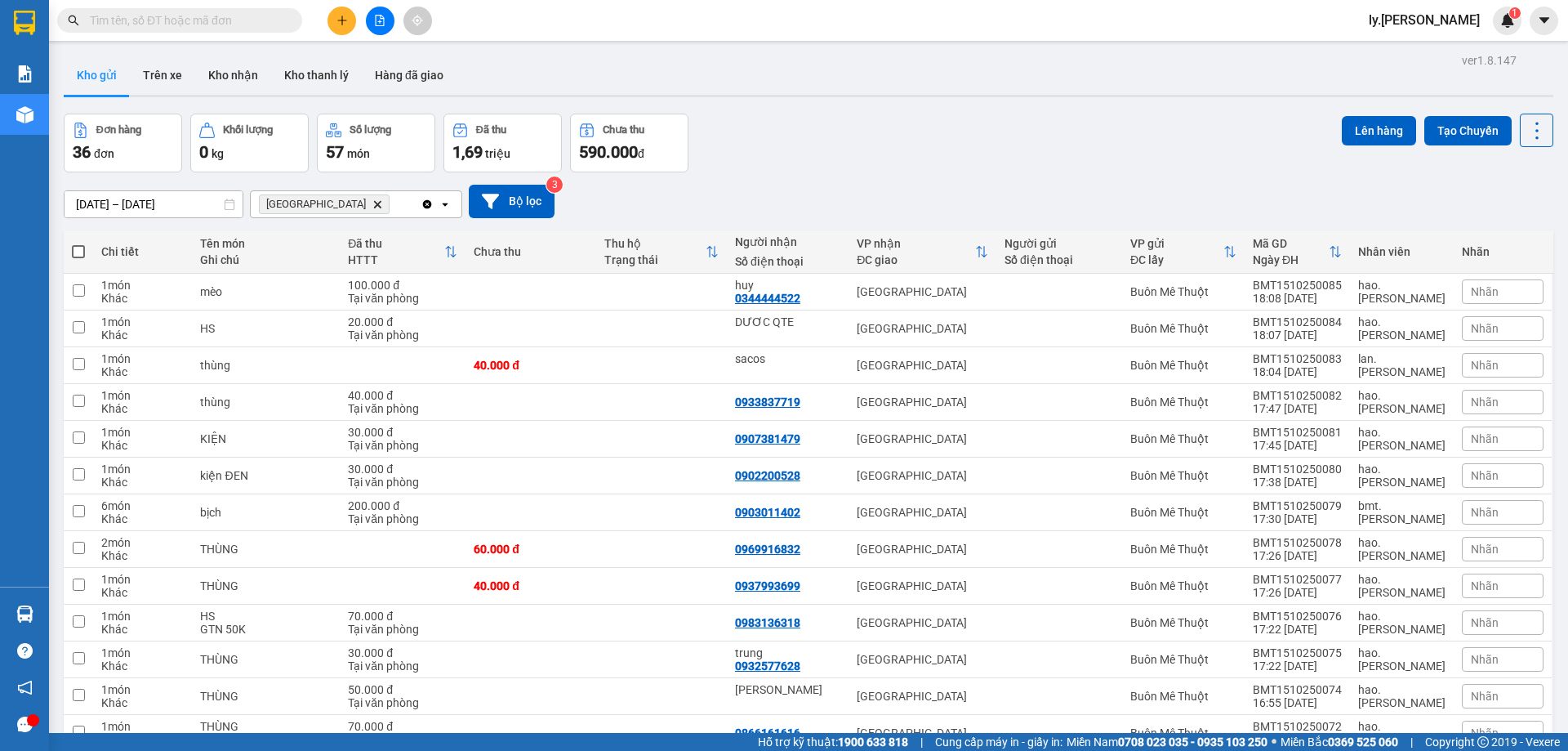
click at [84, 250] on span at bounding box center [78, 251] width 13 height 13
click at [78, 243] on input "checkbox" at bounding box center [78, 243] width 0 height 0
checkbox input "true"
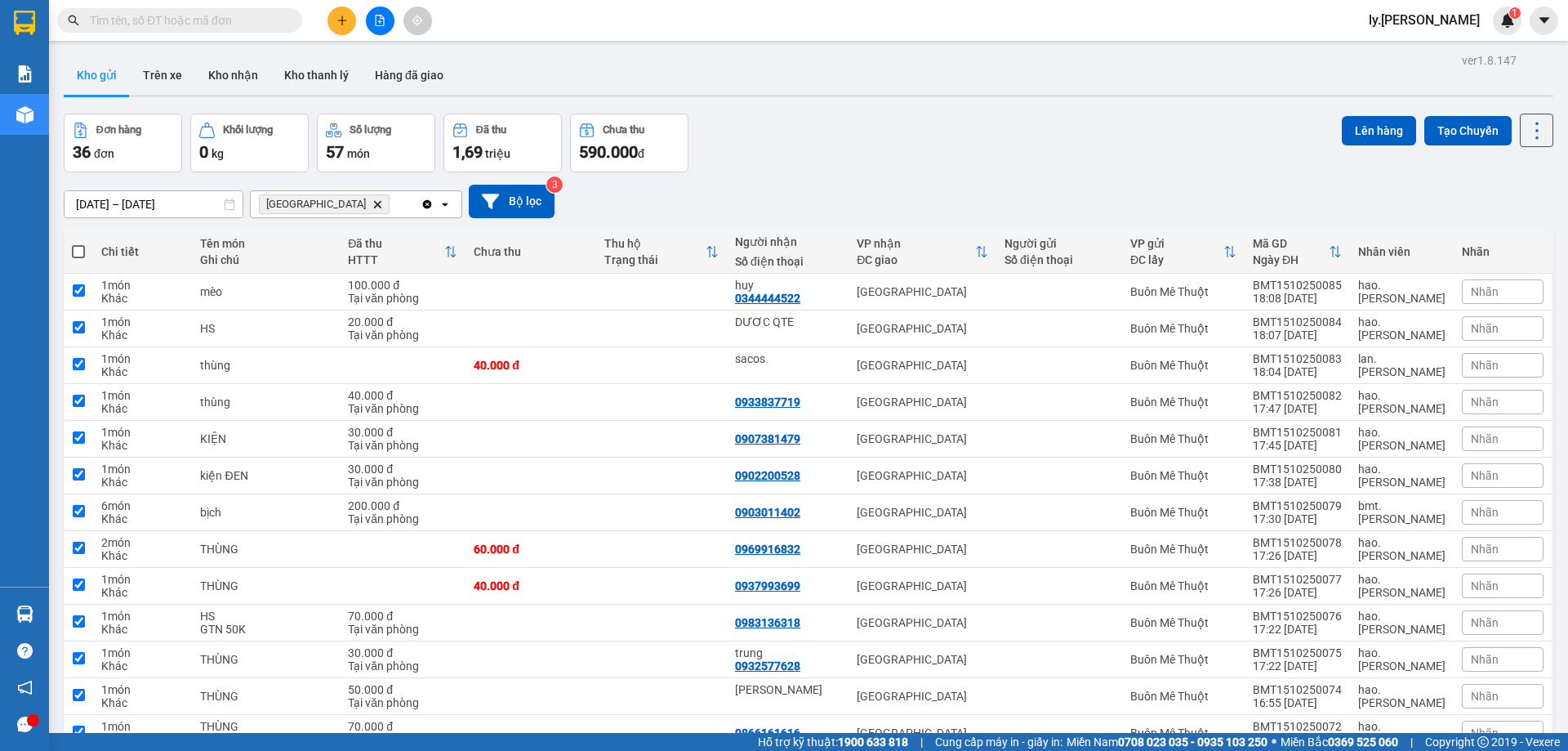
checkbox input "true"
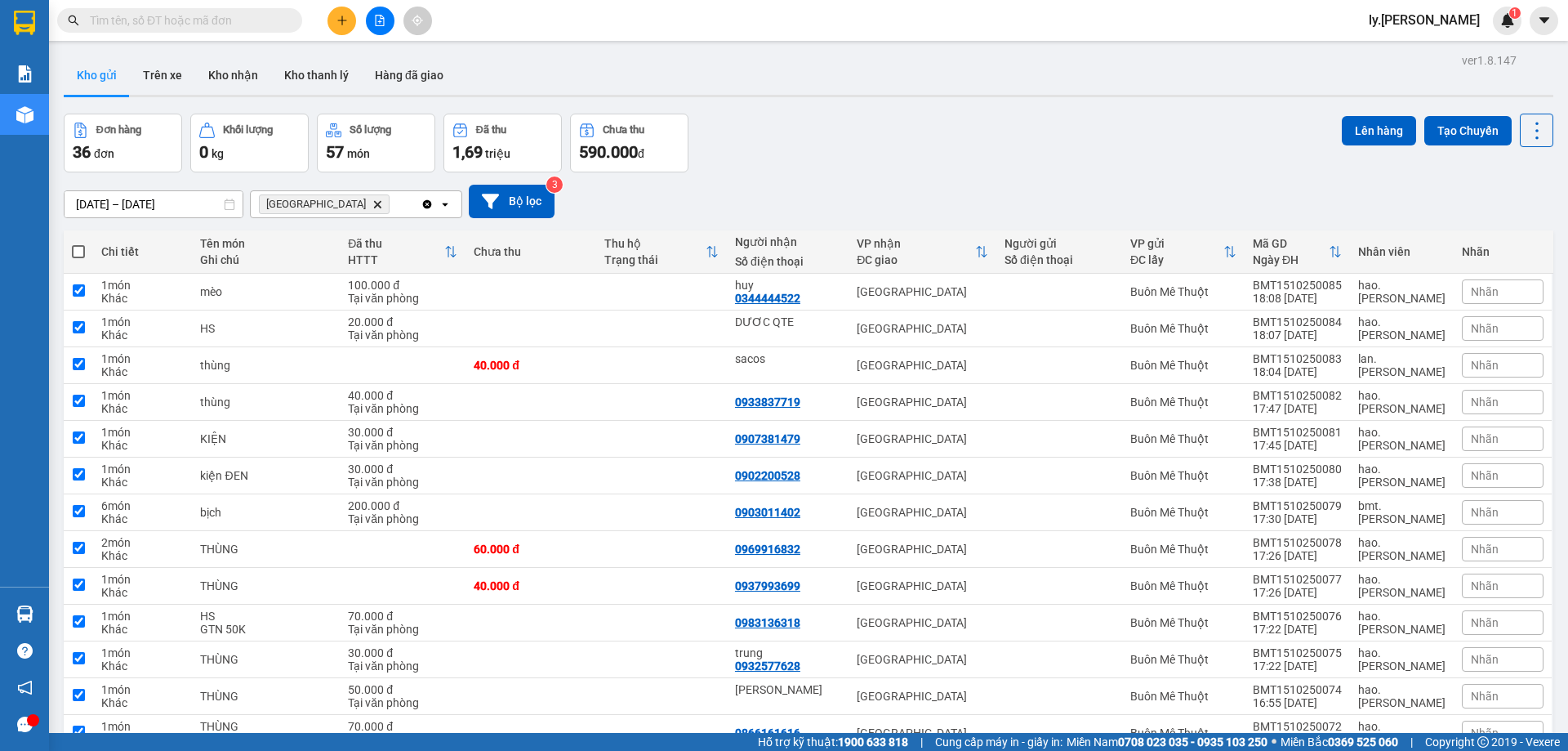
checkbox input "true"
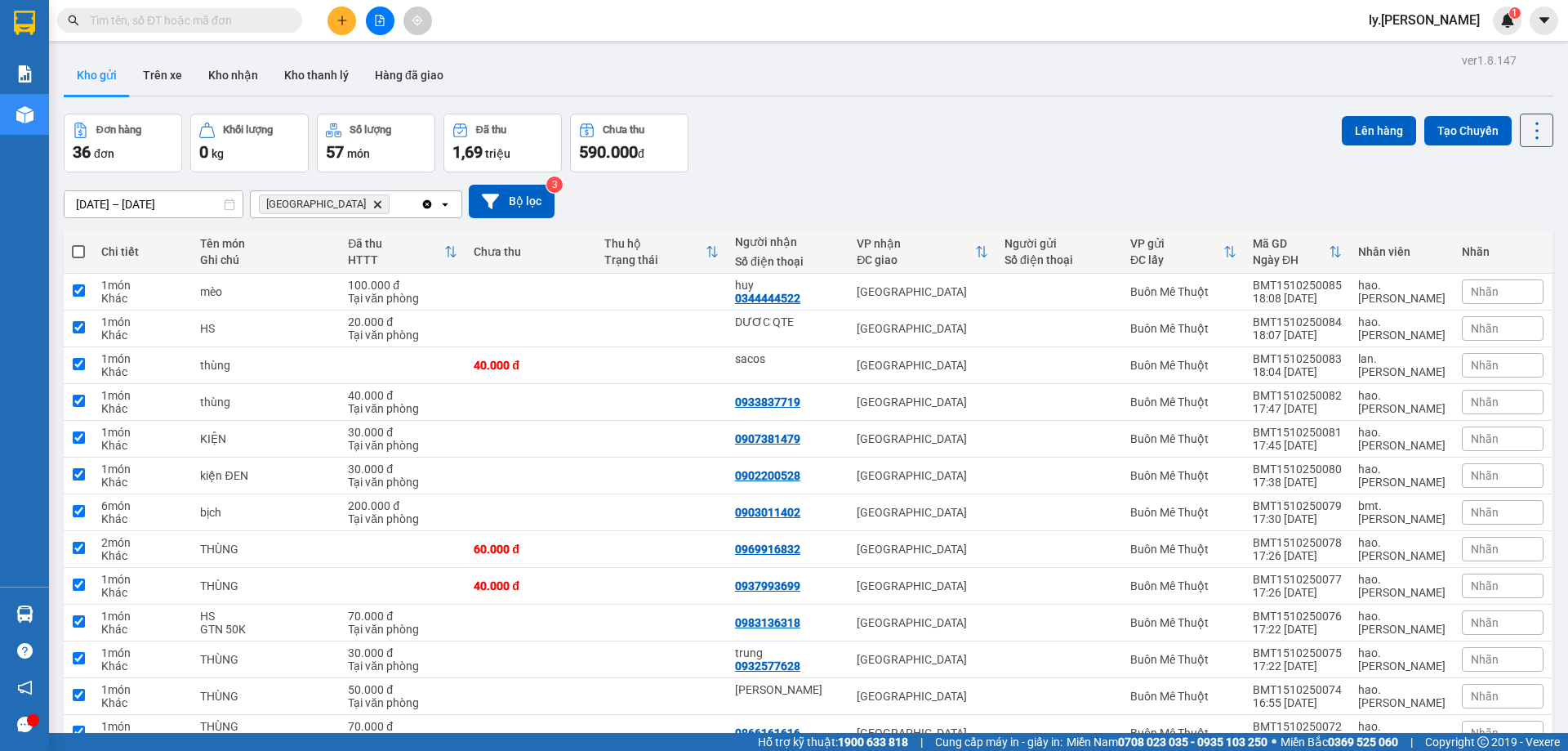
checkbox input "true"
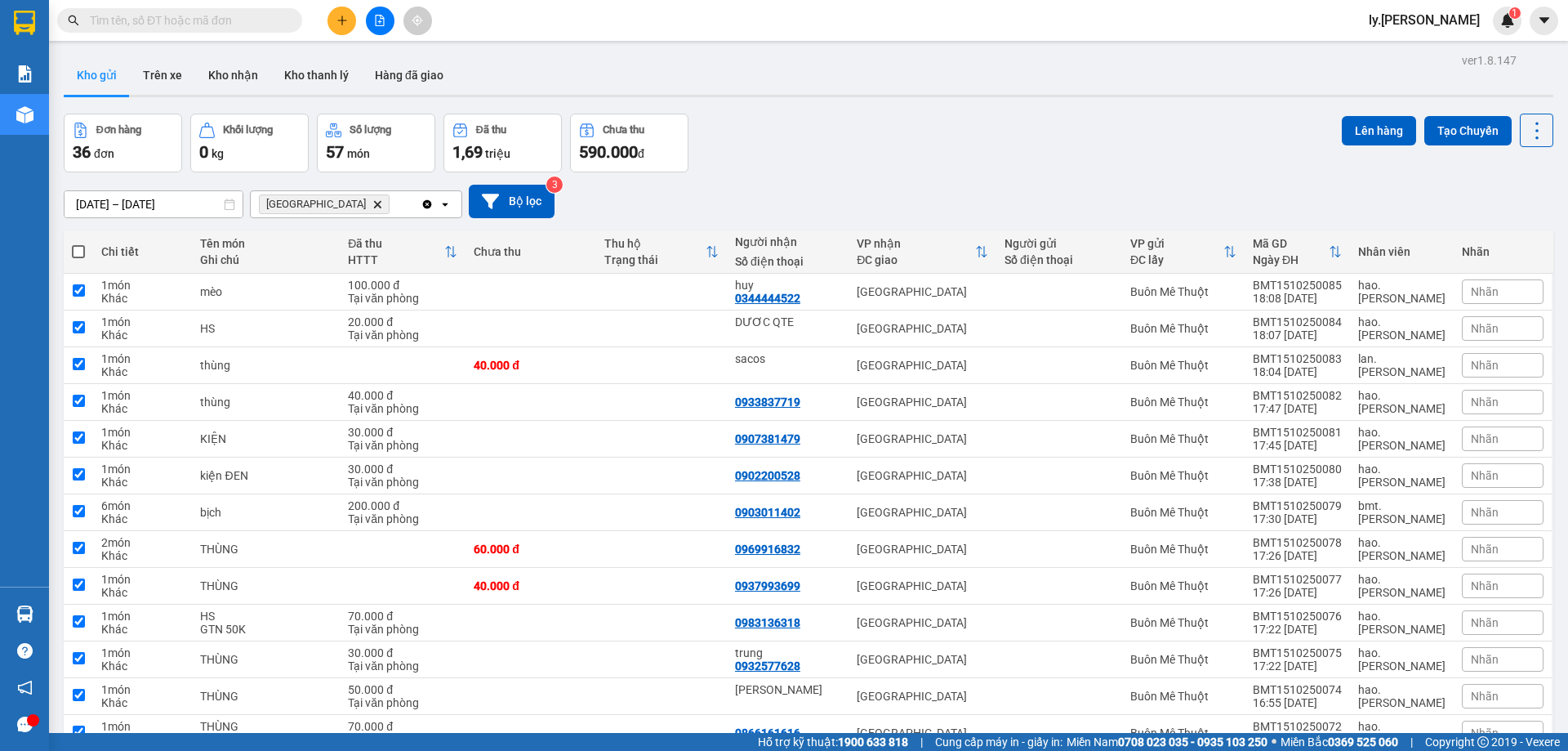
checkbox input "true"
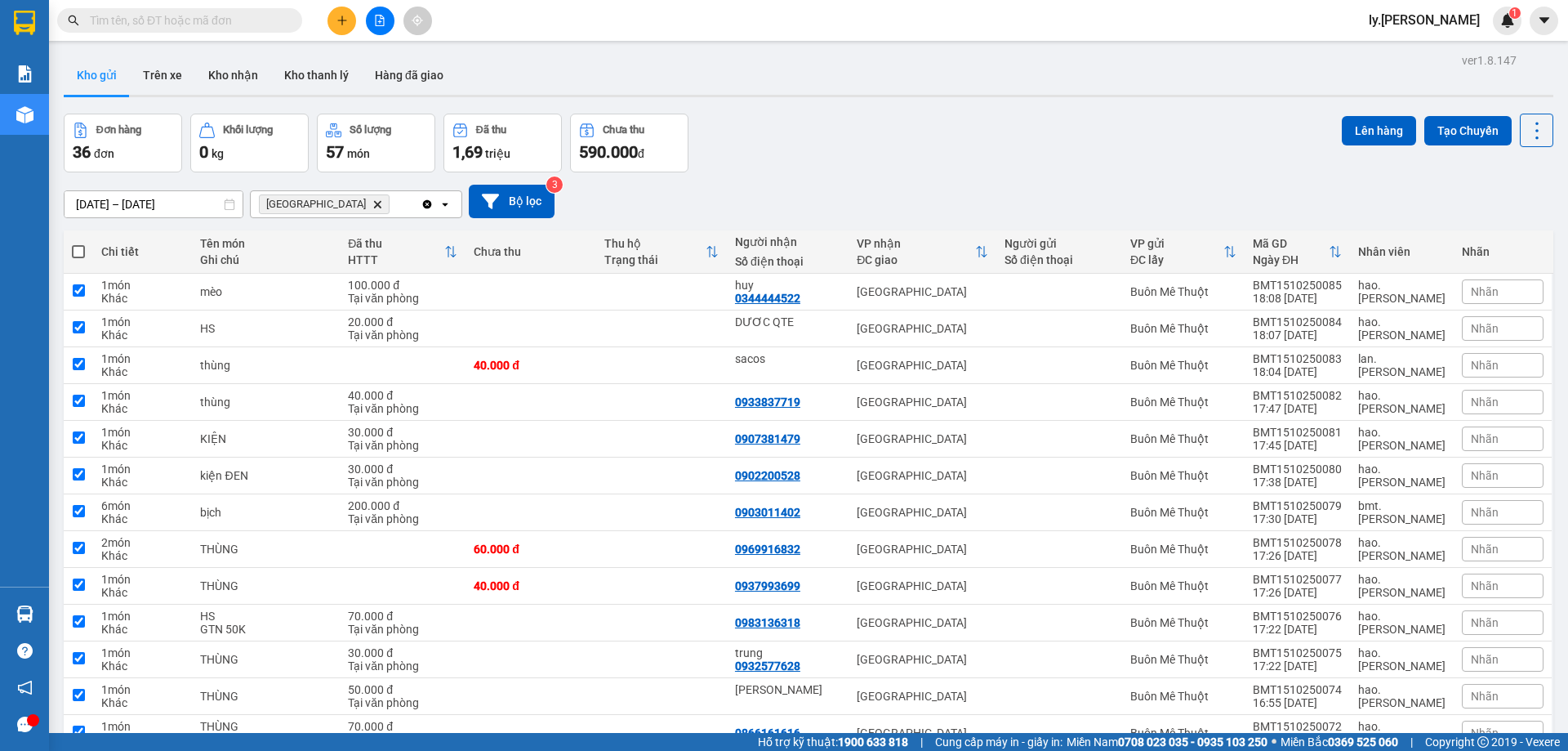
checkbox input "true"
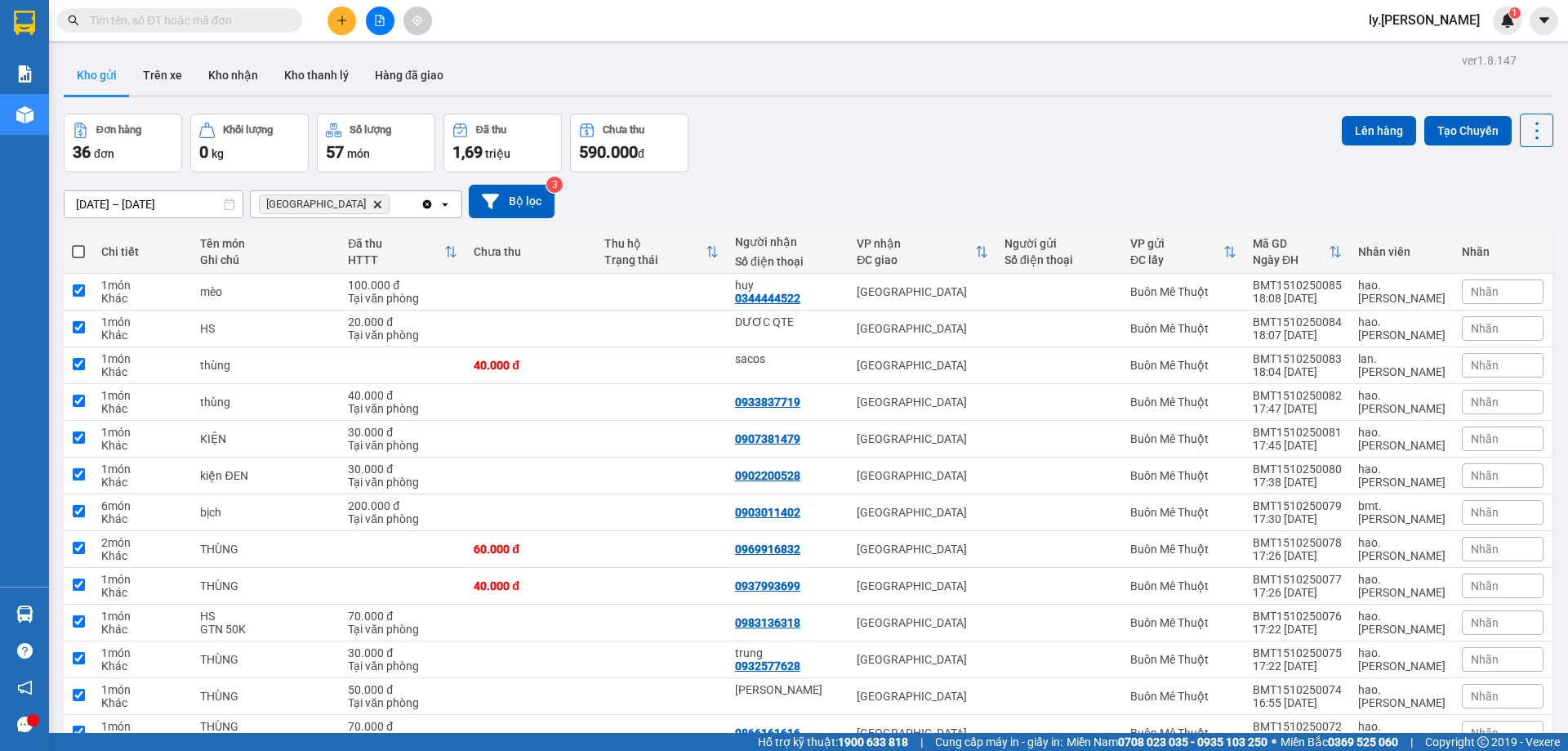
checkbox input "true"
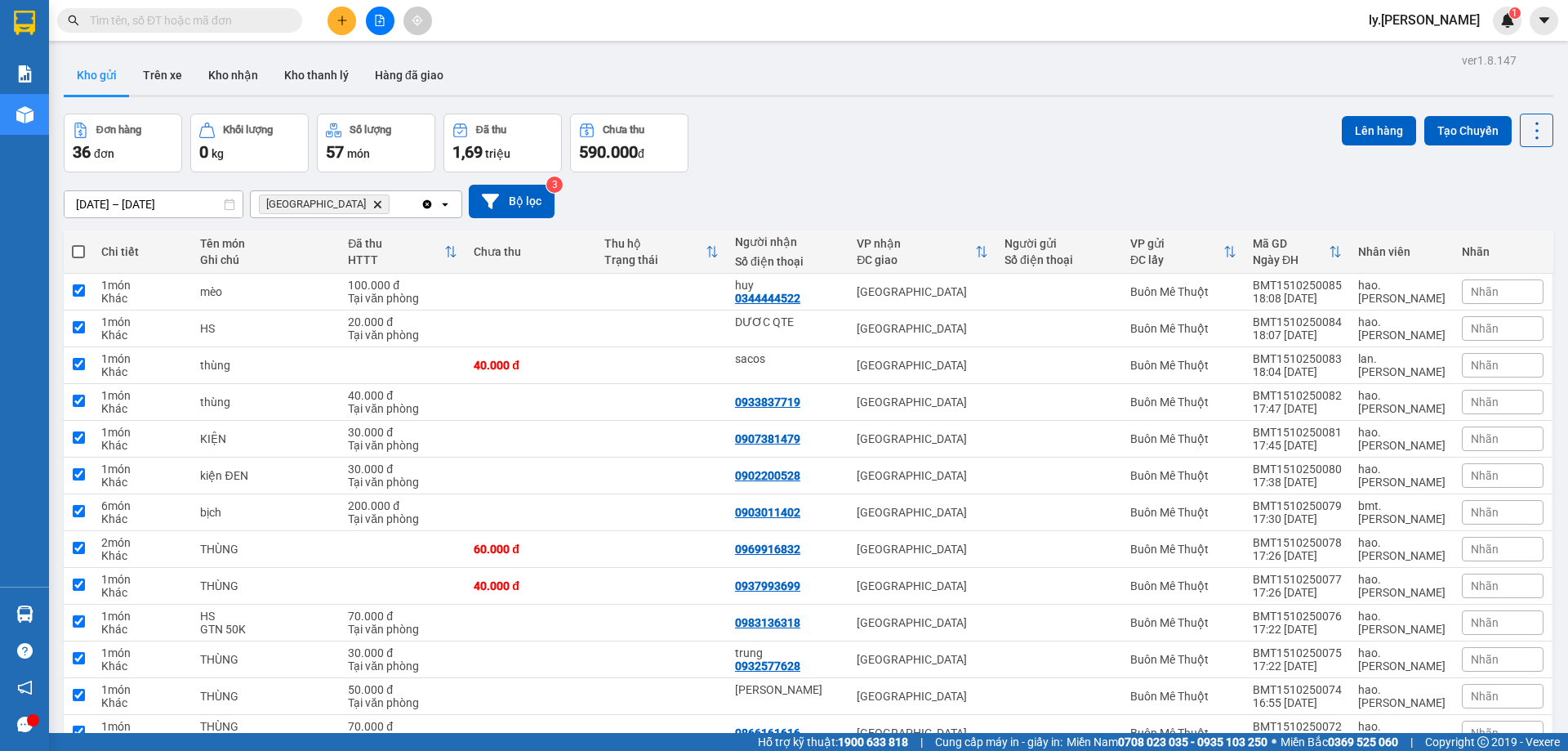
checkbox input "true"
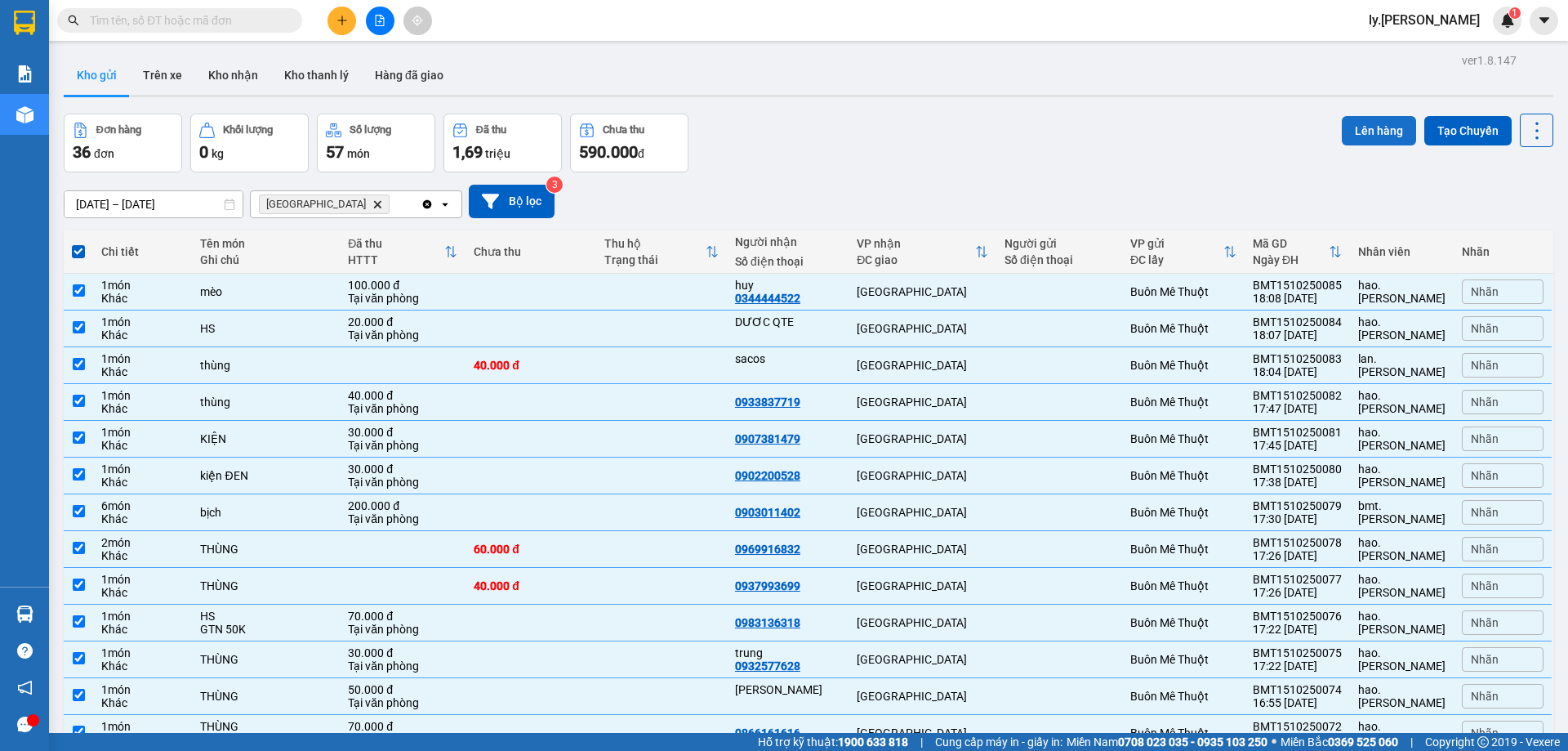
click at [1362, 129] on button "Lên hàng" at bounding box center [1378, 130] width 74 height 29
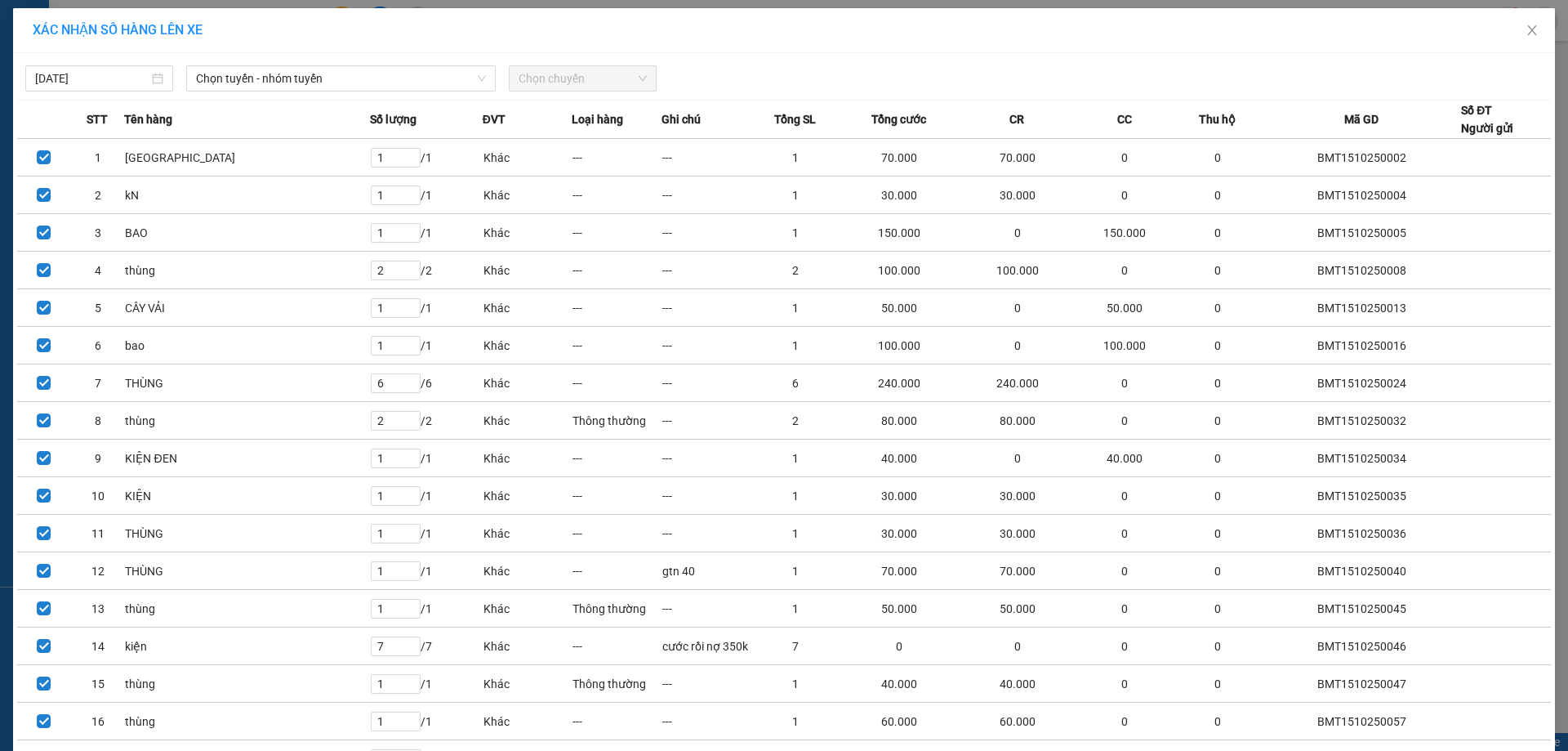
drag, startPoint x: 297, startPoint y: 62, endPoint x: 294, endPoint y: 107, distance: 45.1
click at [296, 65] on div "[DATE] [PERSON_NAME] - nhóm [PERSON_NAME] chuyến" at bounding box center [784, 74] width 1534 height 34
drag, startPoint x: 303, startPoint y: 81, endPoint x: 303, endPoint y: 92, distance: 11.0
click at [303, 83] on span "Chọn tuyến - nhóm tuyến" at bounding box center [341, 78] width 290 height 24
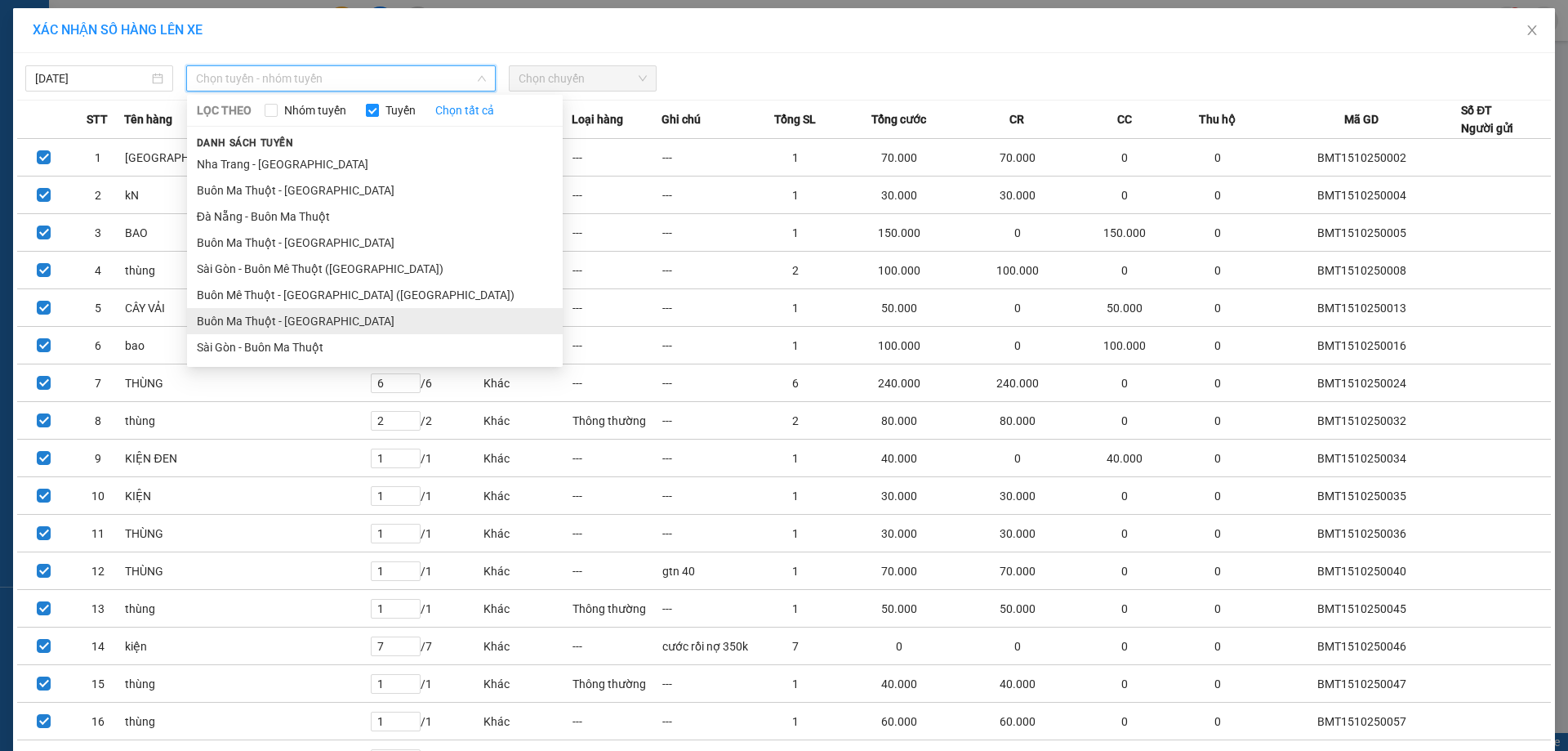
click at [302, 331] on li "Buôn Ma Thuột - [GEOGRAPHIC_DATA]" at bounding box center [375, 321] width 376 height 26
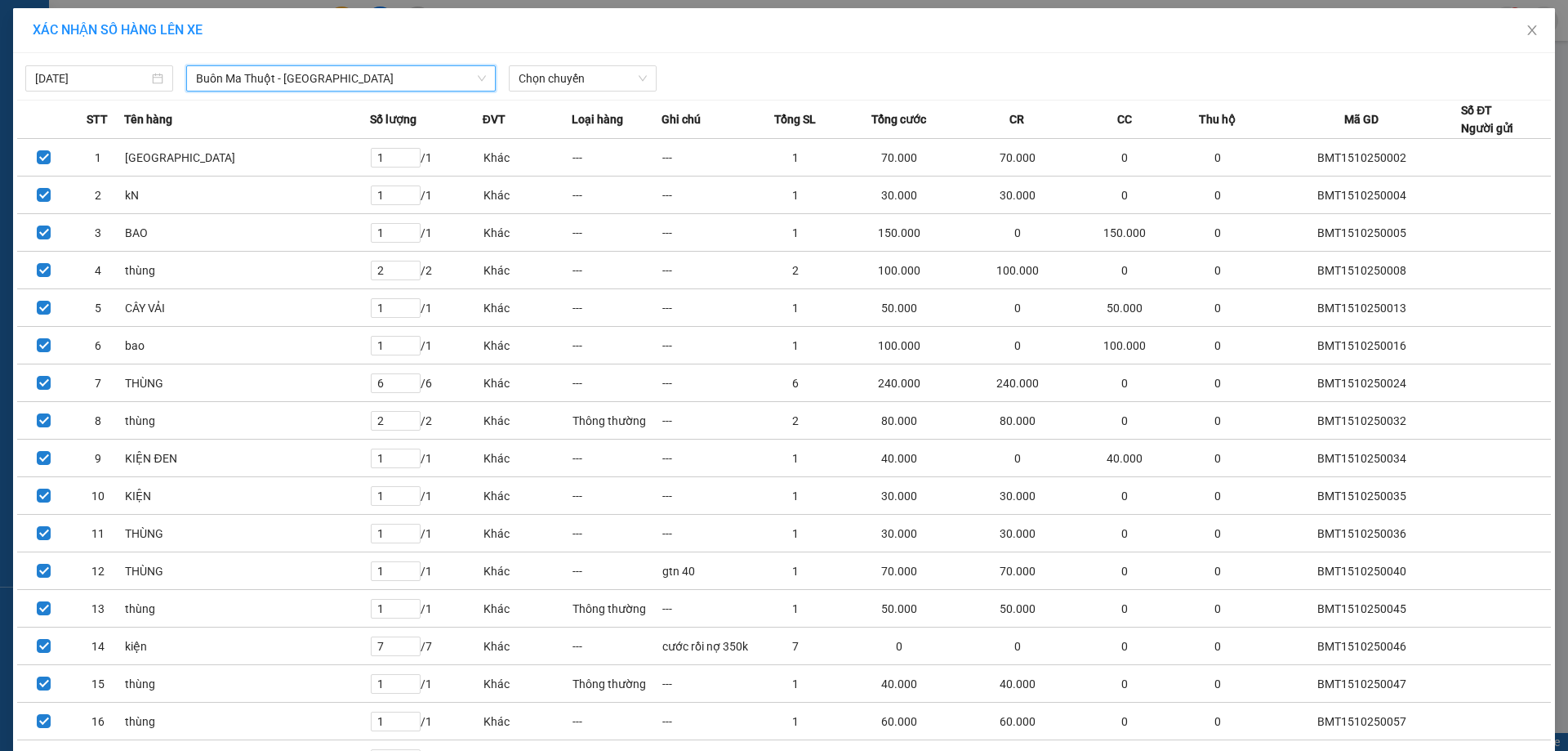
drag, startPoint x: 609, startPoint y: 81, endPoint x: 605, endPoint y: 92, distance: 11.7
click at [607, 88] on span "Chọn chuyến" at bounding box center [583, 78] width 129 height 24
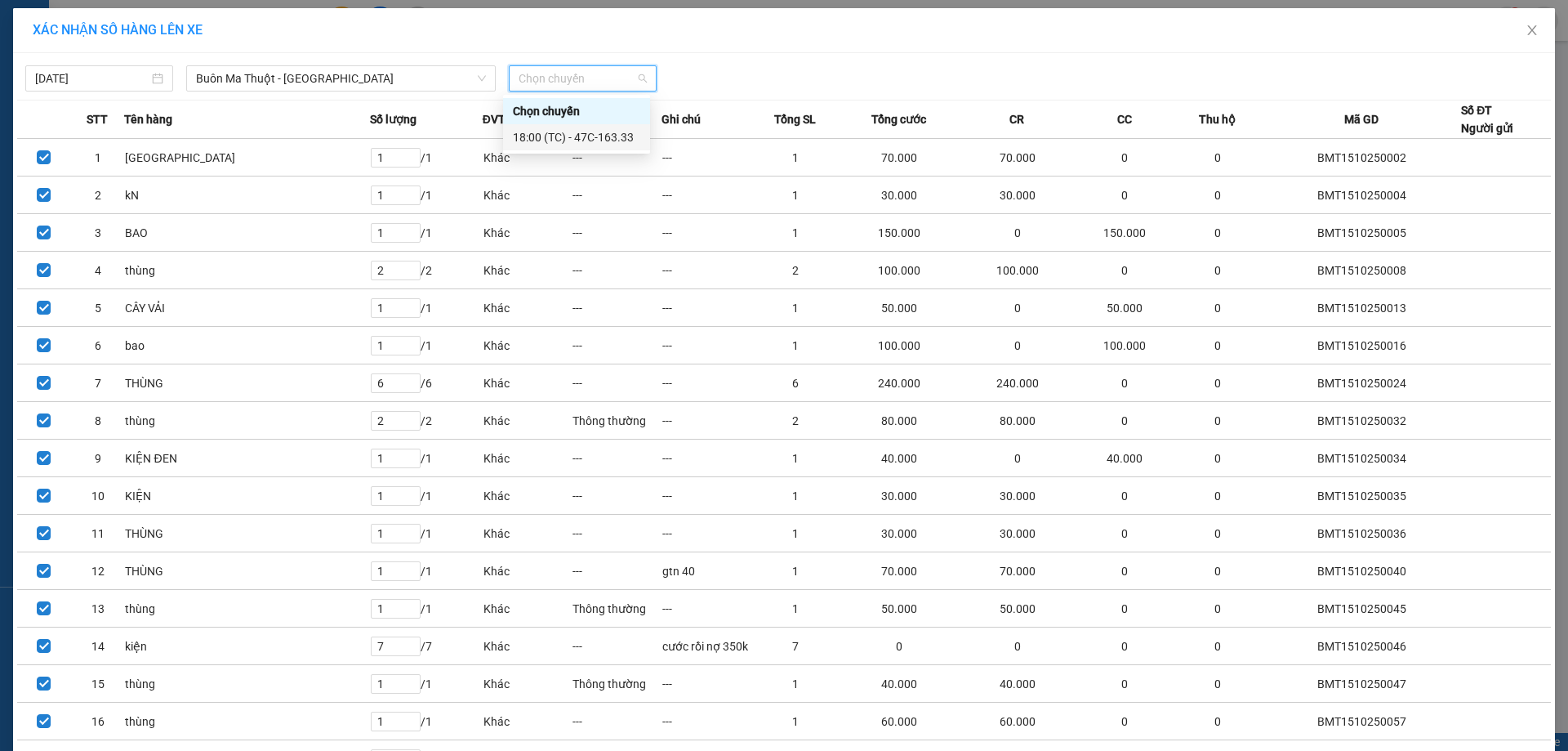
click at [584, 143] on div "18:00 (TC) - 47C-163.33" at bounding box center [576, 138] width 128 height 18
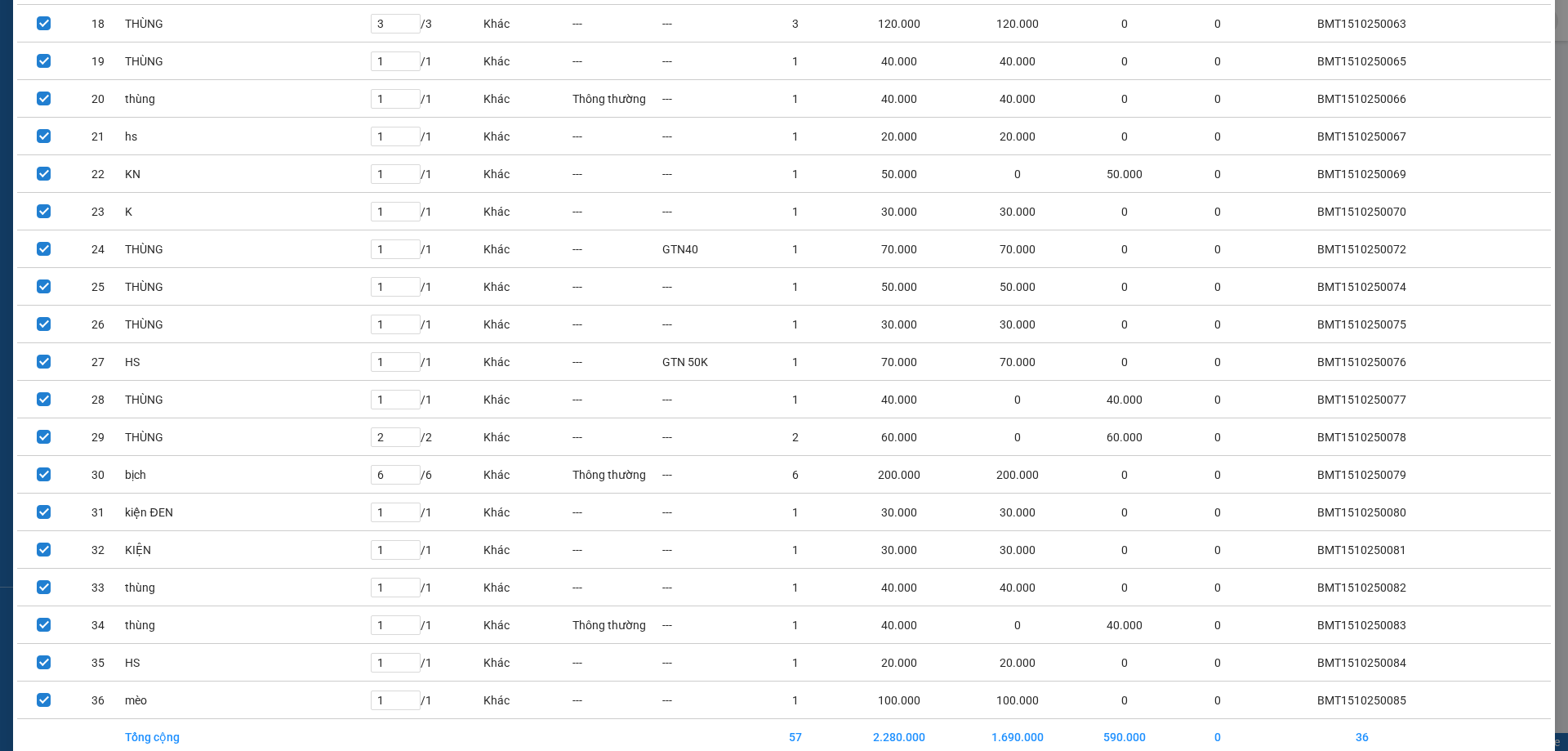
scroll to position [862, 0]
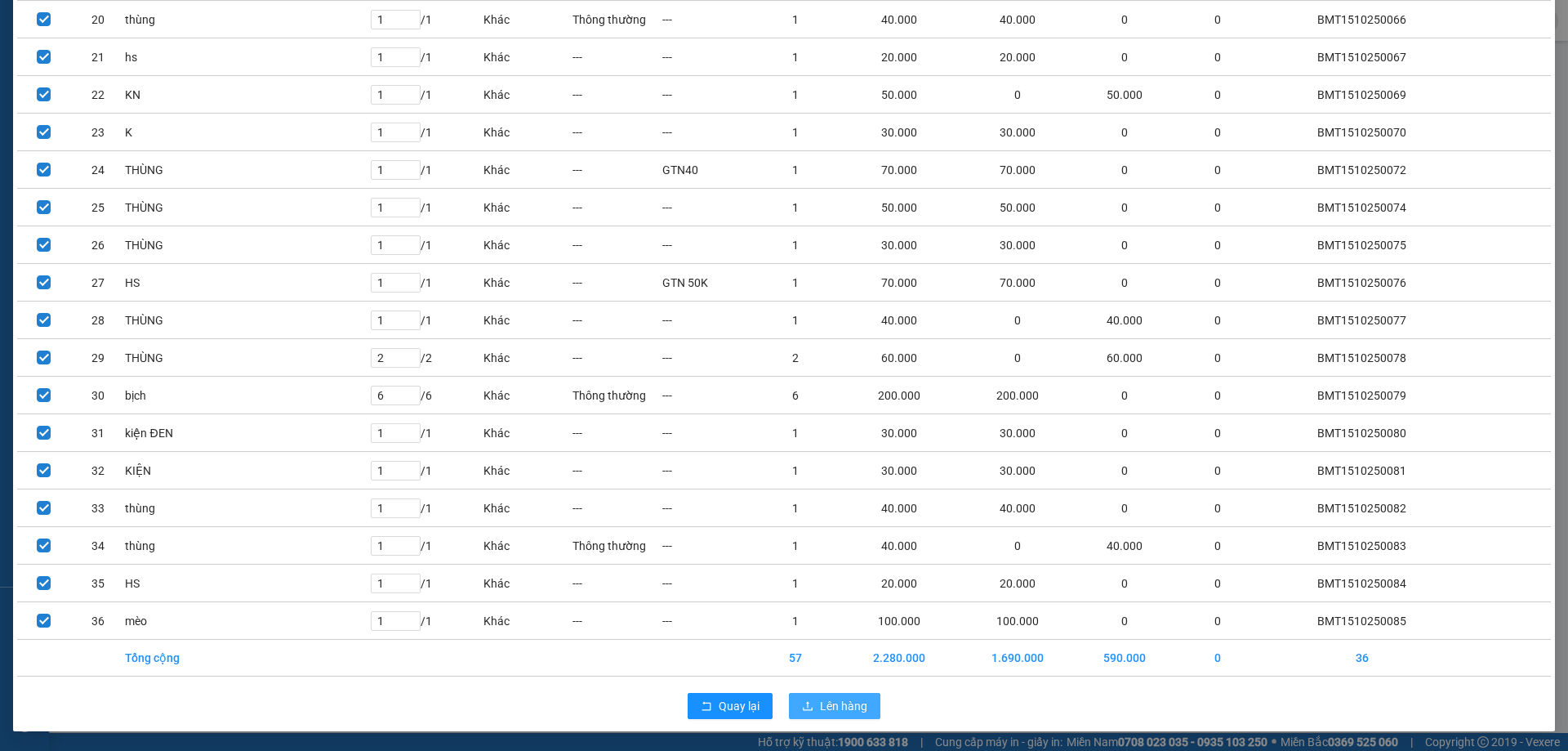
click at [822, 707] on span "Lên hàng" at bounding box center [843, 706] width 48 height 18
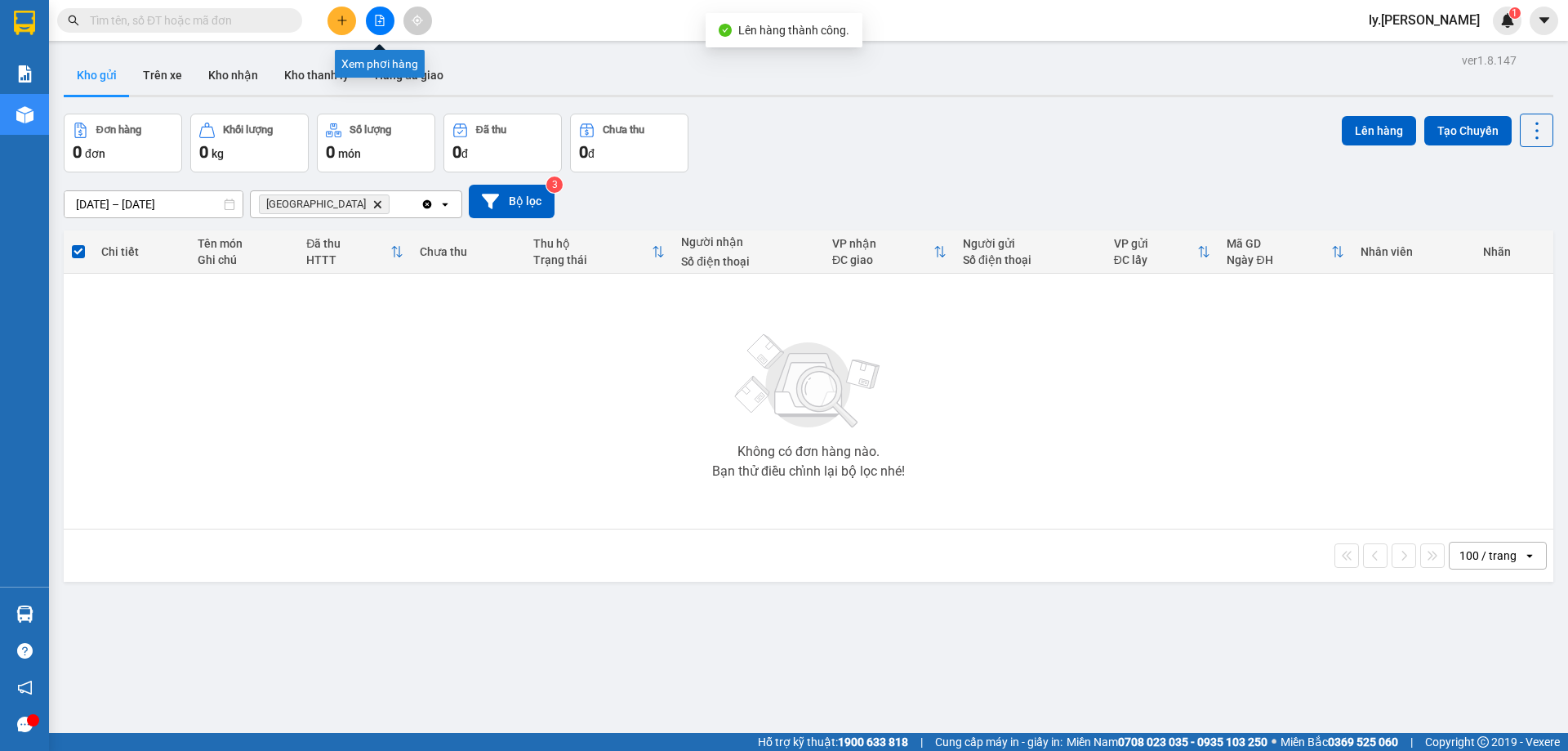
click at [377, 12] on button at bounding box center [380, 21] width 28 height 28
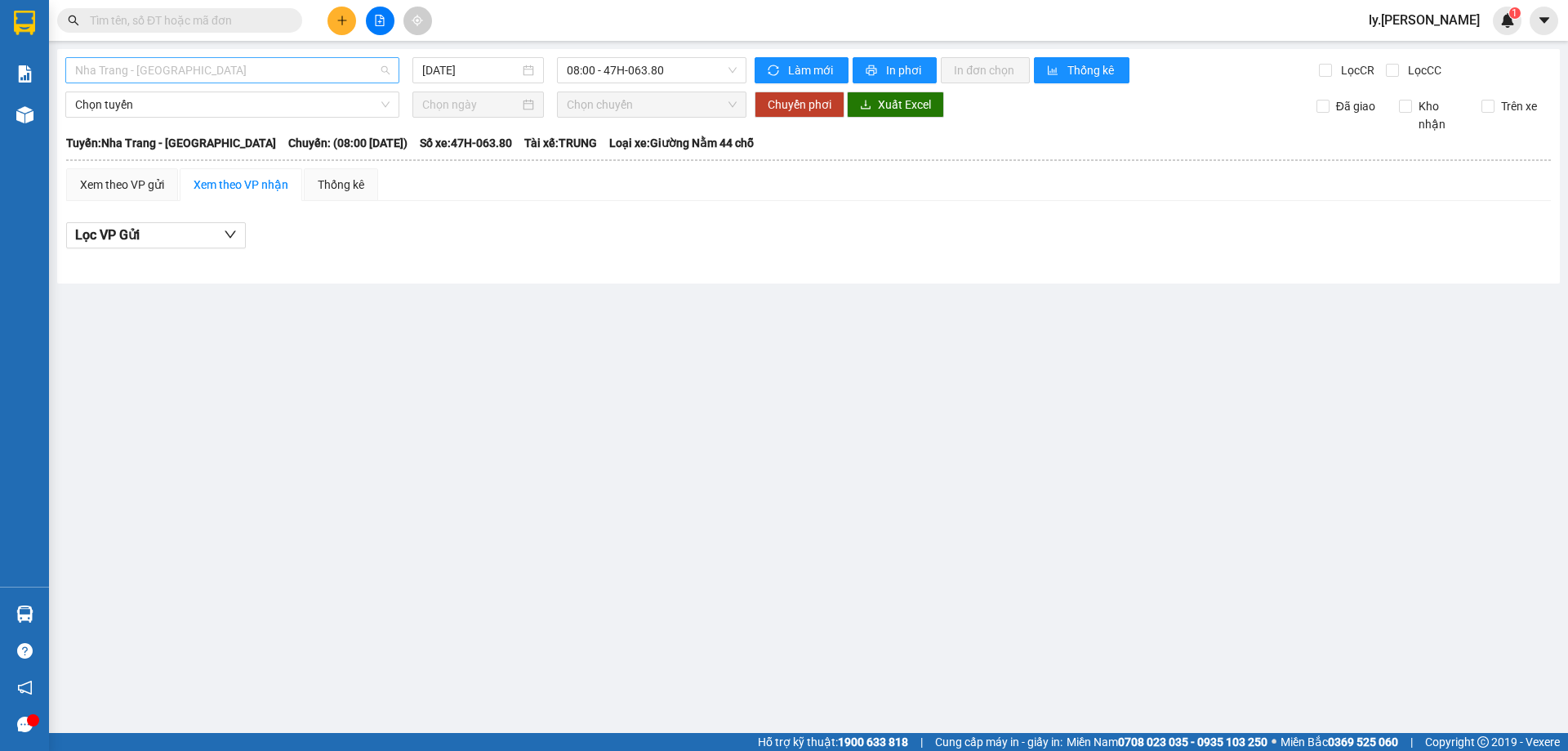
click at [306, 80] on span "Nha Trang - [GEOGRAPHIC_DATA]" at bounding box center [232, 69] width 315 height 24
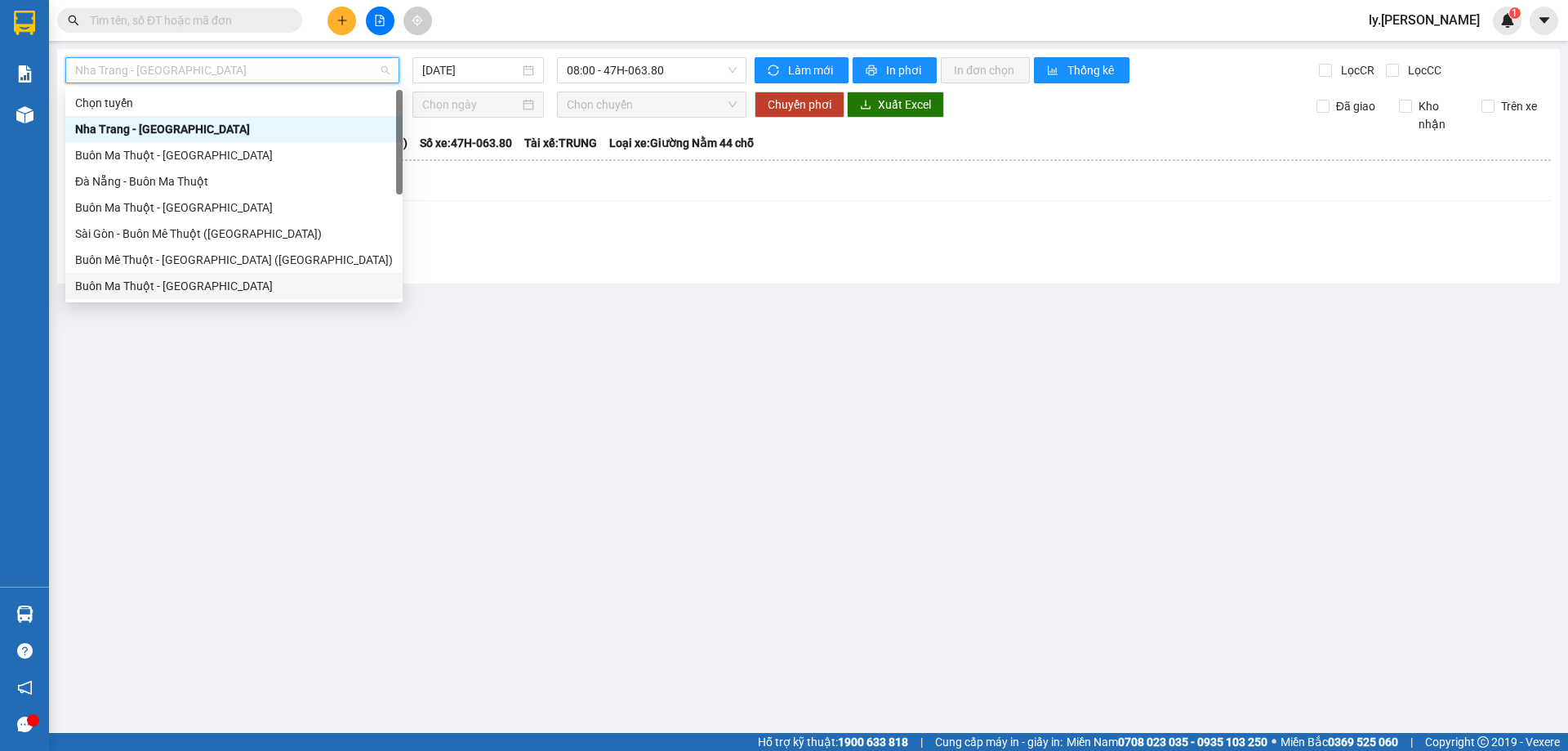
click at [212, 287] on div "Buôn Ma Thuột - [GEOGRAPHIC_DATA]" at bounding box center [234, 287] width 317 height 18
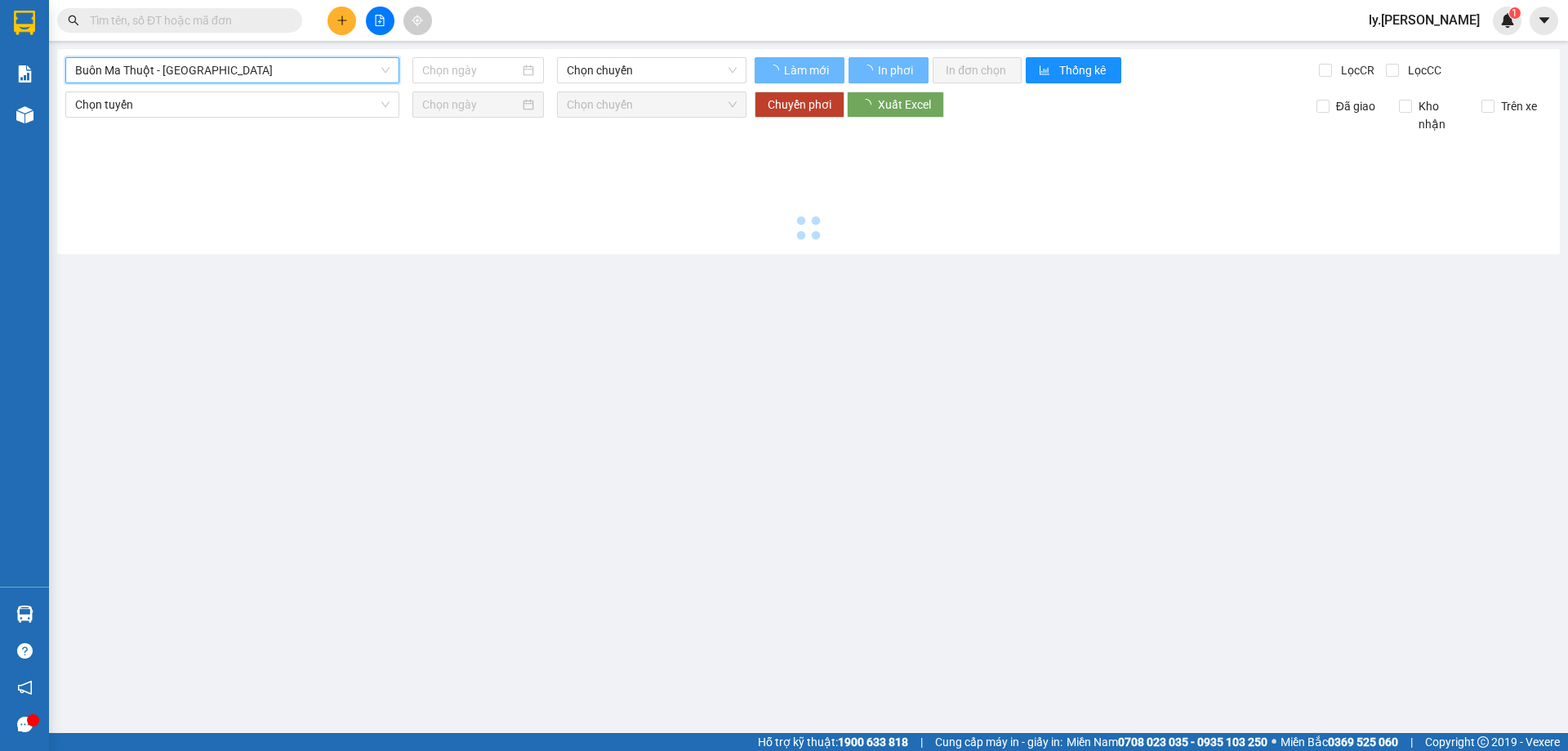
type input "[DATE]"
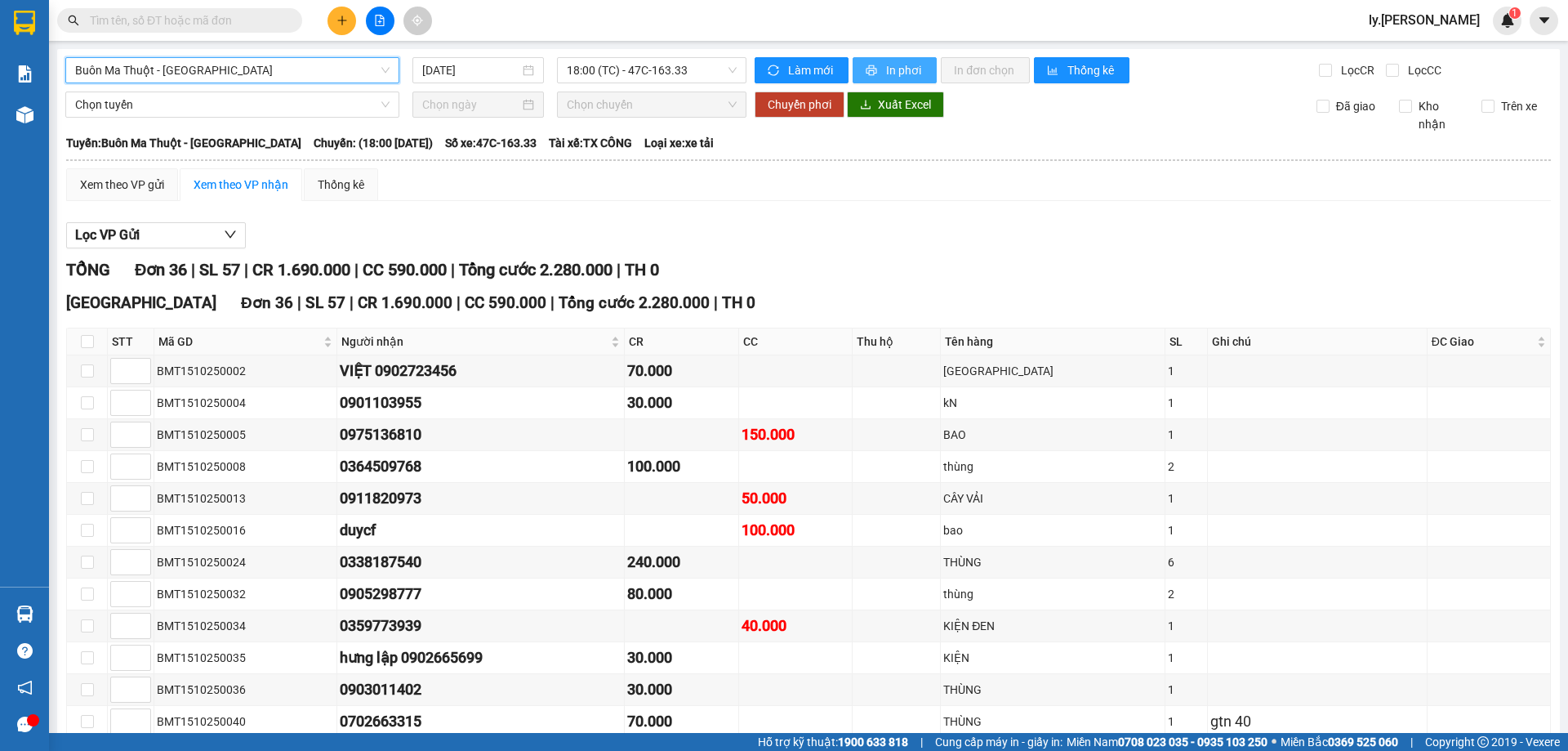
click at [866, 72] on icon "printer" at bounding box center [872, 70] width 12 height 12
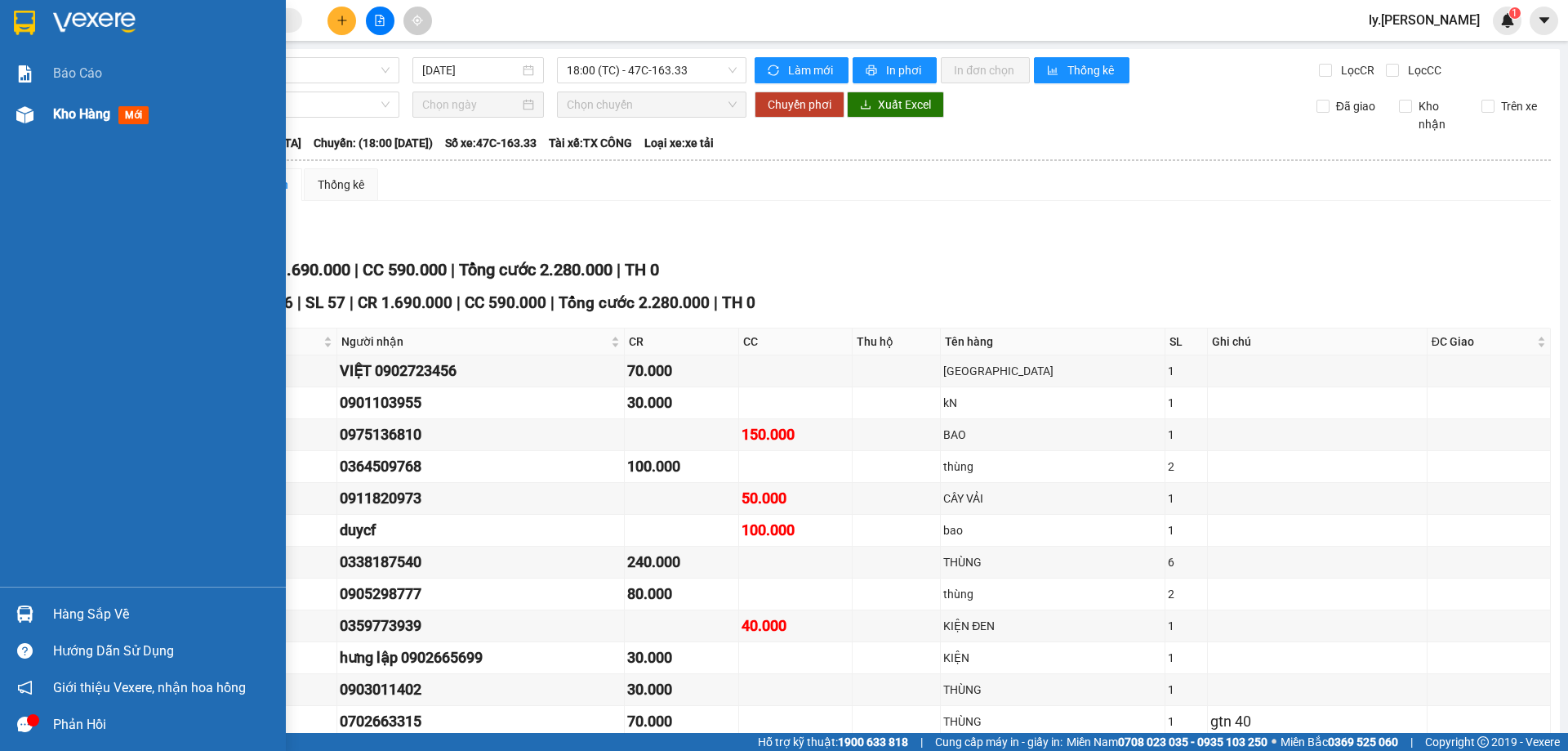
click at [90, 101] on div "Kho hàng mới" at bounding box center [164, 114] width 220 height 41
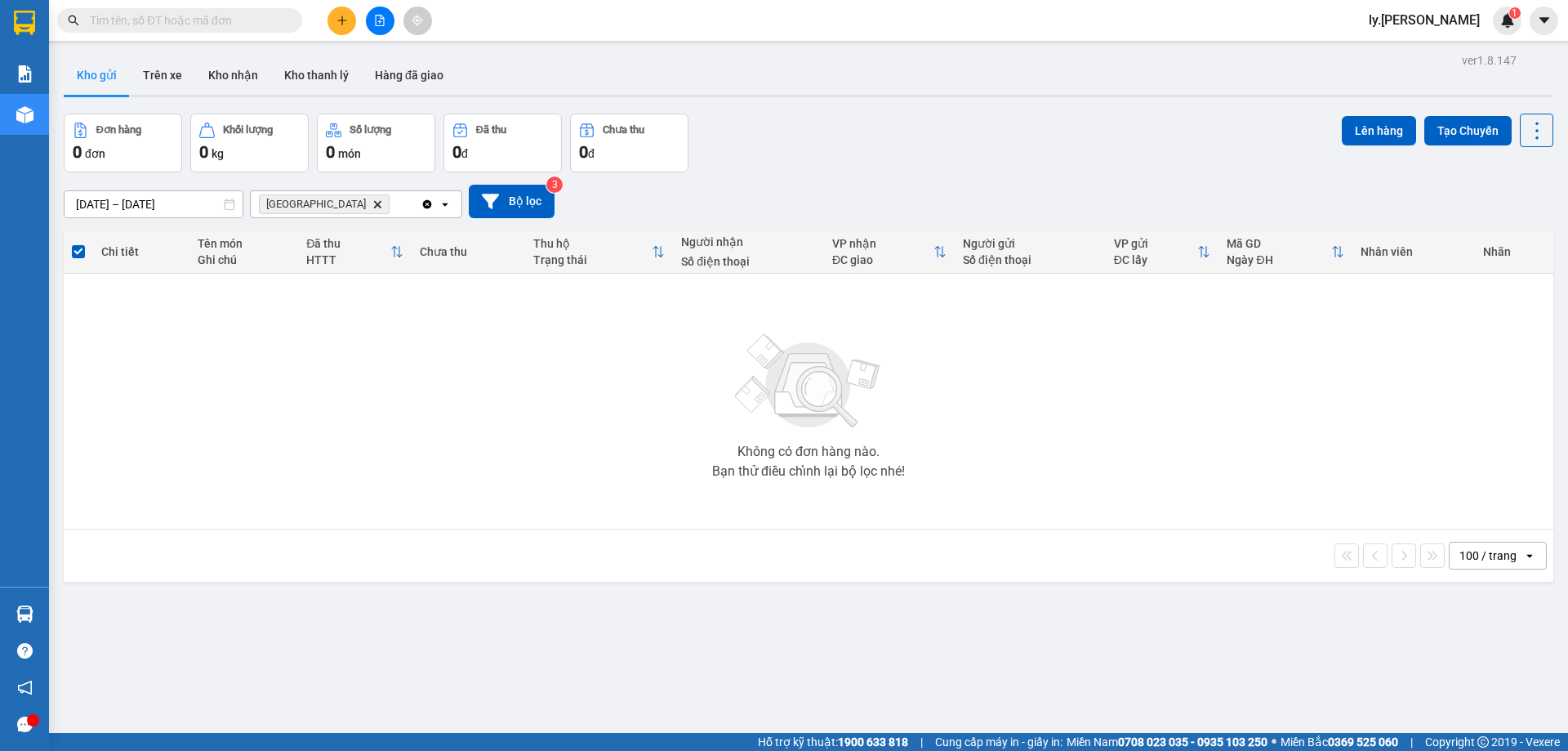
click at [325, 198] on span "Sài Gòn Delete" at bounding box center [324, 204] width 130 height 19
click at [372, 206] on icon "Delete" at bounding box center [377, 205] width 10 height 10
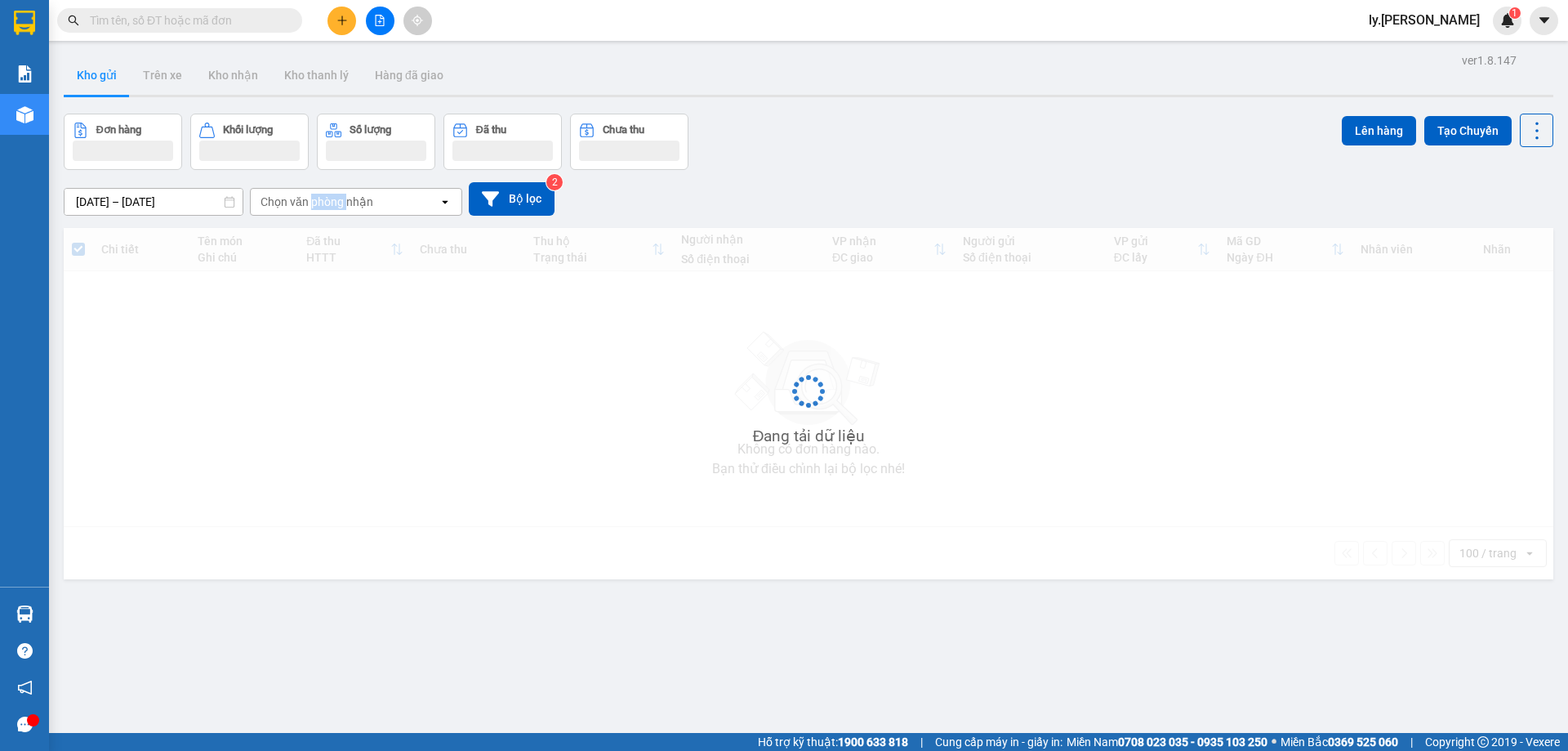
click at [318, 206] on div "Chọn văn phòng nhận" at bounding box center [316, 202] width 113 height 17
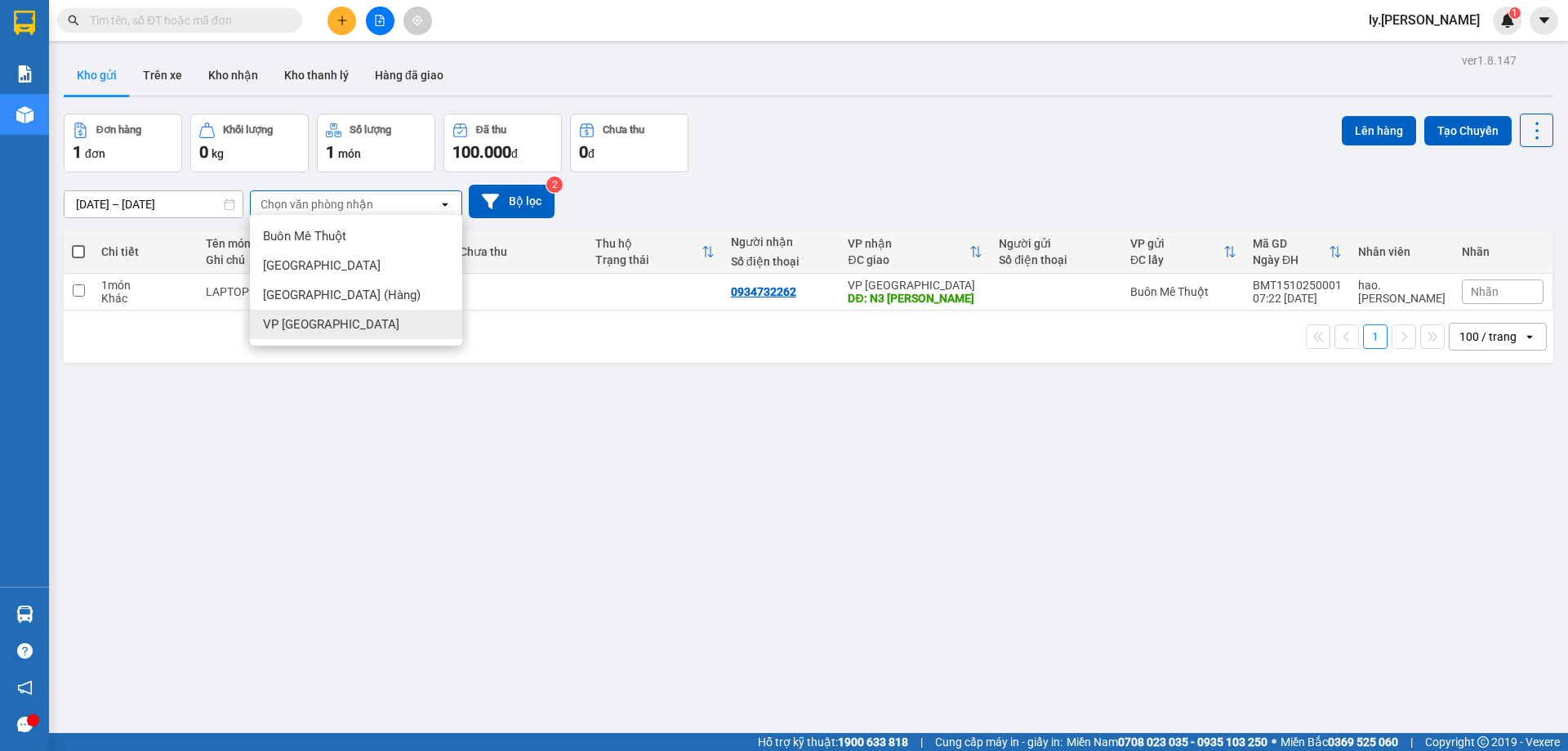
click at [304, 323] on span "VP [GEOGRAPHIC_DATA]" at bounding box center [331, 325] width 136 height 17
